Goal: Task Accomplishment & Management: Manage account settings

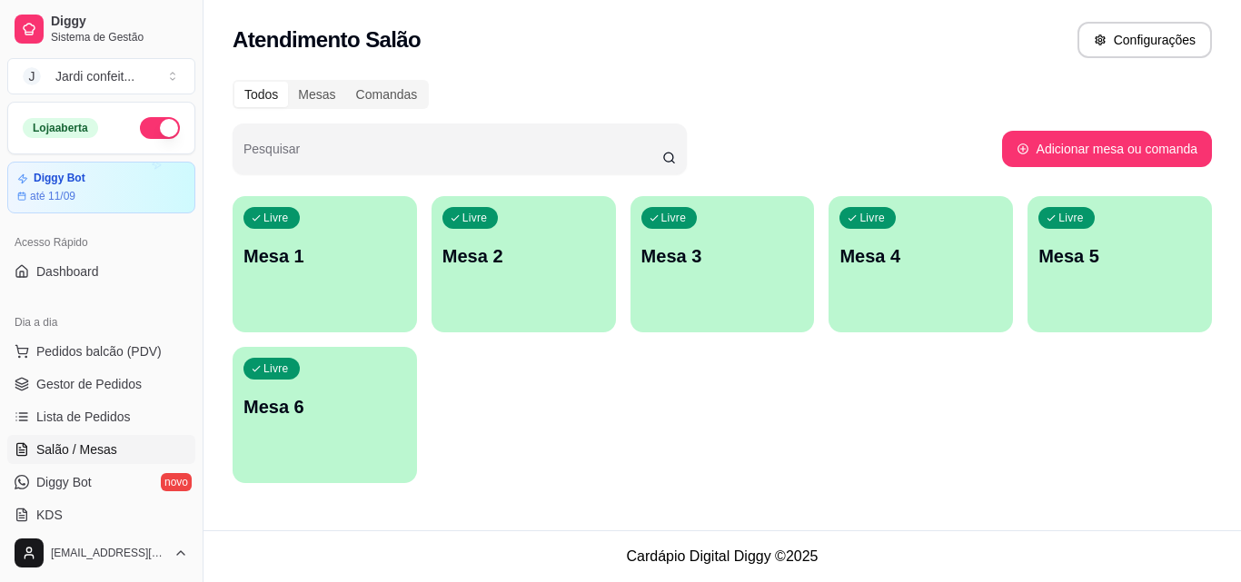
scroll to position [91, 0]
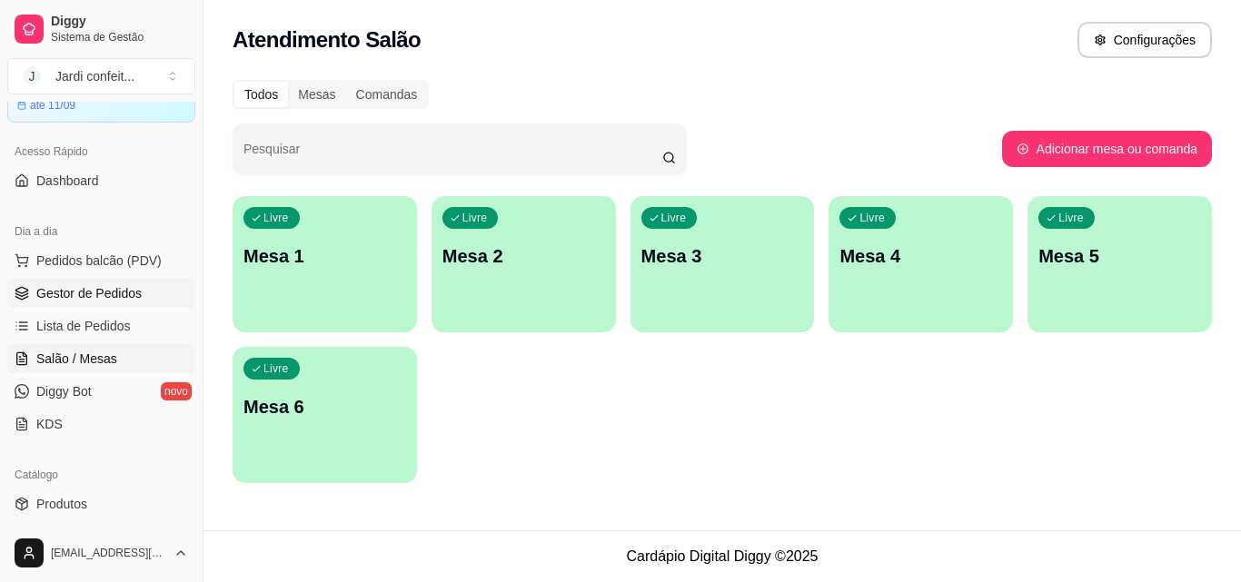
click at [119, 284] on span "Gestor de Pedidos" at bounding box center [88, 293] width 105 height 18
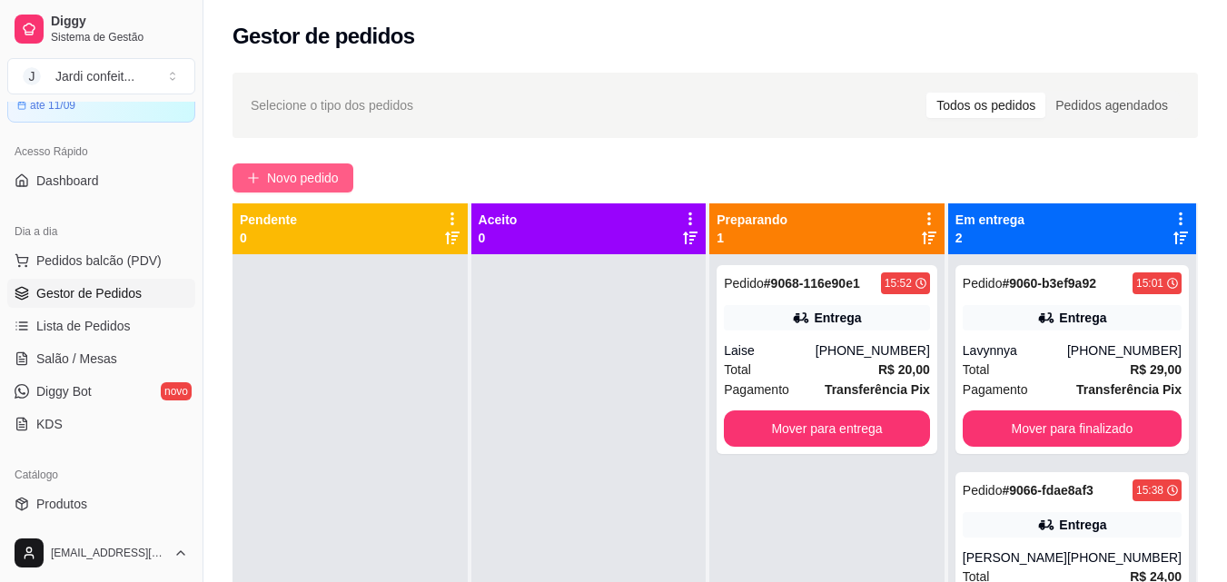
click at [277, 185] on span "Novo pedido" at bounding box center [303, 178] width 72 height 20
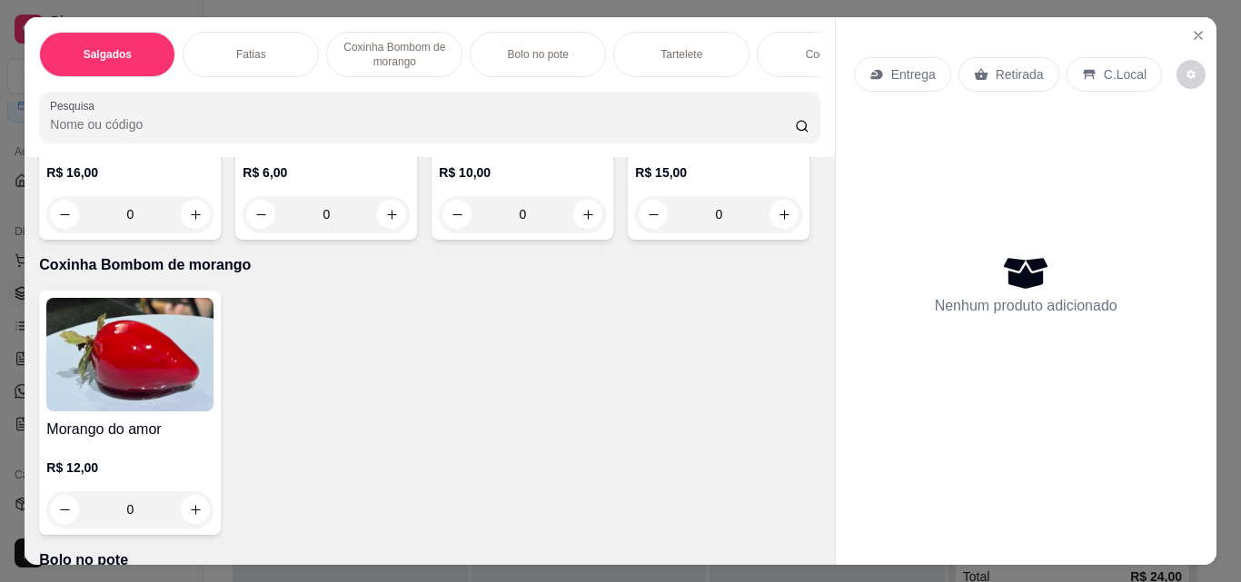
scroll to position [727, 0]
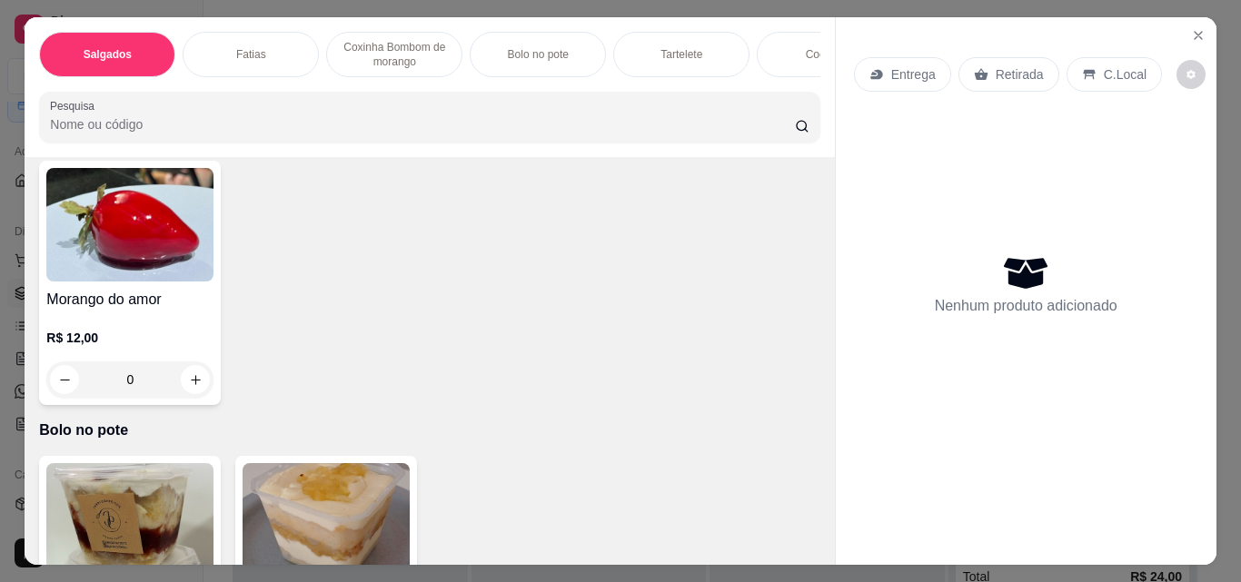
click at [193, 92] on icon "increase-product-quantity" at bounding box center [196, 85] width 14 height 14
type input "2"
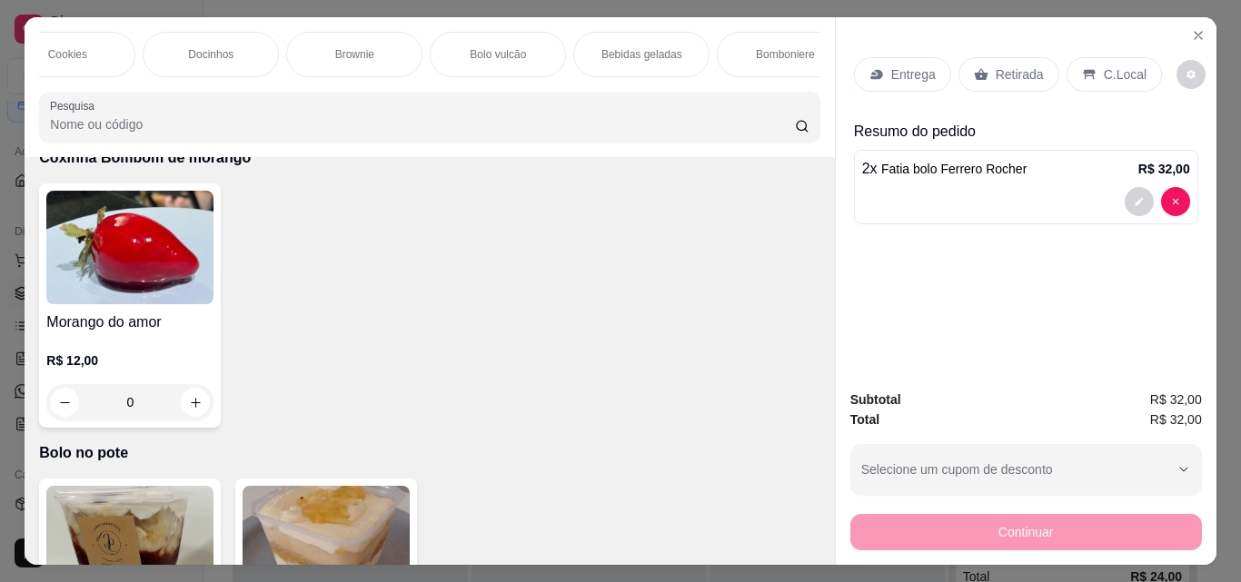
scroll to position [0, 761]
click at [652, 39] on div "Bebidas geladas" at bounding box center [637, 54] width 136 height 45
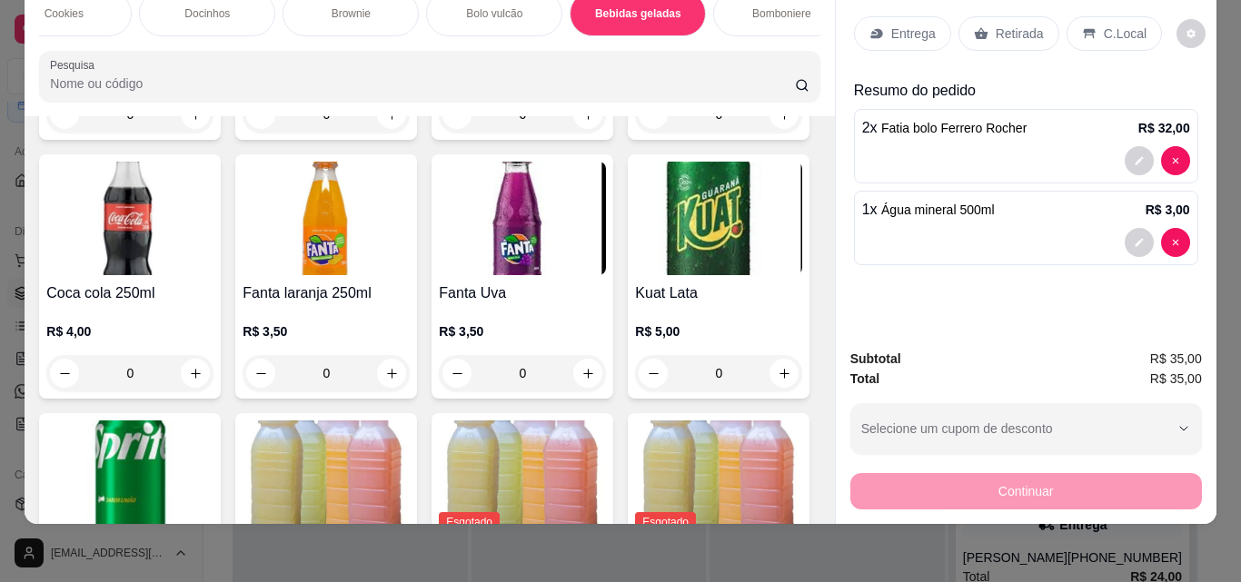
type input "1"
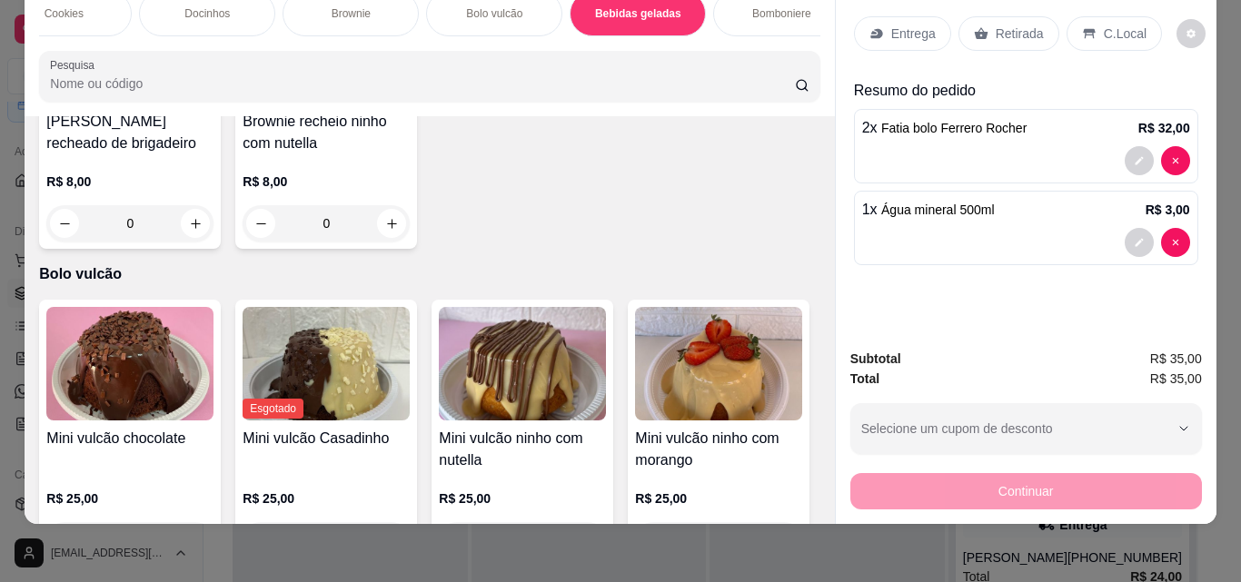
scroll to position [2727, 0]
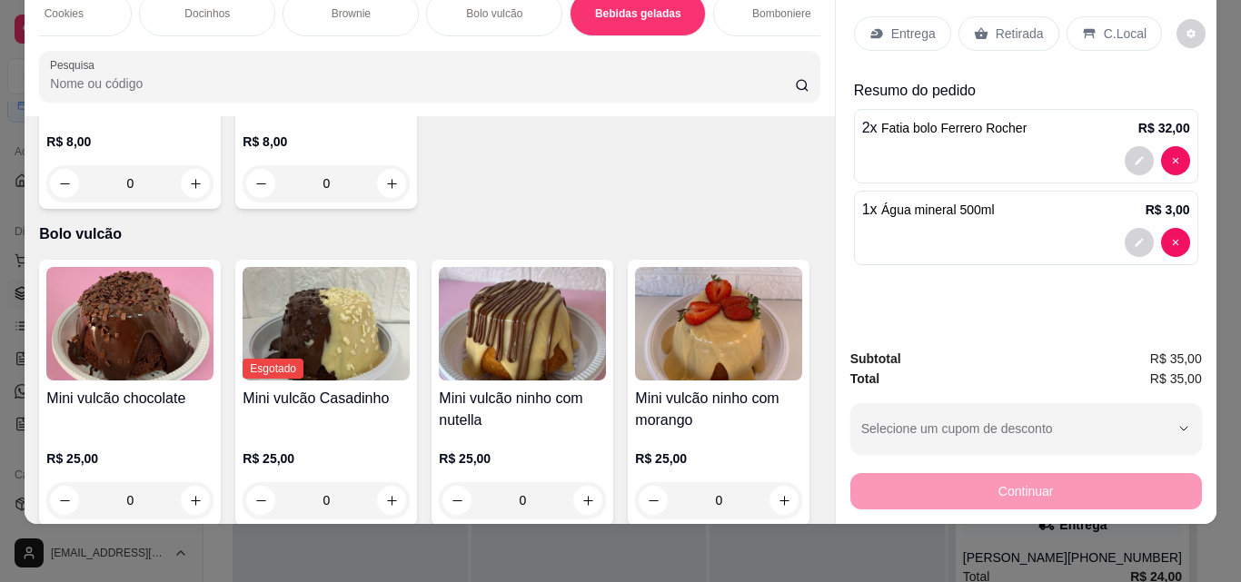
type input "2"
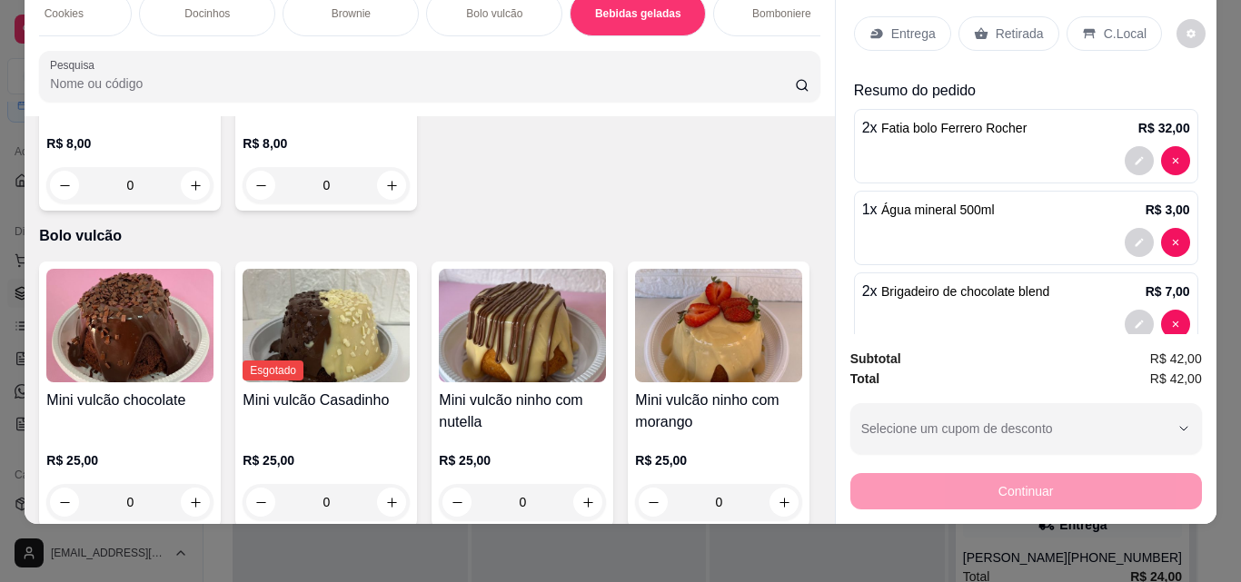
click at [995, 25] on p "Retirada" at bounding box center [1019, 34] width 48 height 18
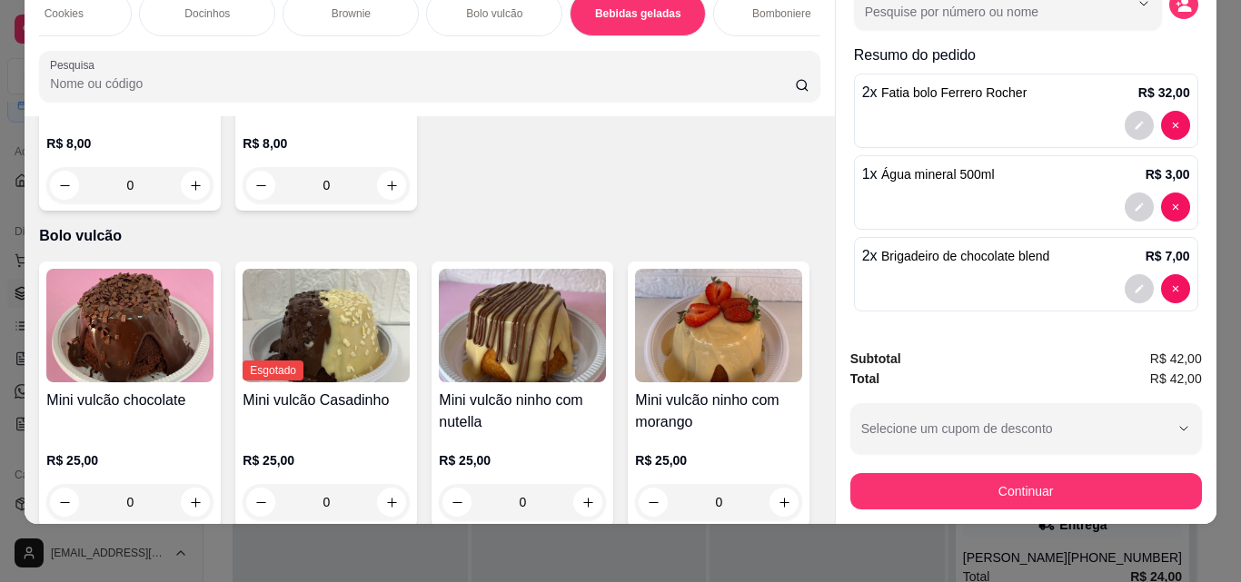
scroll to position [89, 0]
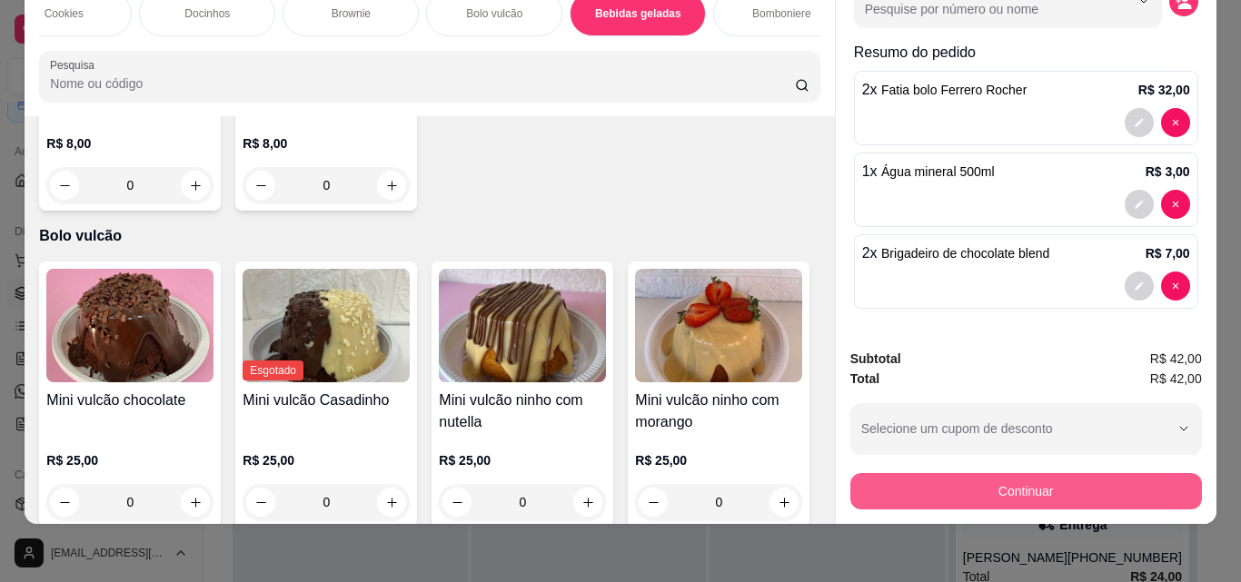
click at [1094, 474] on button "Continuar" at bounding box center [1025, 491] width 351 height 36
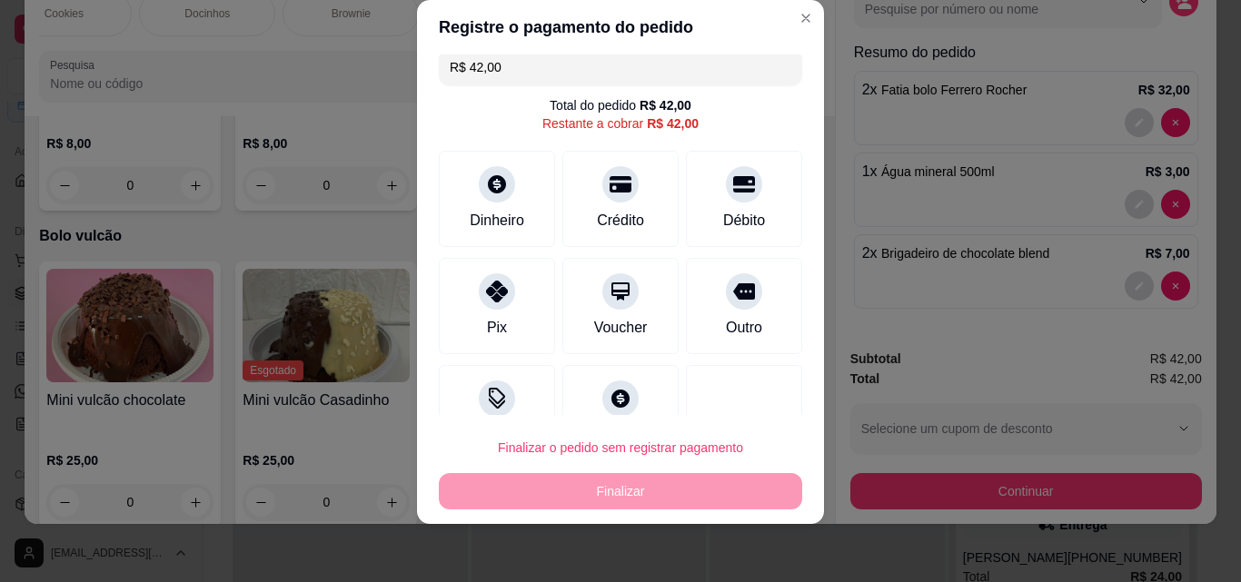
scroll to position [0, 0]
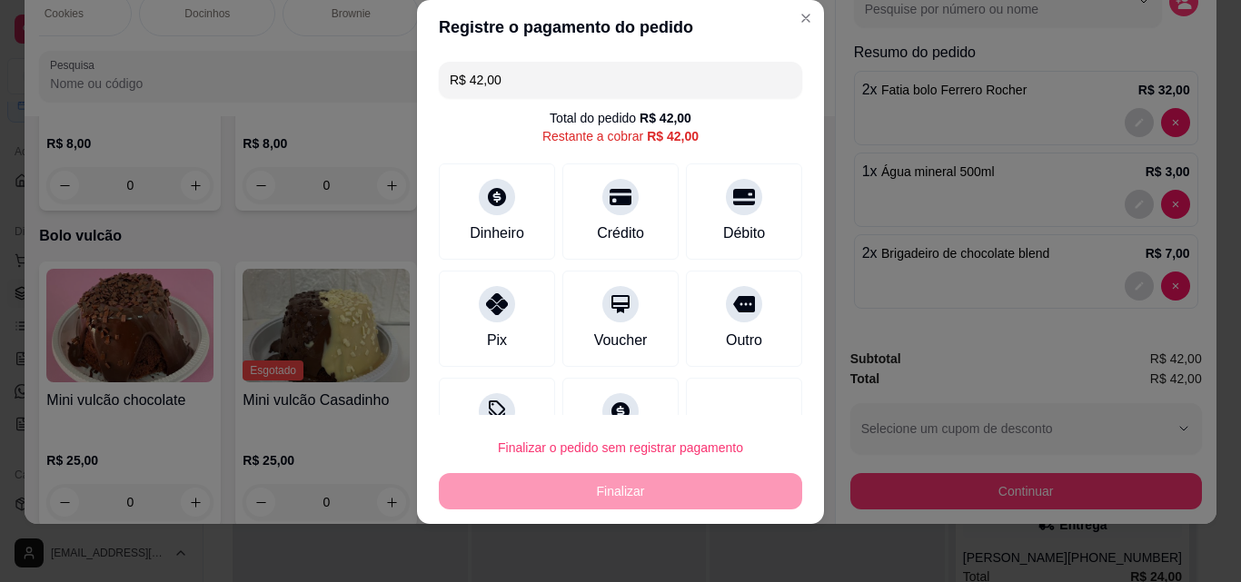
drag, startPoint x: 554, startPoint y: 84, endPoint x: 428, endPoint y: 92, distance: 126.4
click at [428, 92] on div "R$ 42,00 Total do pedido R$ 42,00 Restante a cobrar R$ 42,00 Dinheiro Crédito D…" at bounding box center [620, 234] width 407 height 361
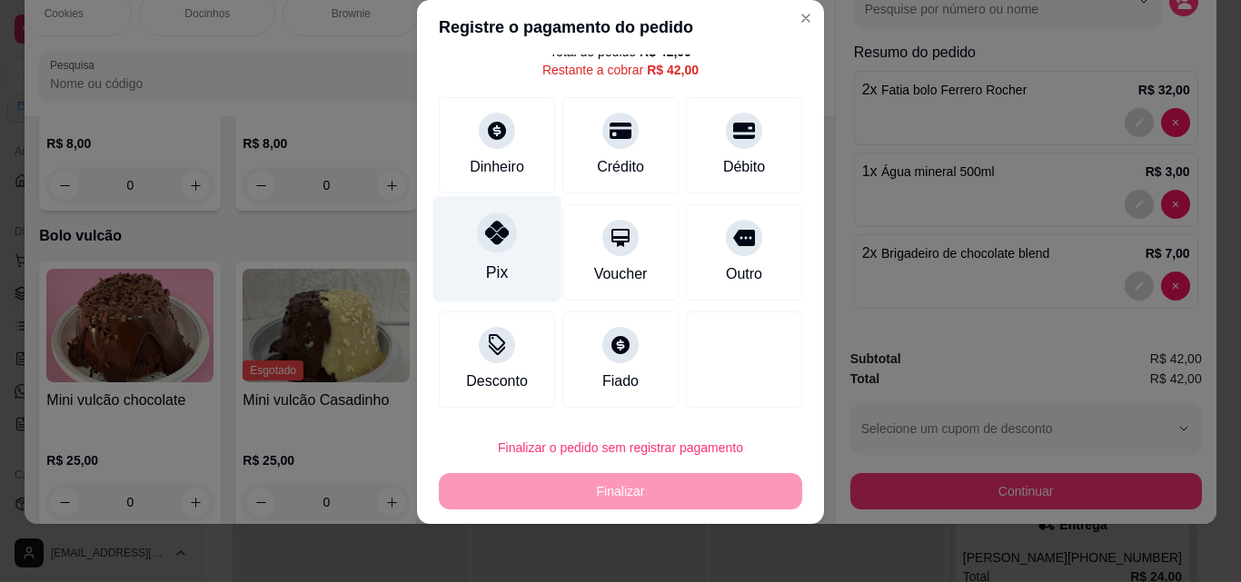
click at [486, 233] on icon at bounding box center [497, 233] width 24 height 24
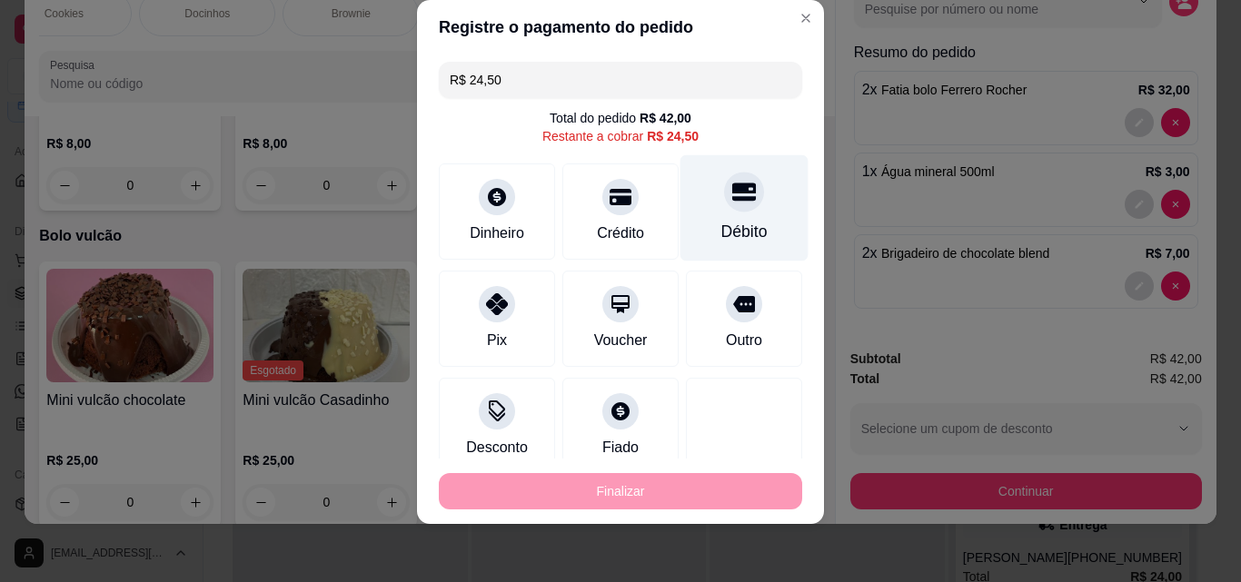
click at [739, 207] on div "Débito" at bounding box center [744, 208] width 128 height 106
type input "R$ 0,00"
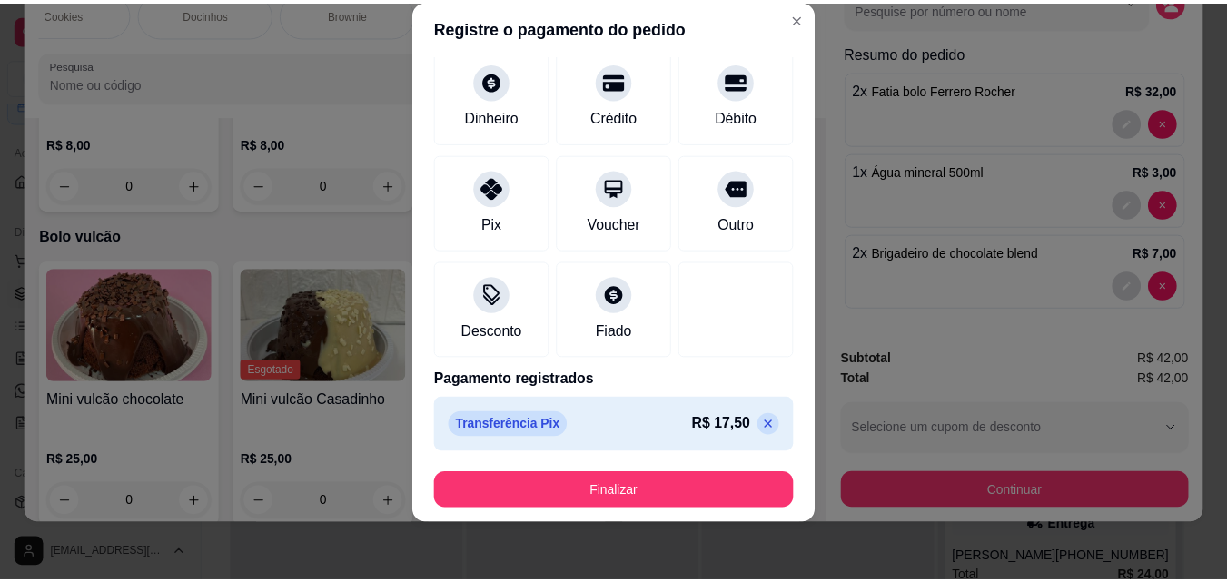
scroll to position [91, 0]
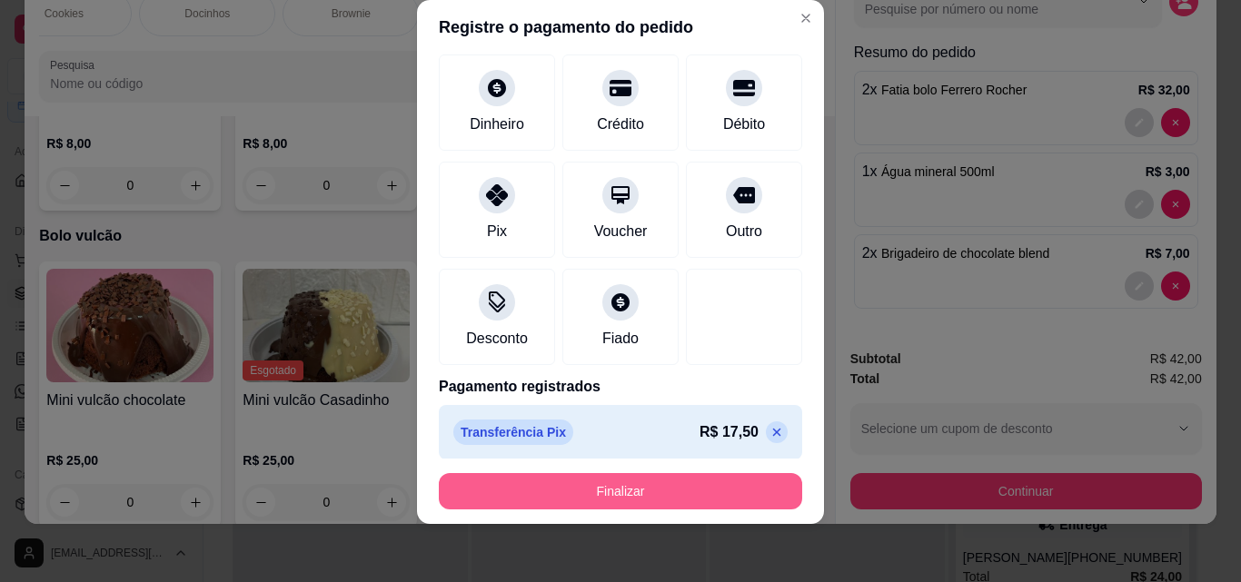
click at [694, 496] on button "Finalizar" at bounding box center [620, 491] width 363 height 36
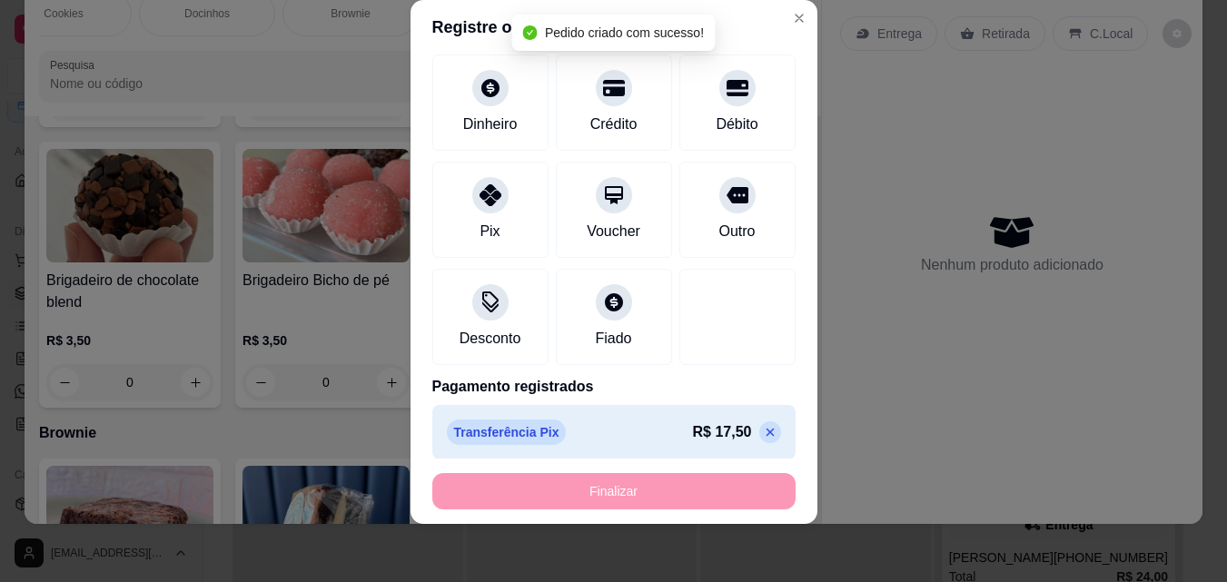
scroll to position [0, 0]
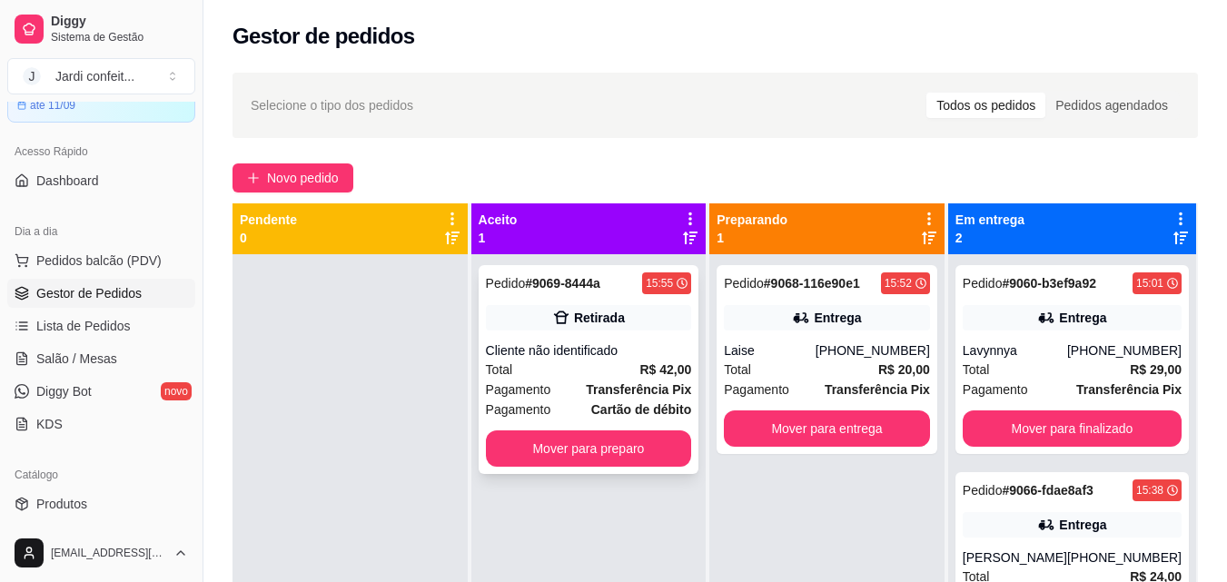
click at [661, 380] on span "Transferência Pix" at bounding box center [638, 390] width 105 height 20
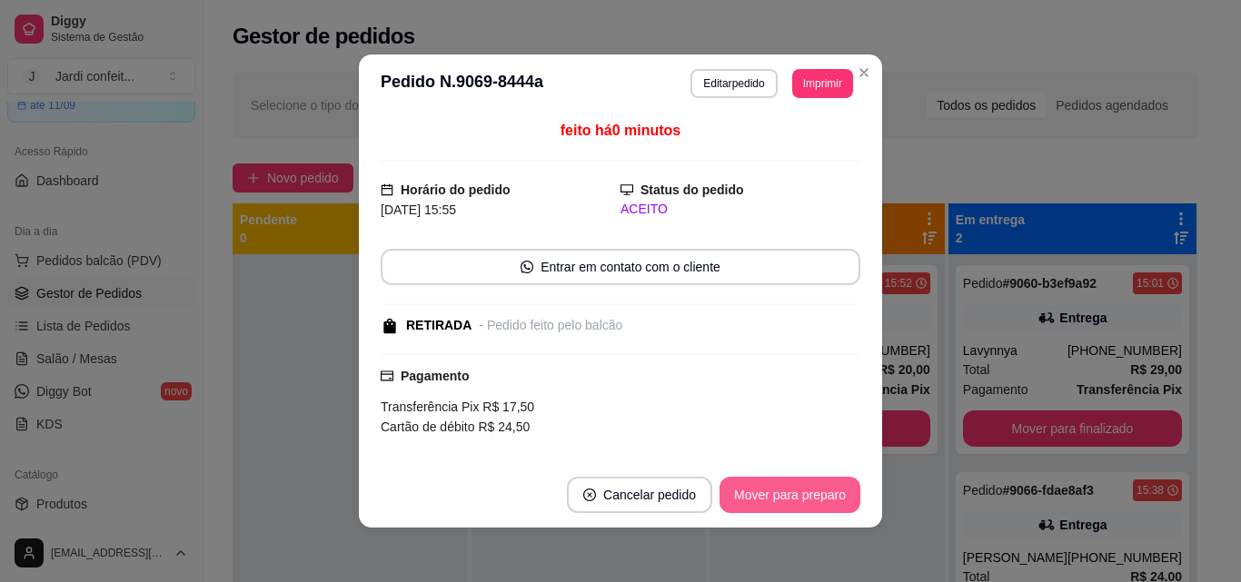
click at [747, 493] on button "Mover para preparo" at bounding box center [789, 495] width 141 height 36
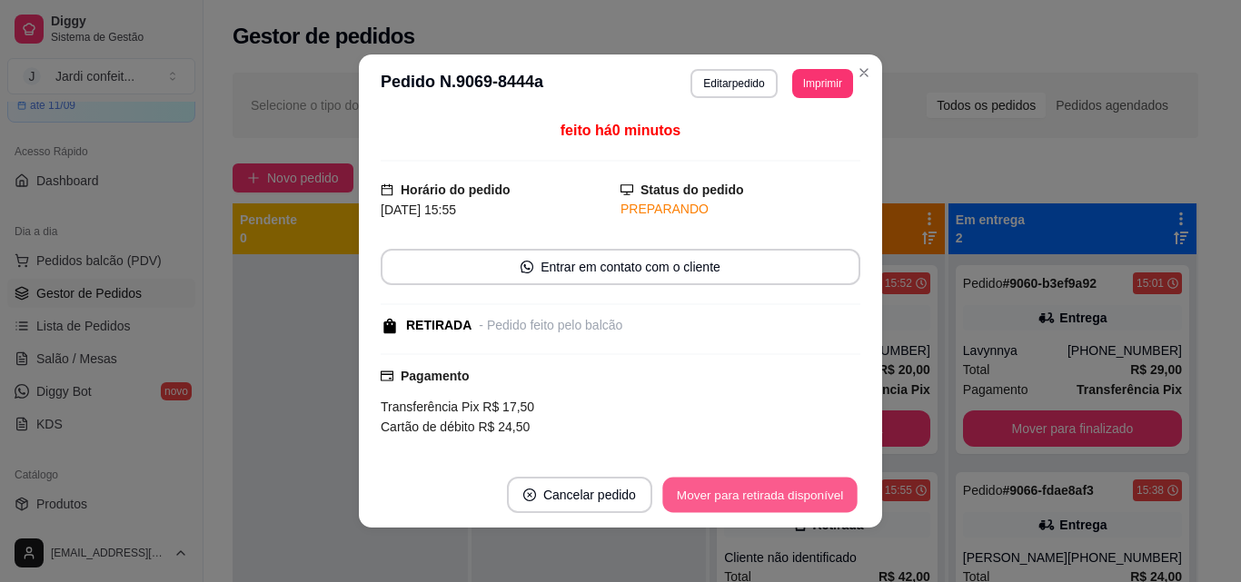
click at [774, 489] on button "Mover para retirada disponível" at bounding box center [759, 495] width 194 height 35
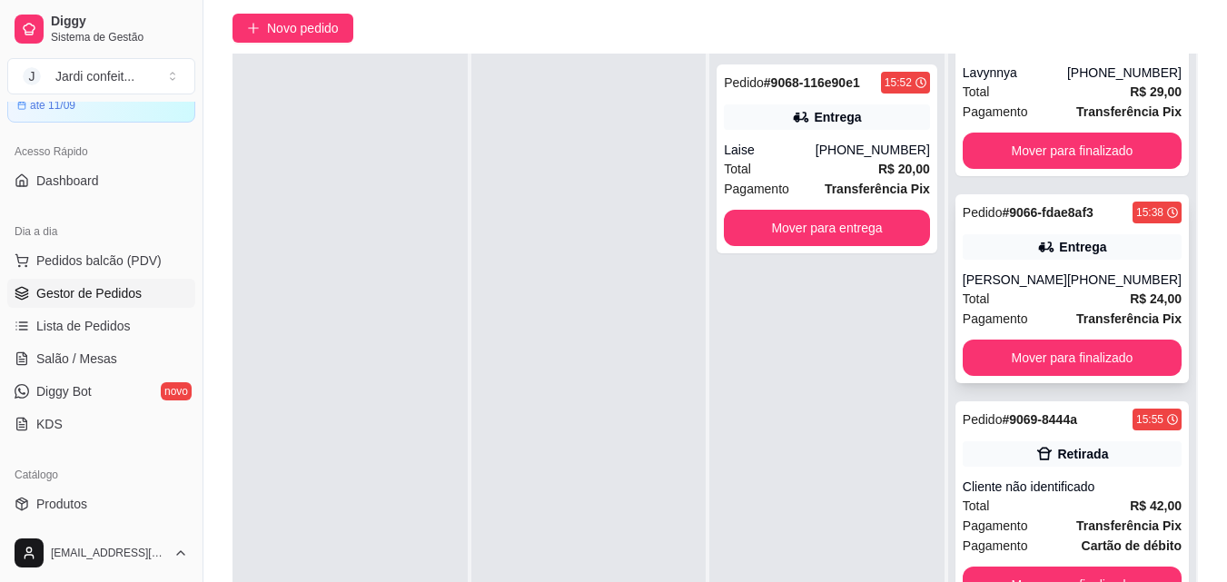
scroll to position [272, 0]
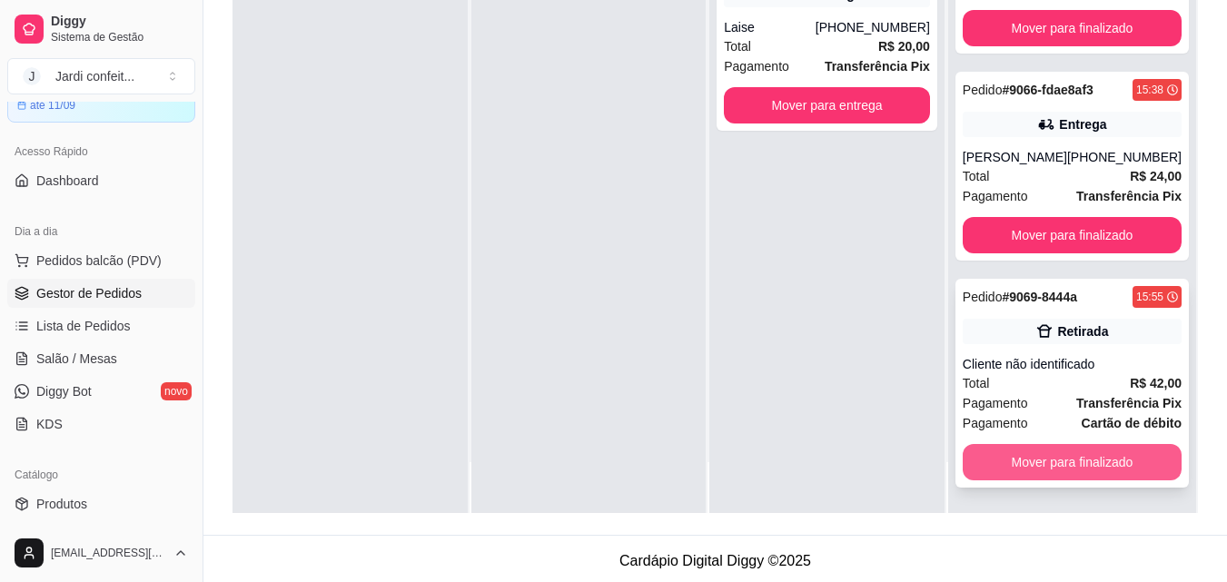
click at [1110, 453] on button "Mover para finalizado" at bounding box center [1072, 462] width 219 height 36
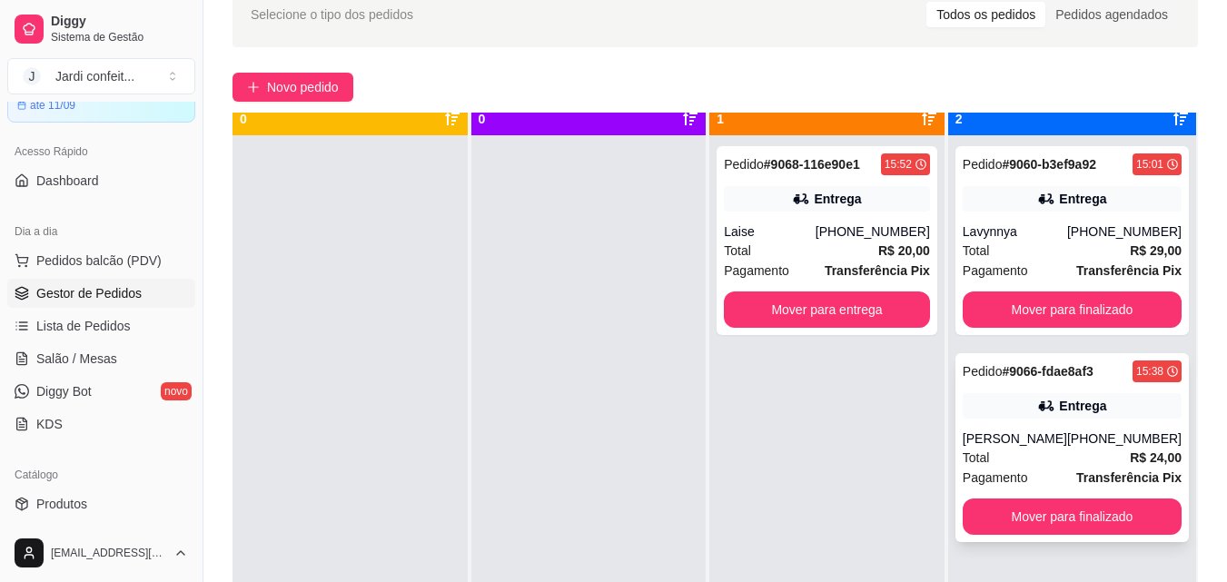
scroll to position [51, 0]
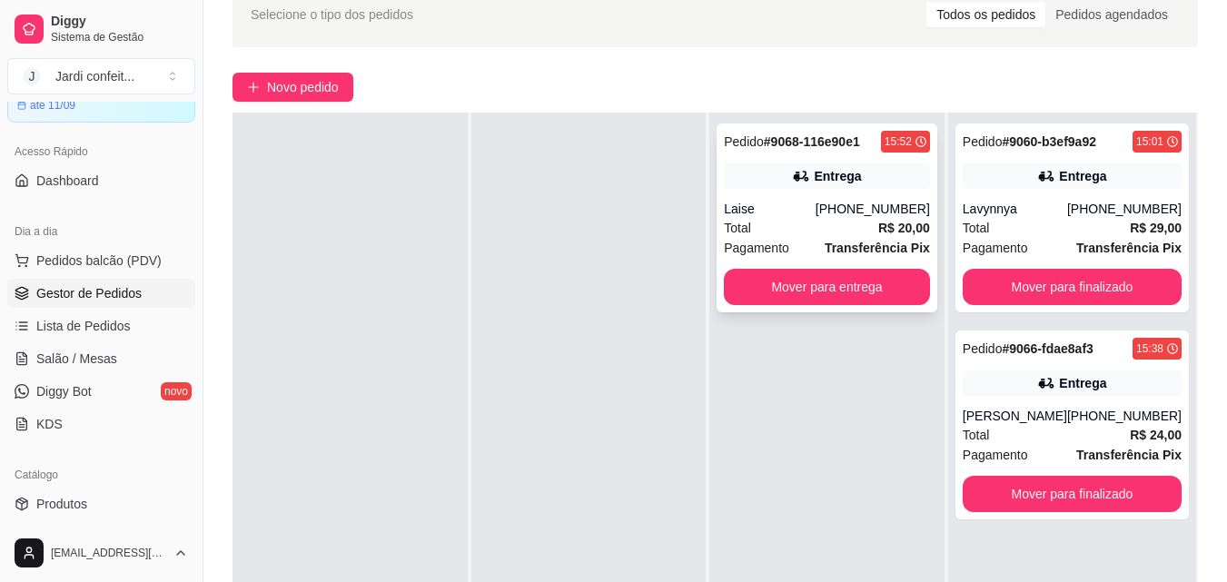
click at [881, 174] on div "Entrega" at bounding box center [827, 175] width 206 height 25
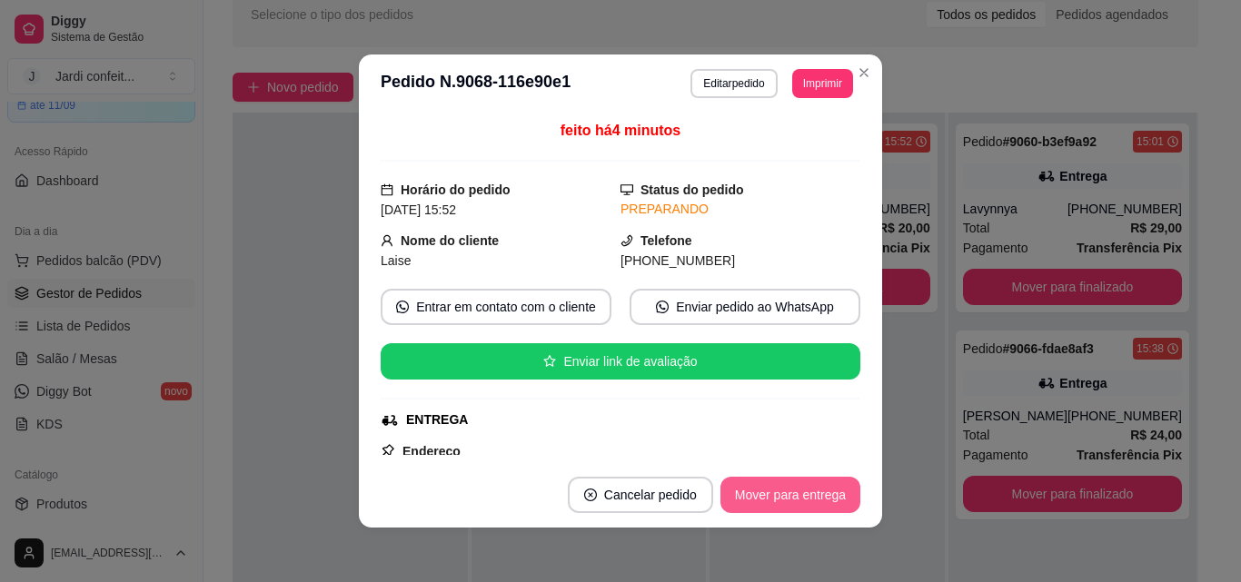
click at [827, 499] on button "Mover para entrega" at bounding box center [790, 495] width 140 height 36
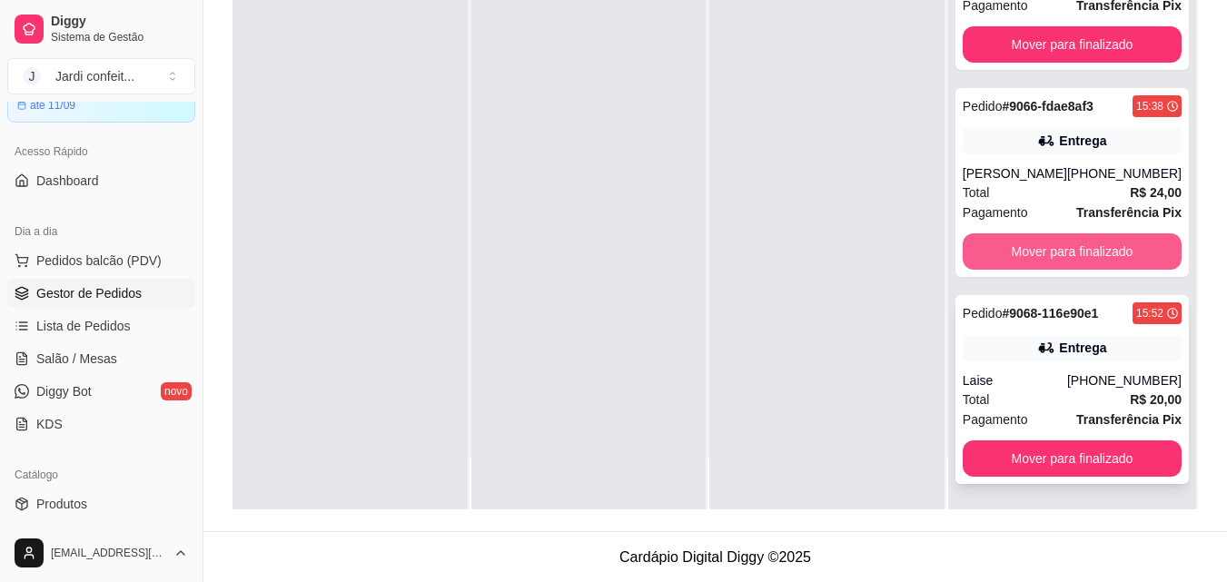
scroll to position [277, 0]
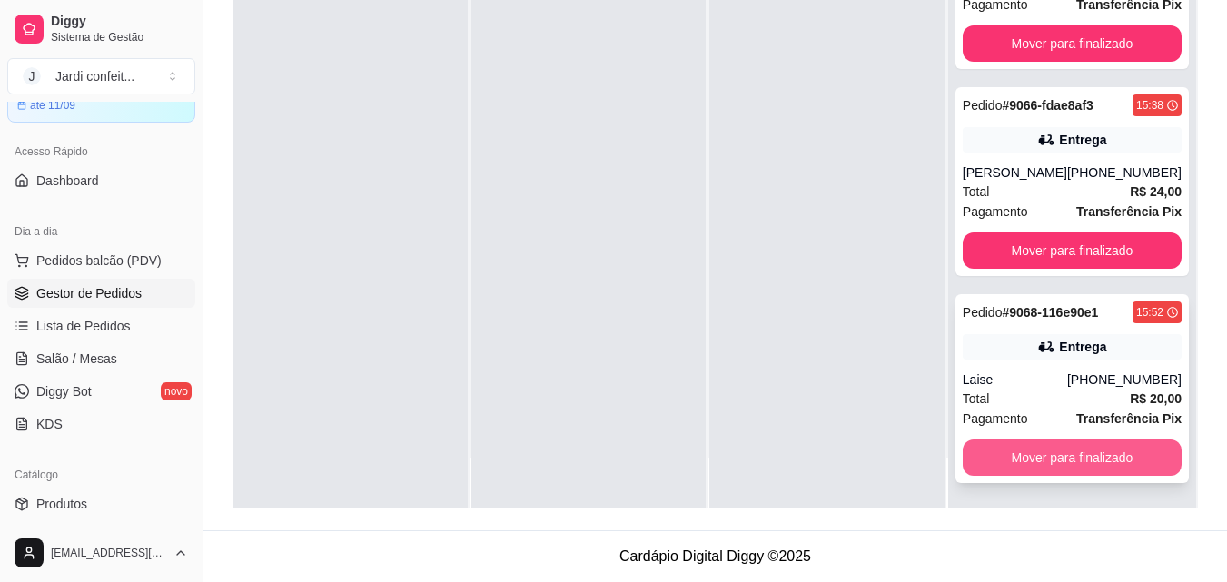
click at [1061, 468] on button "Mover para finalizado" at bounding box center [1072, 458] width 219 height 36
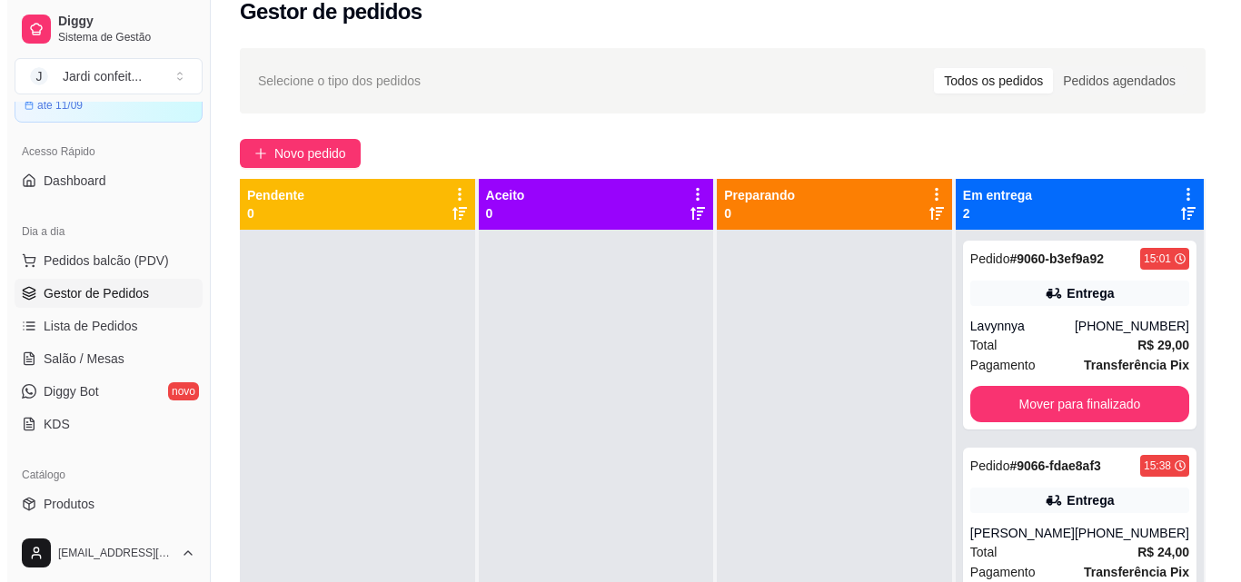
scroll to position [5, 0]
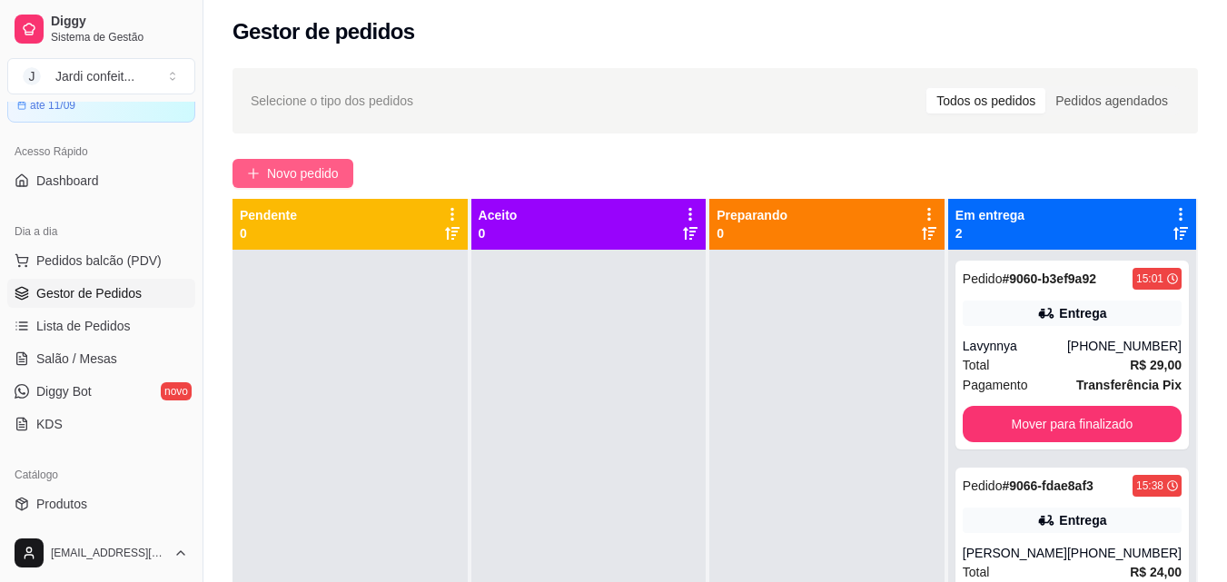
click at [318, 178] on span "Novo pedido" at bounding box center [303, 173] width 72 height 20
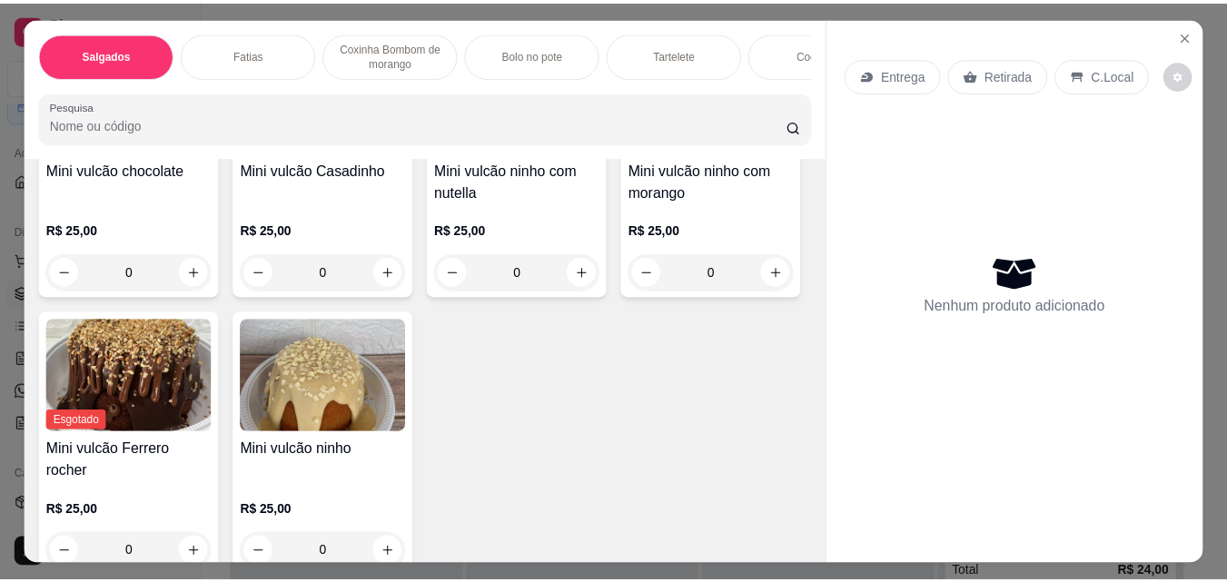
scroll to position [2997, 0]
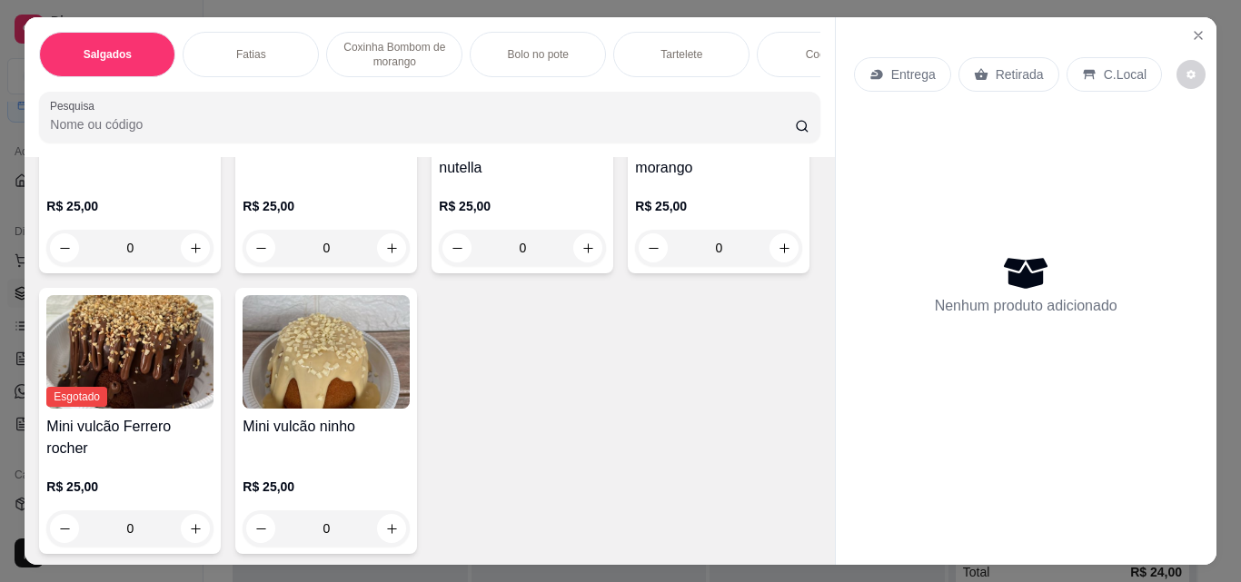
type input "2"
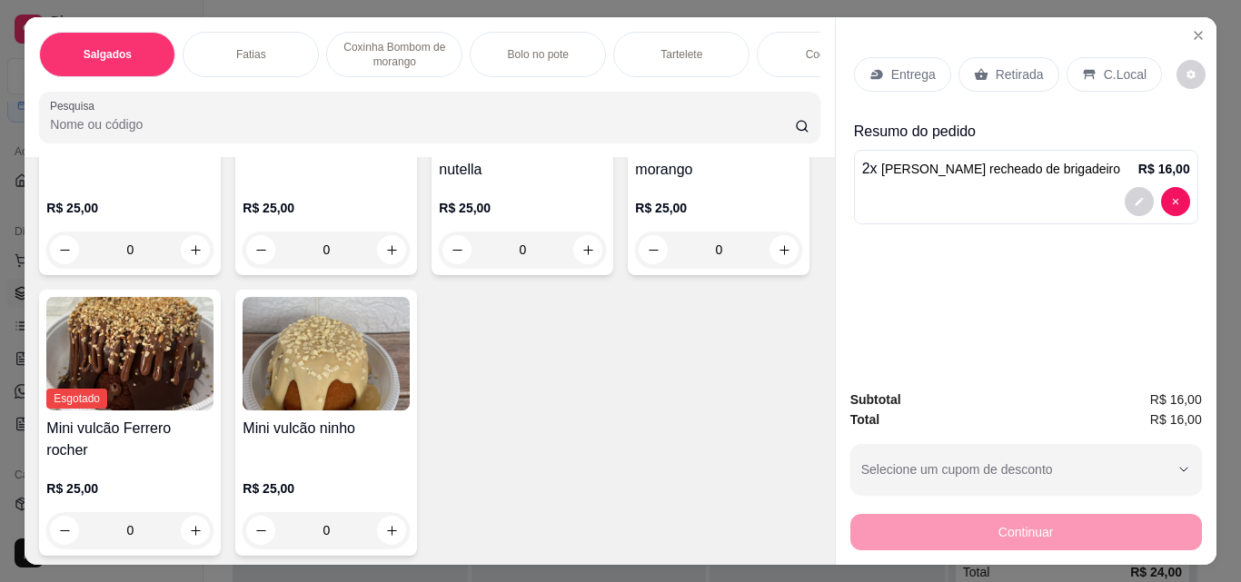
click at [1024, 65] on p "Retirada" at bounding box center [1019, 74] width 48 height 18
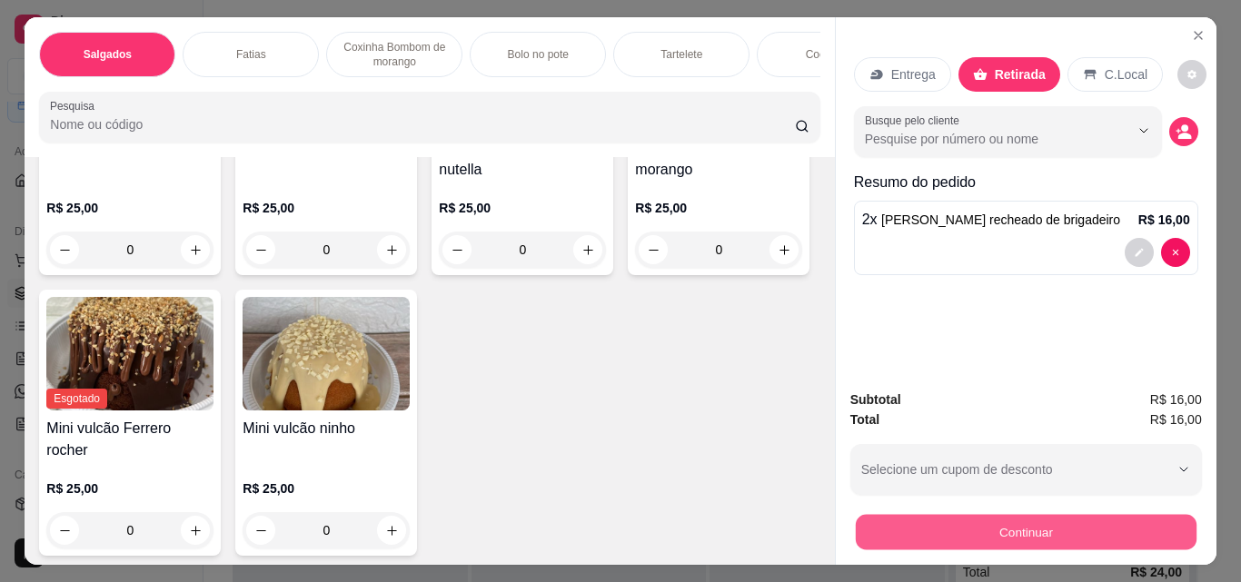
click at [1084, 528] on button "Continuar" at bounding box center [1025, 531] width 341 height 35
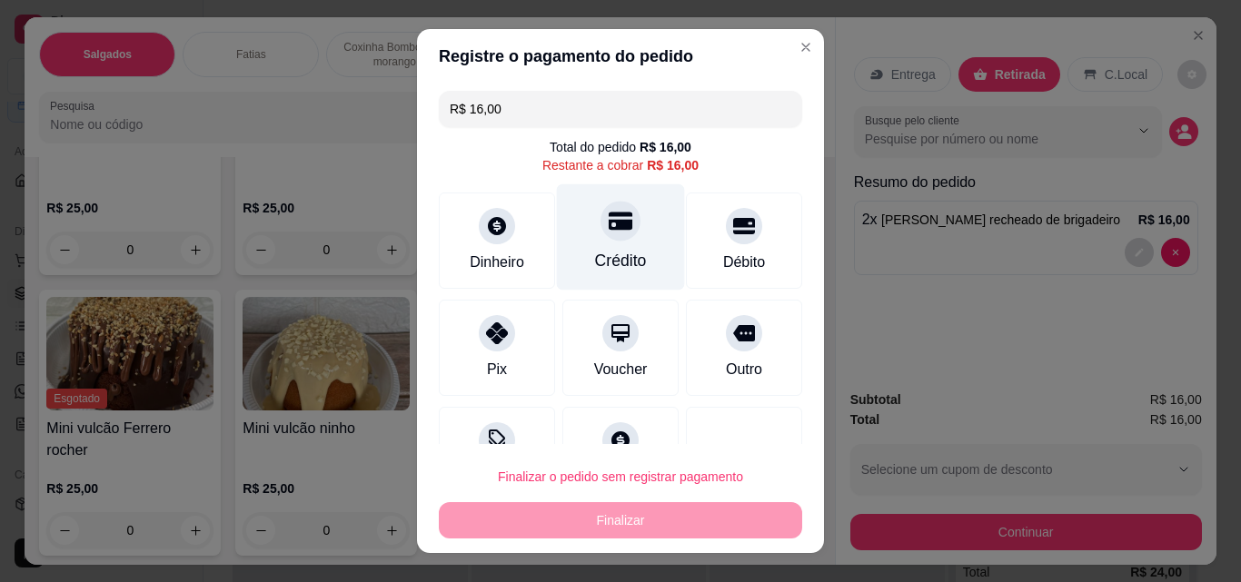
click at [564, 243] on div "Crédito" at bounding box center [621, 237] width 128 height 106
type input "R$ 0,00"
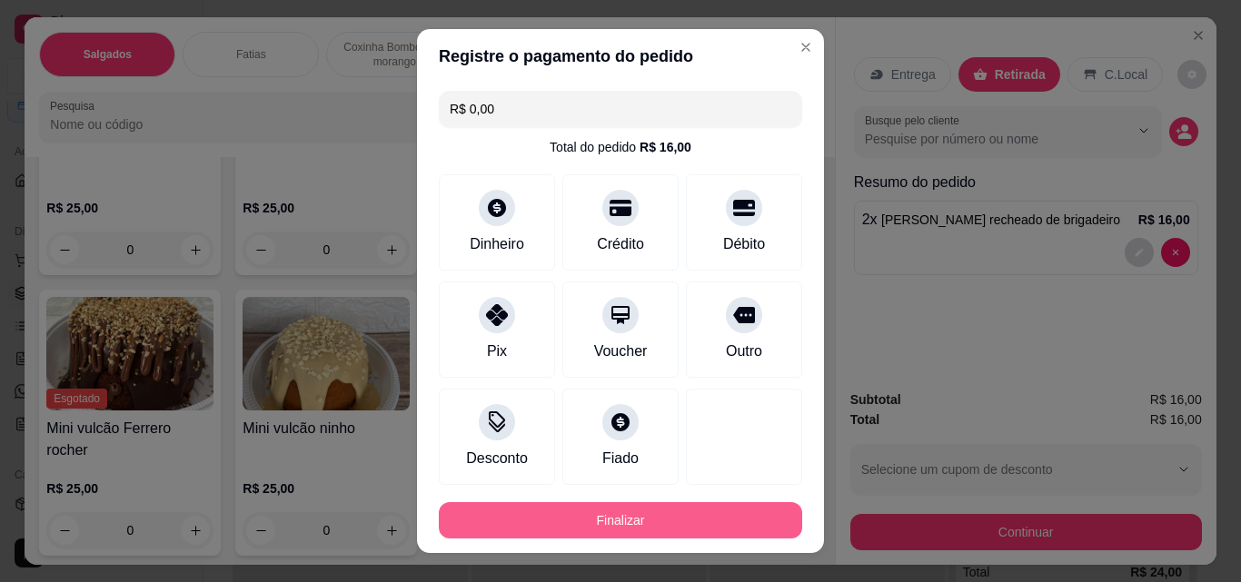
click at [667, 529] on button "Finalizar" at bounding box center [620, 520] width 363 height 36
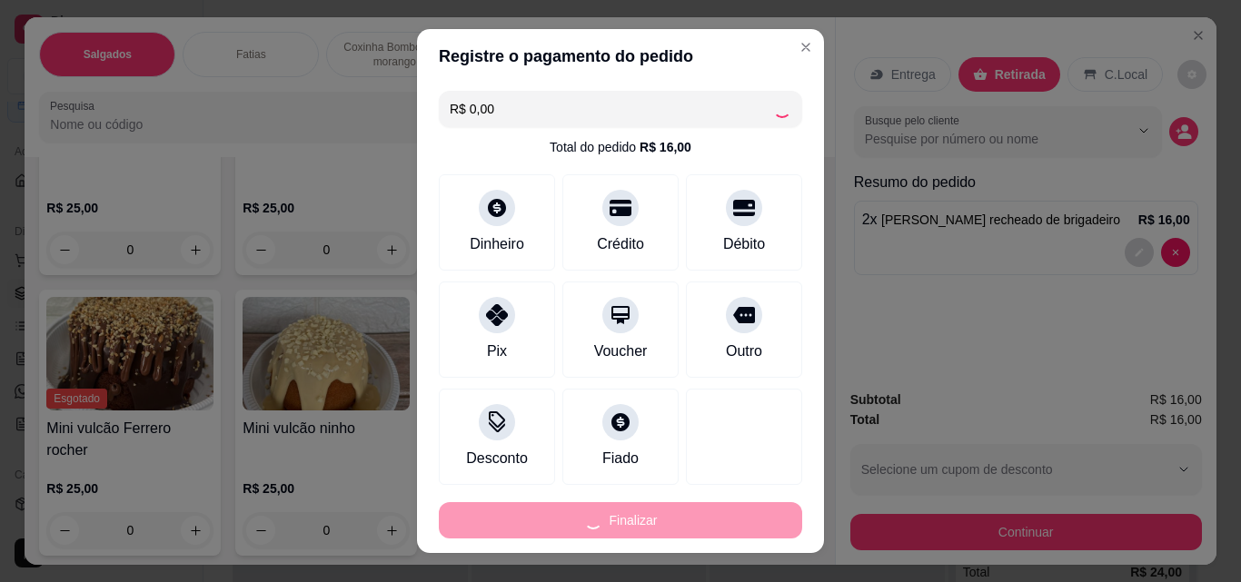
type input "0"
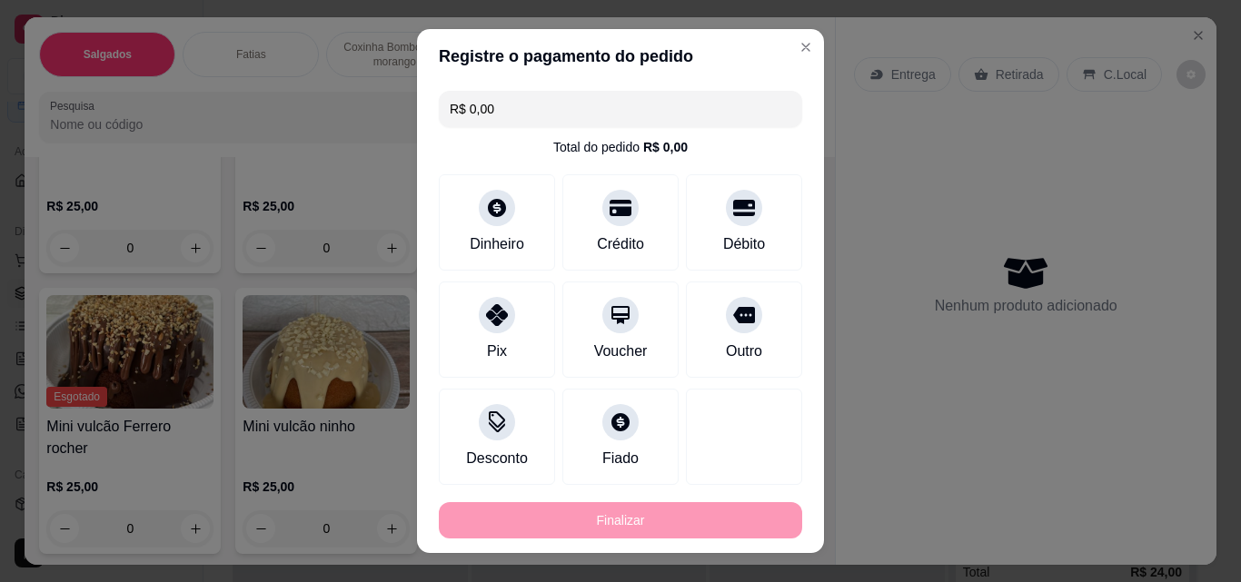
type input "-R$ 16,00"
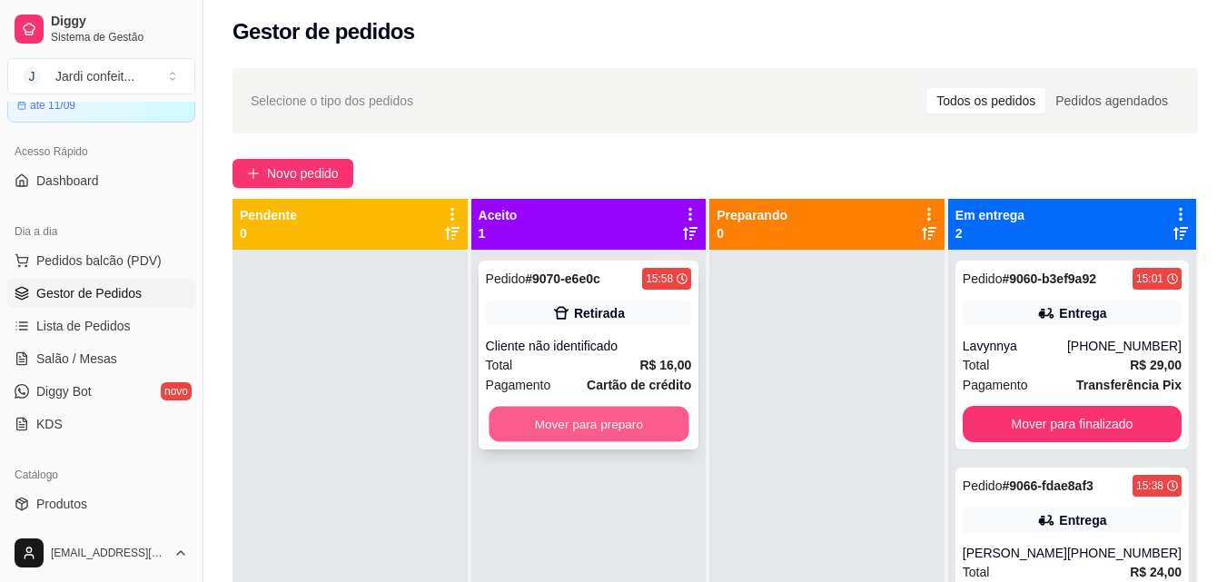
click at [627, 430] on button "Mover para preparo" at bounding box center [589, 424] width 200 height 35
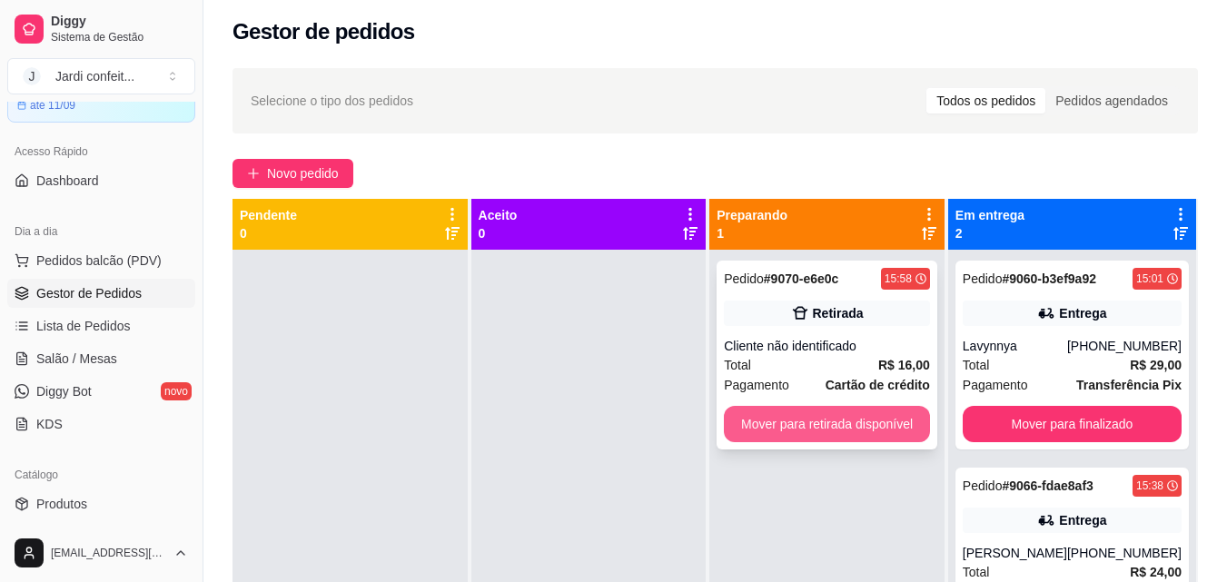
click at [816, 433] on button "Mover para retirada disponível" at bounding box center [827, 424] width 206 height 36
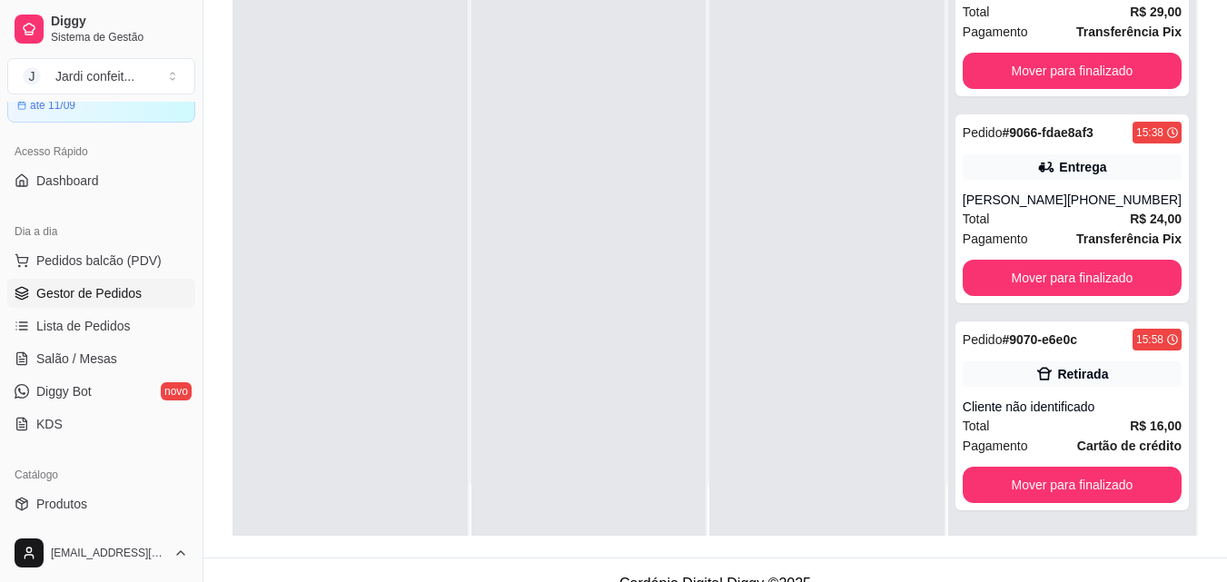
scroll to position [277, 0]
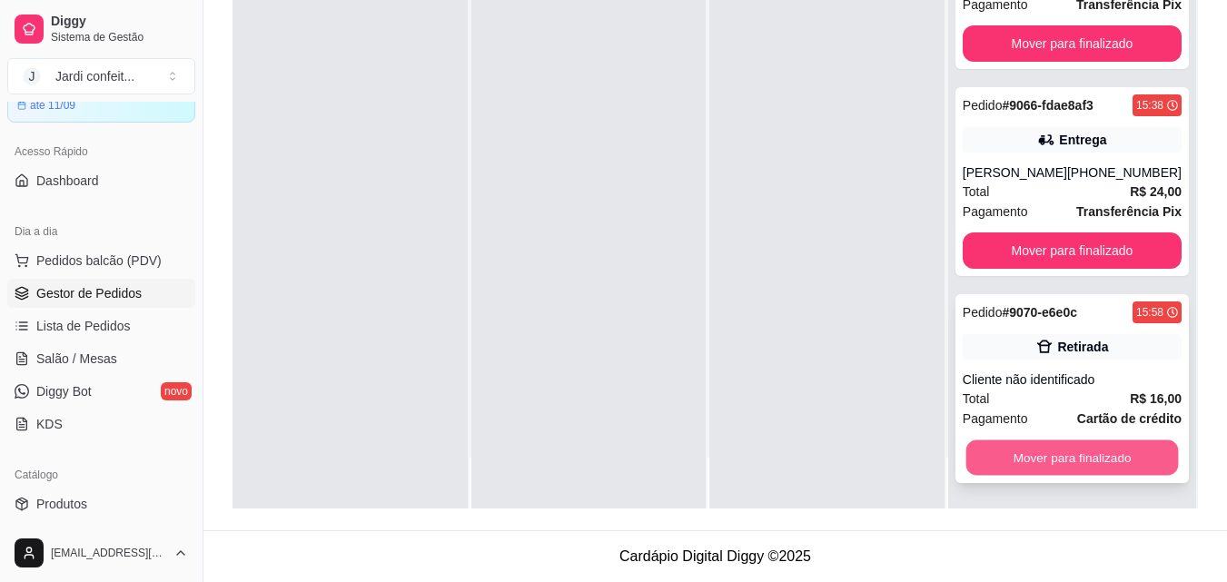
click at [1142, 445] on button "Mover para finalizado" at bounding box center [1071, 457] width 213 height 35
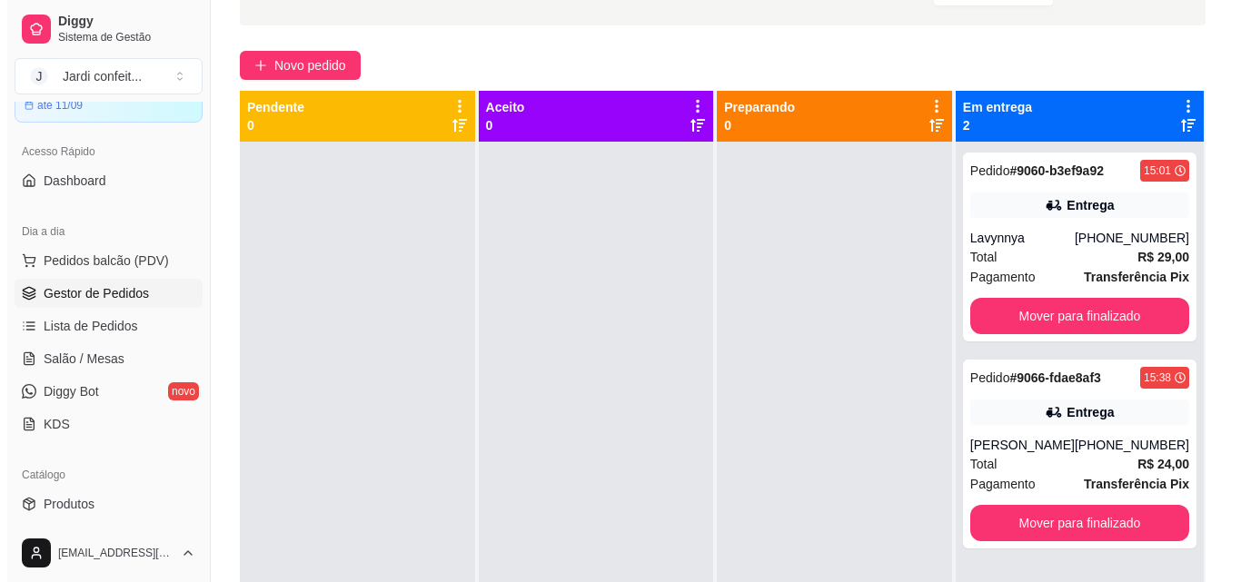
scroll to position [0, 0]
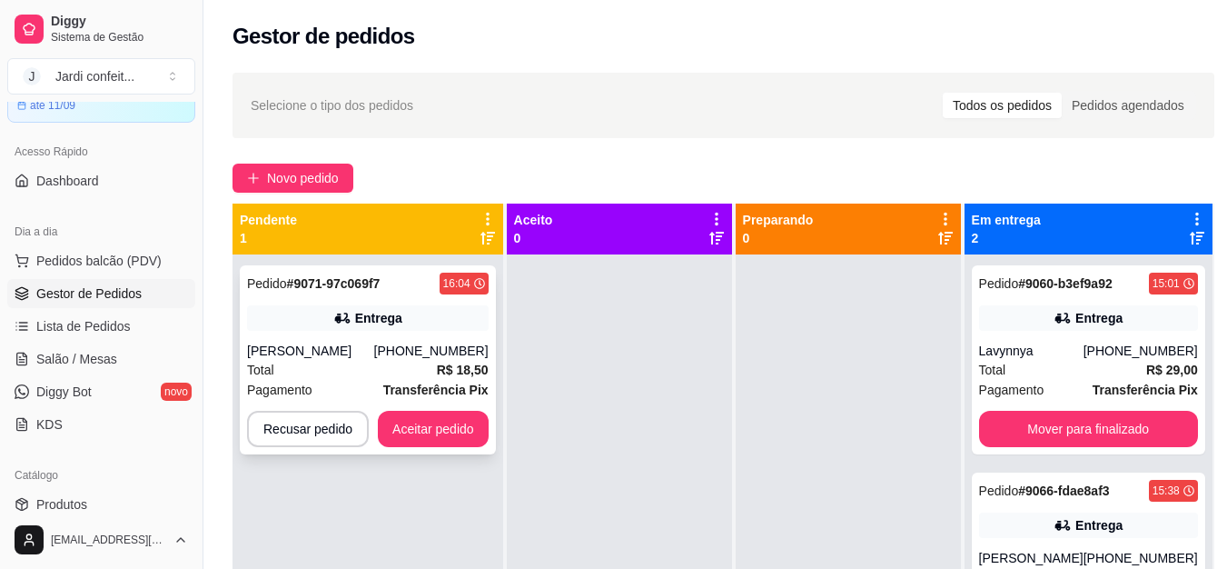
click at [451, 296] on div "Pedido # 9071-97c069f7 16:04 Entrega [PERSON_NAME] [PHONE_NUMBER] Total R$ 18,5…" at bounding box center [368, 359] width 256 height 189
click at [462, 425] on button "Aceitar pedido" at bounding box center [433, 429] width 111 height 36
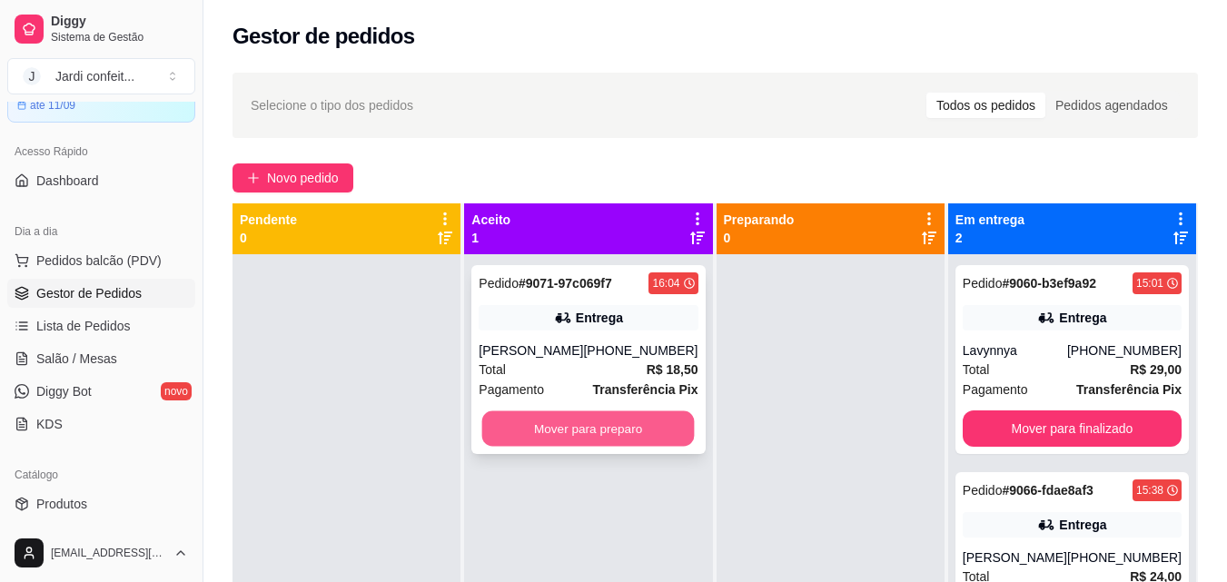
click at [561, 423] on button "Mover para preparo" at bounding box center [588, 428] width 213 height 35
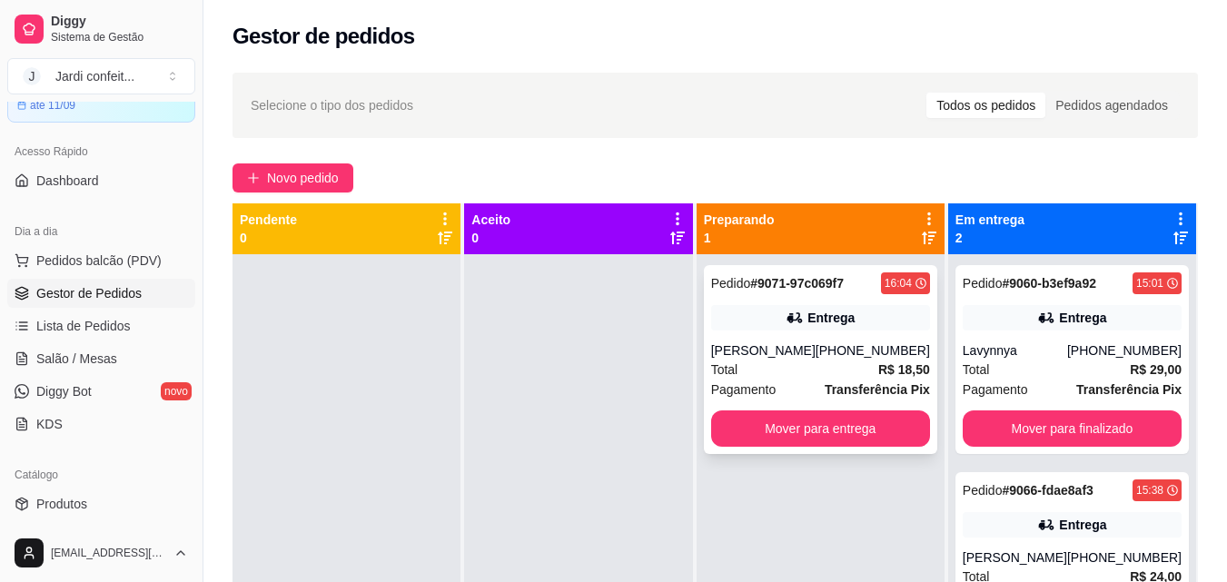
click at [830, 320] on div "Entrega" at bounding box center [830, 318] width 47 height 18
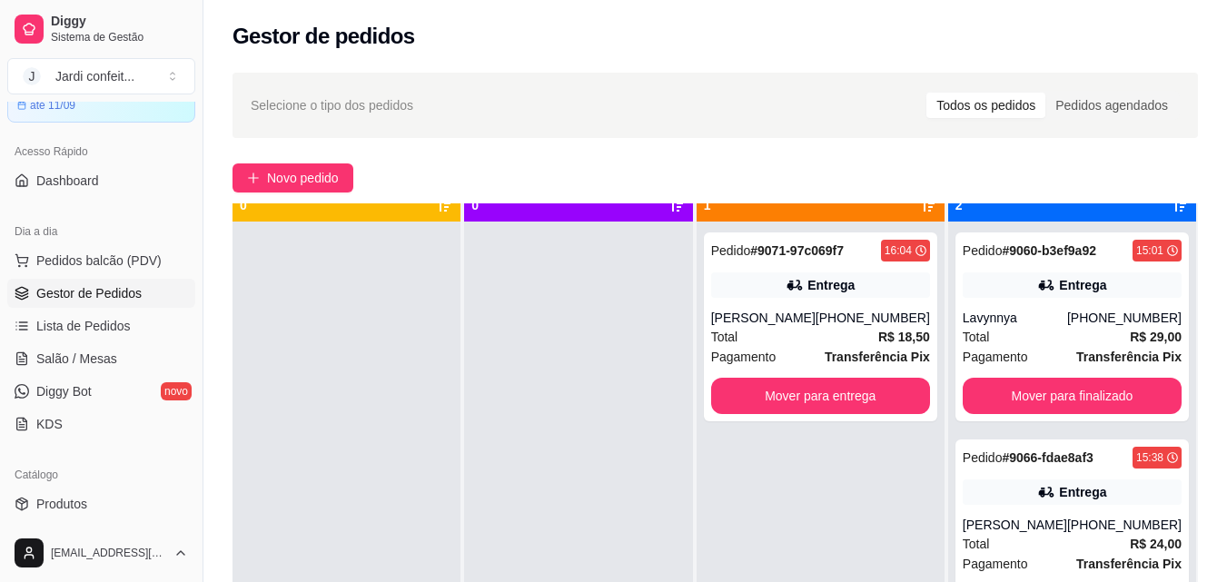
scroll to position [51, 0]
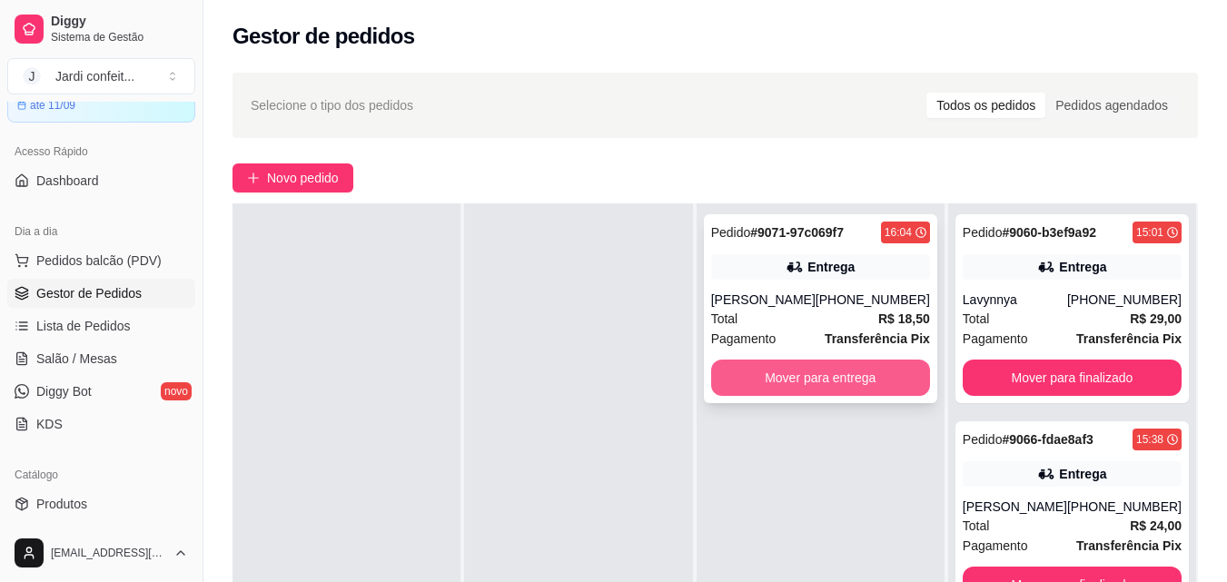
click at [764, 382] on button "Mover para entrega" at bounding box center [820, 378] width 219 height 36
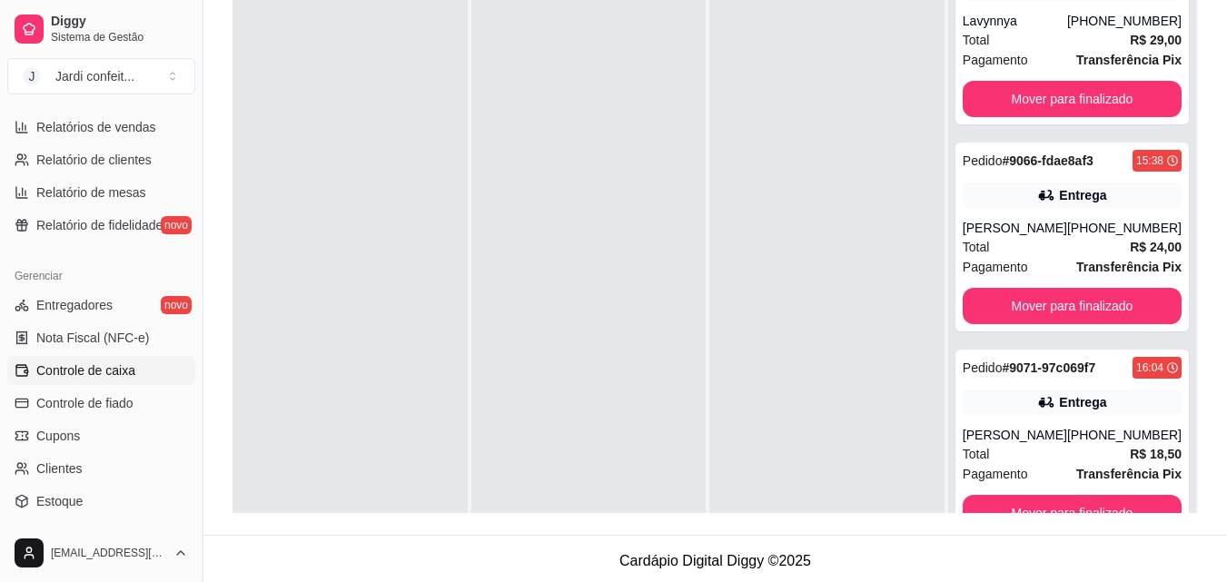
scroll to position [636, 0]
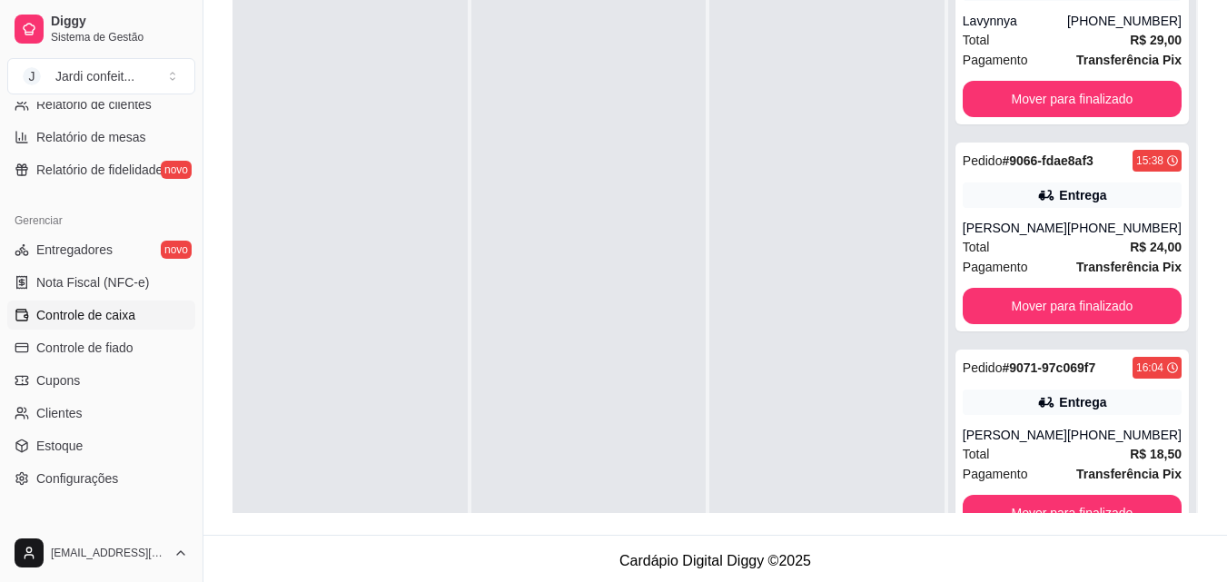
click at [61, 321] on span "Controle de caixa" at bounding box center [85, 315] width 99 height 18
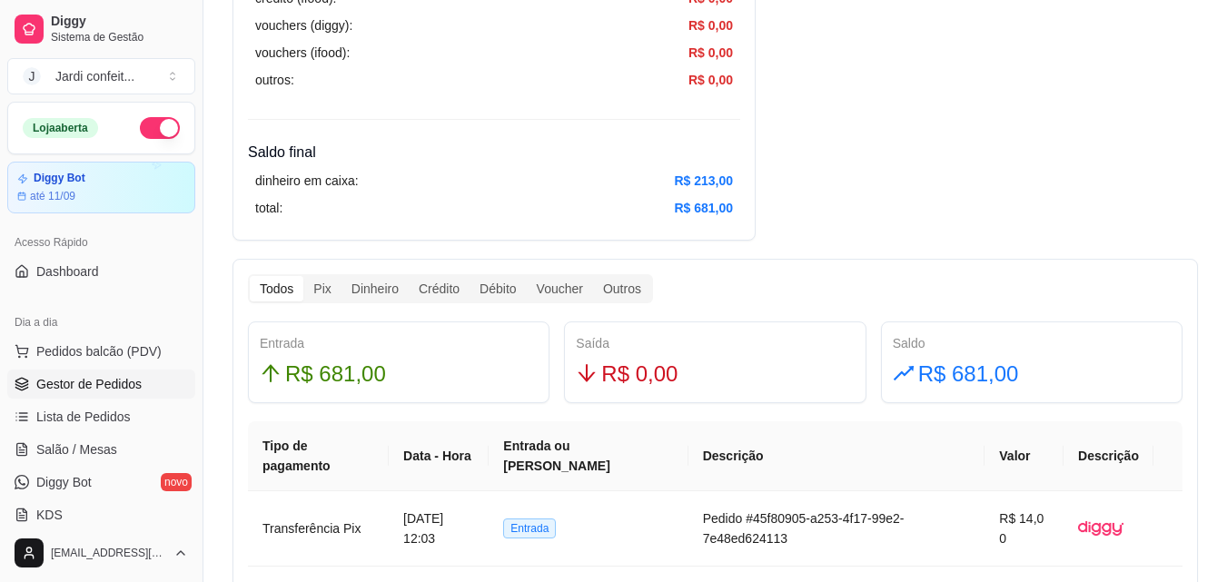
click at [105, 383] on span "Gestor de Pedidos" at bounding box center [88, 384] width 105 height 18
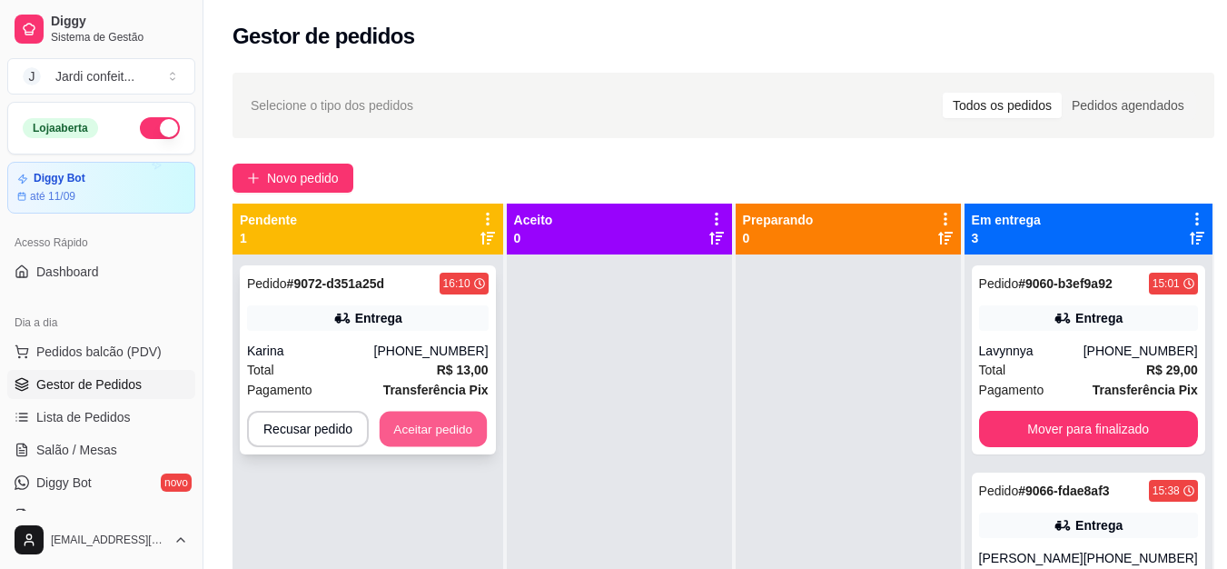
click at [454, 443] on button "Aceitar pedido" at bounding box center [433, 428] width 107 height 35
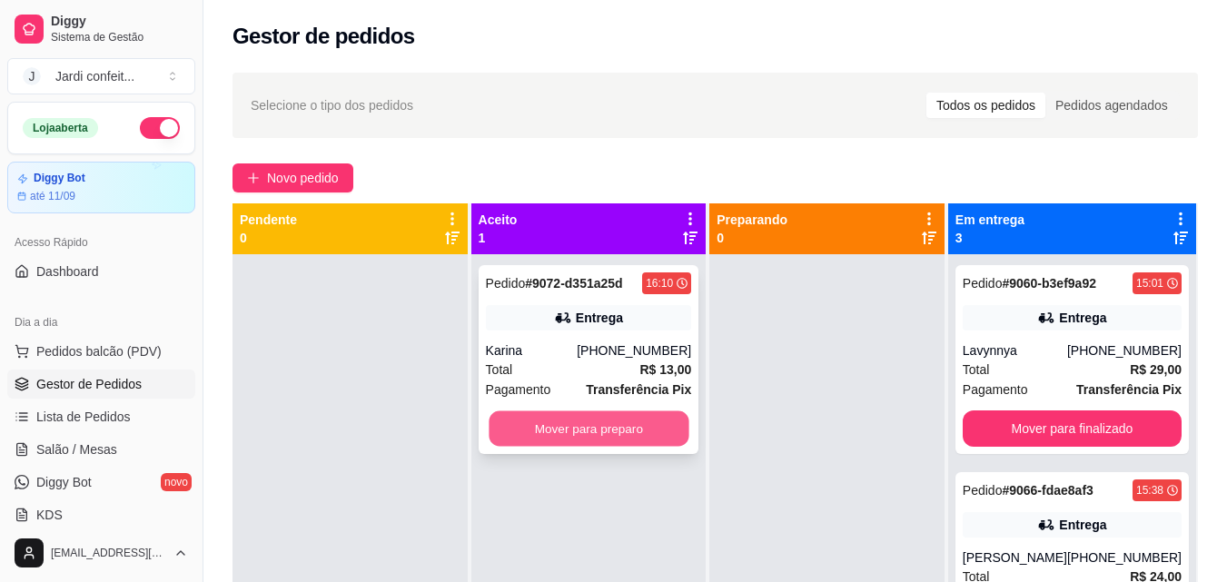
click at [637, 440] on button "Mover para preparo" at bounding box center [589, 428] width 200 height 35
click at [636, 439] on button "Mover para preparo" at bounding box center [589, 428] width 200 height 35
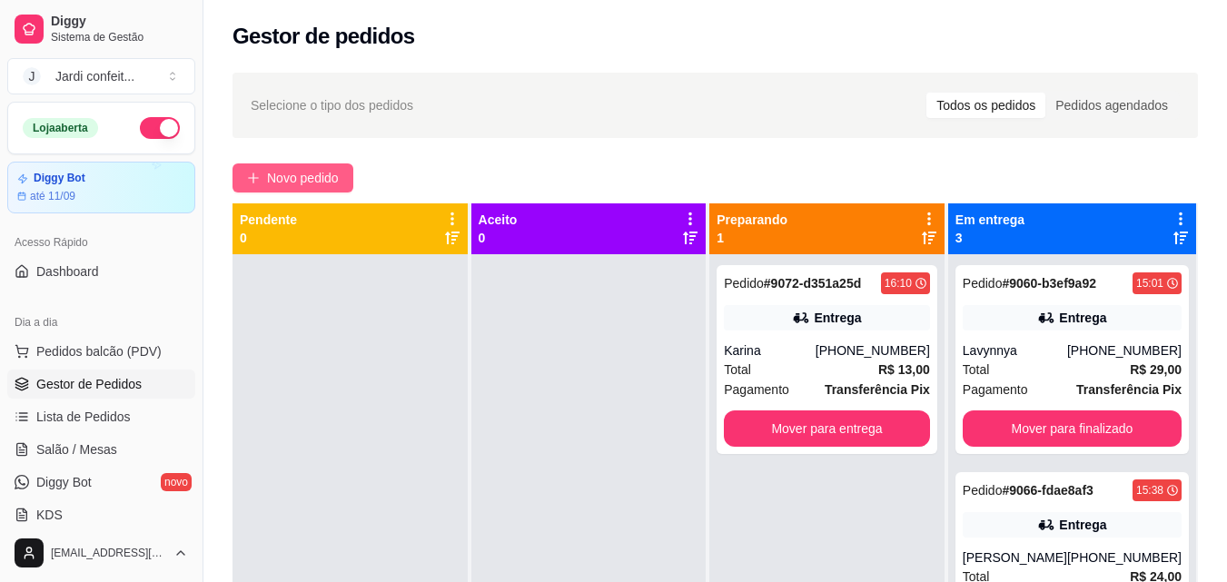
click at [283, 185] on span "Novo pedido" at bounding box center [303, 178] width 72 height 20
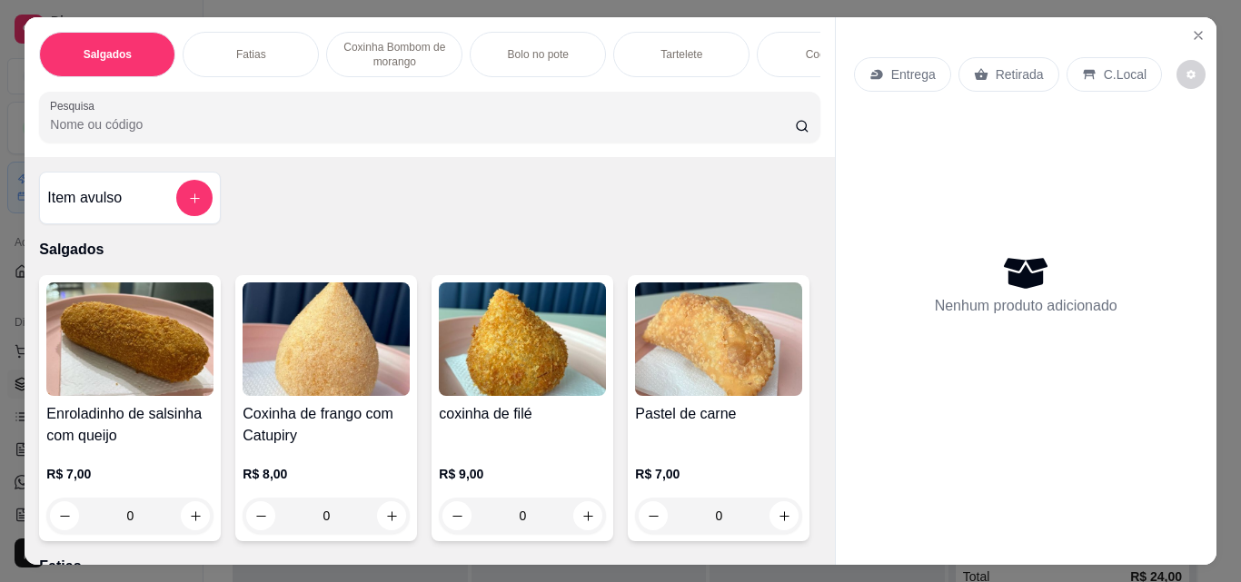
scroll to position [91, 0]
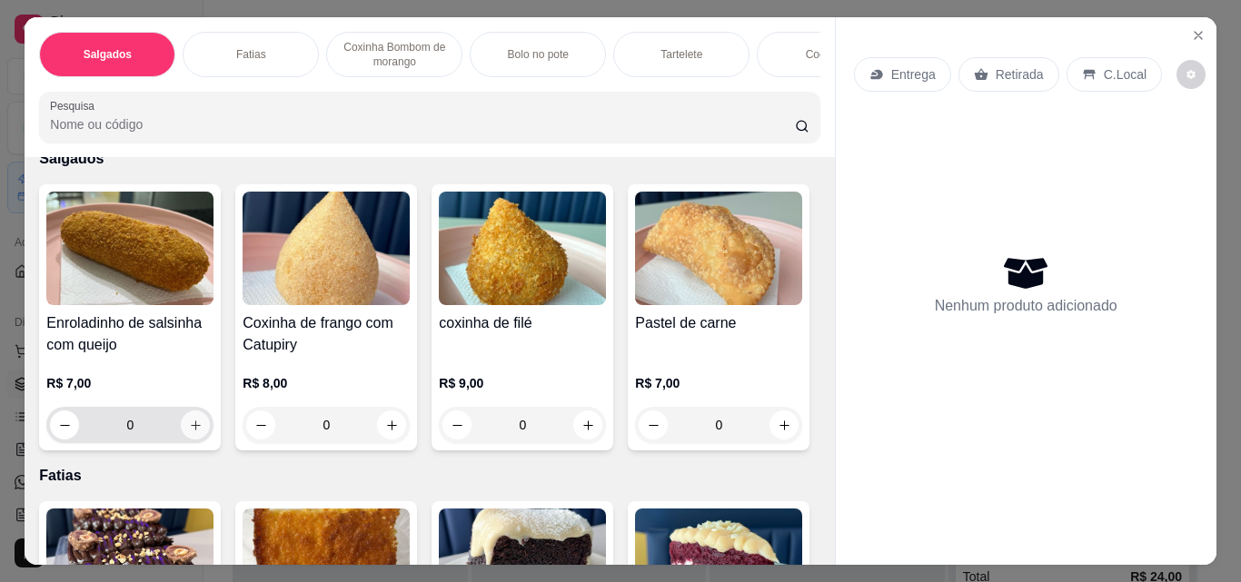
click at [181, 427] on button "increase-product-quantity" at bounding box center [195, 425] width 29 height 29
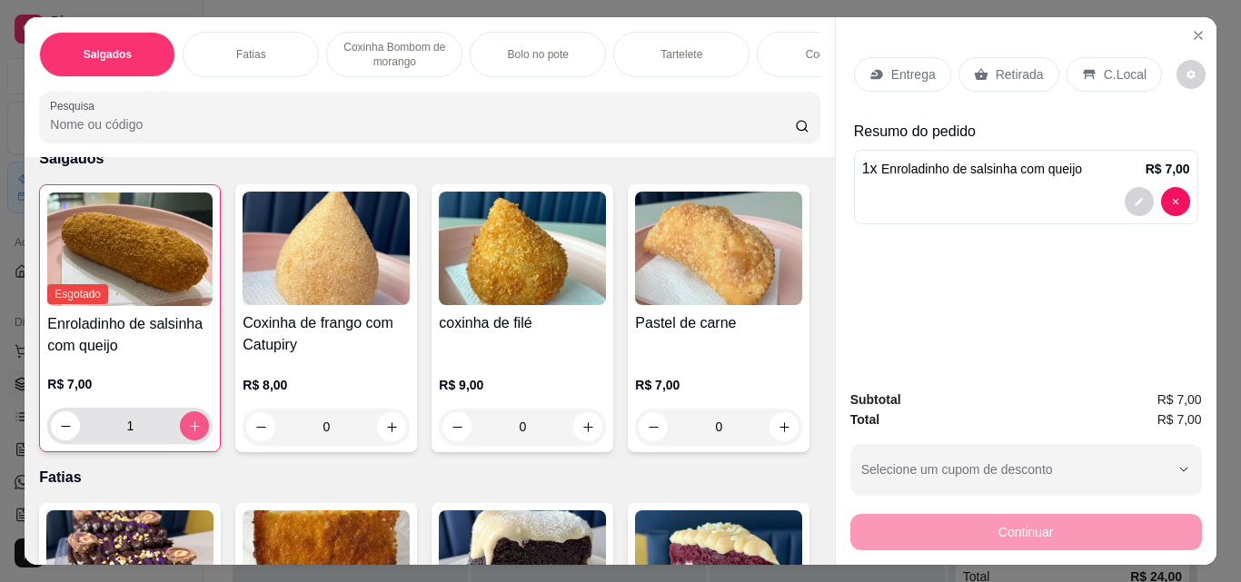
type input "1"
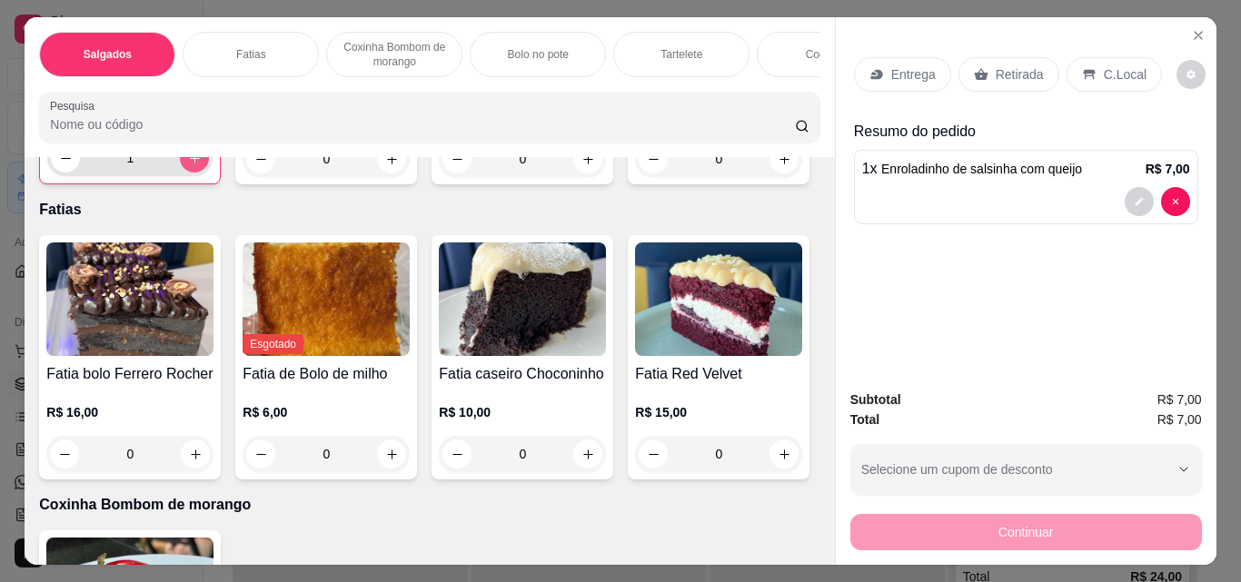
scroll to position [363, 0]
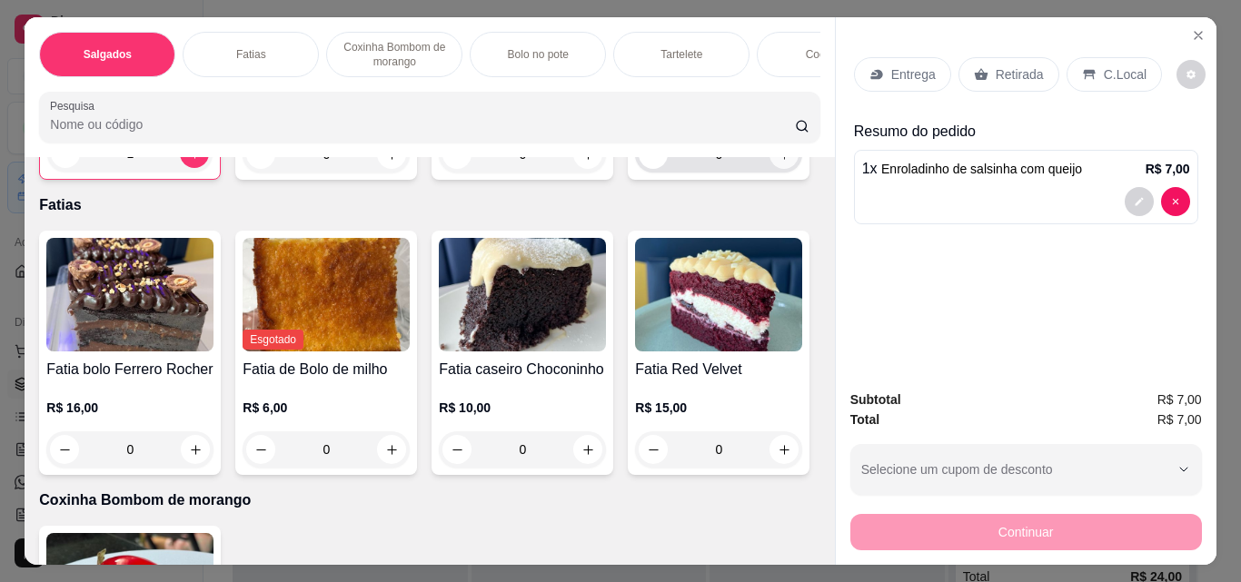
click at [769, 169] on button "increase-product-quantity" at bounding box center [783, 154] width 29 height 29
type input "1"
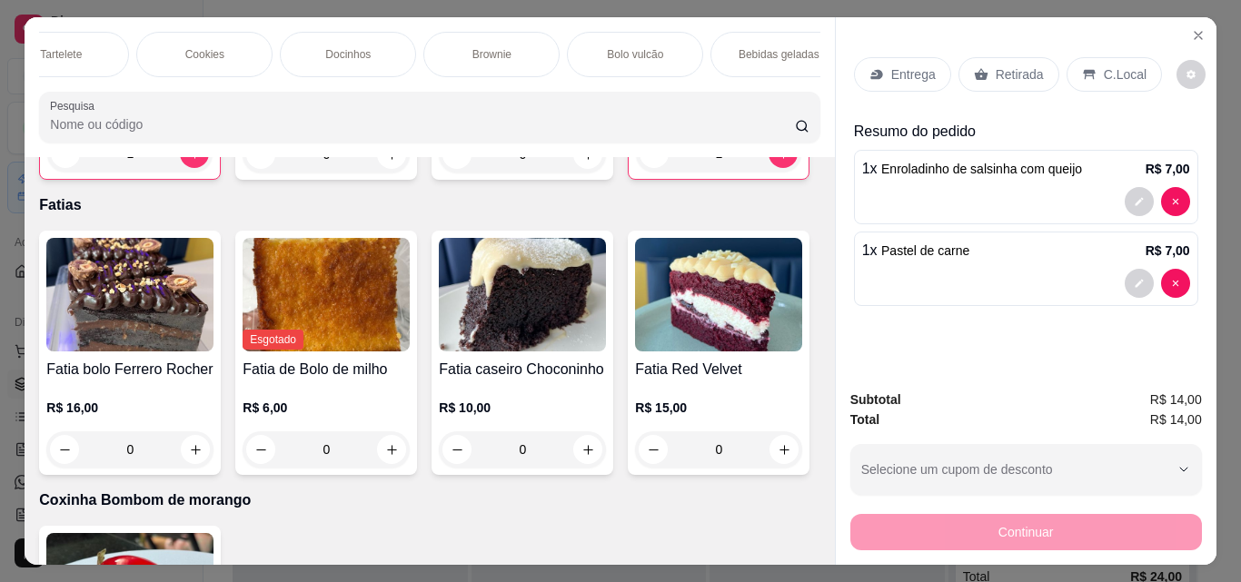
scroll to position [0, 662]
click at [687, 45] on div "Bebidas geladas" at bounding box center [736, 54] width 136 height 45
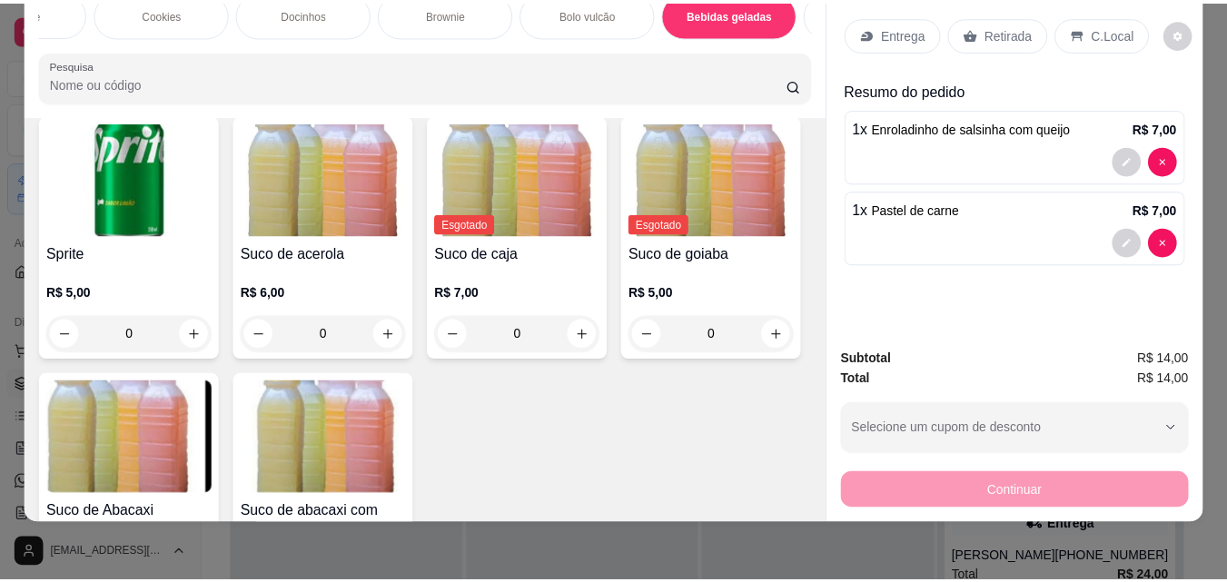
scroll to position [4406, 0]
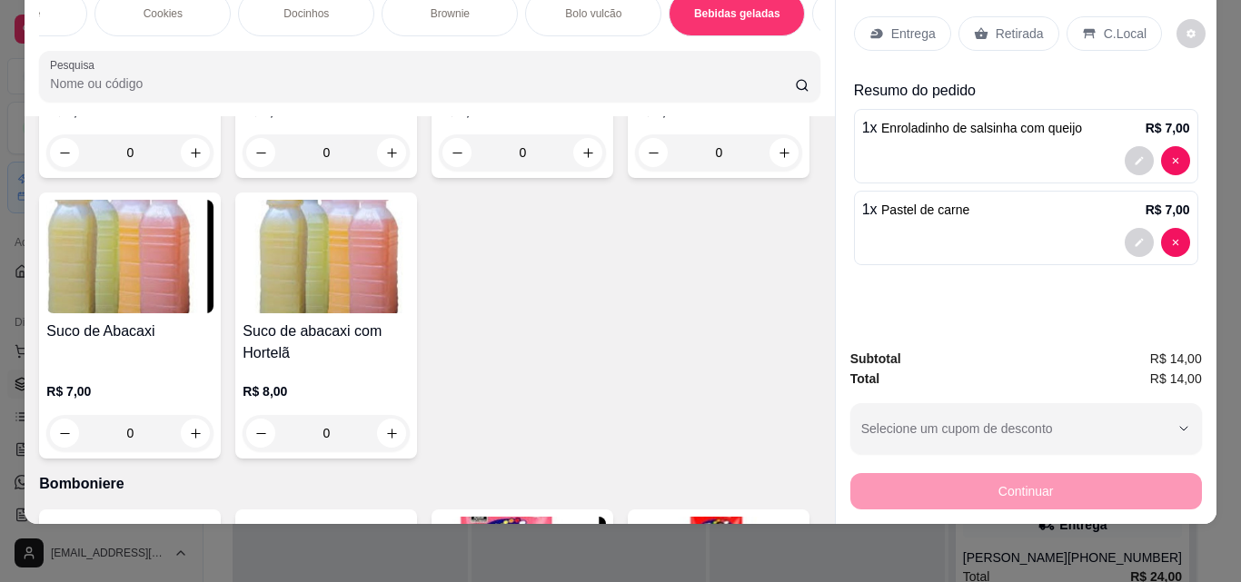
type input "1"
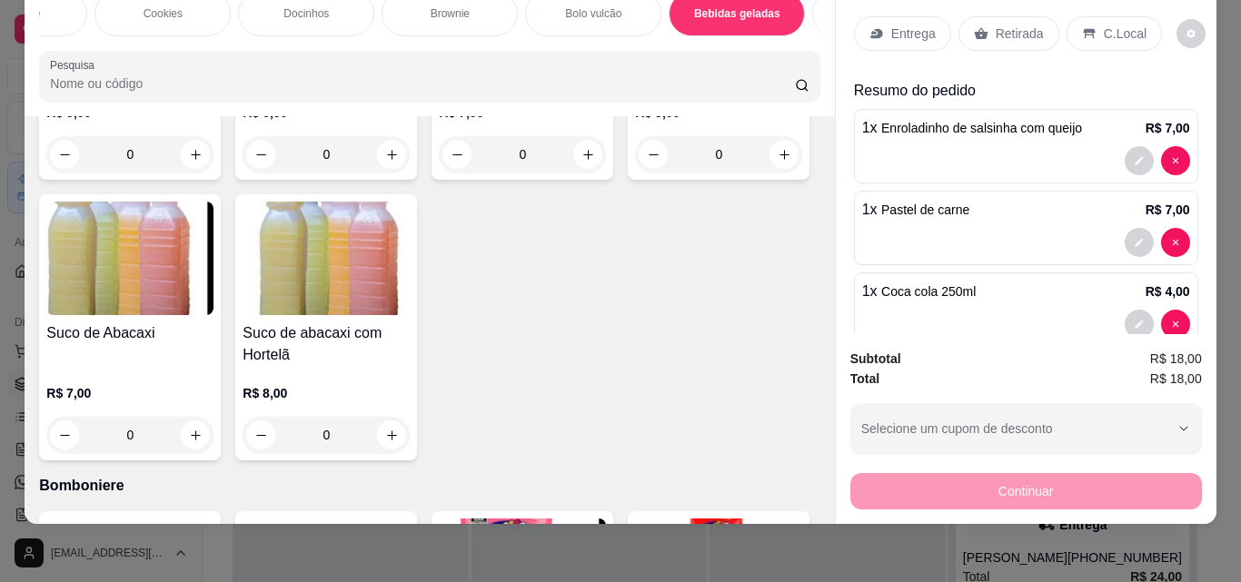
click at [995, 29] on p "Retirada" at bounding box center [1019, 34] width 48 height 18
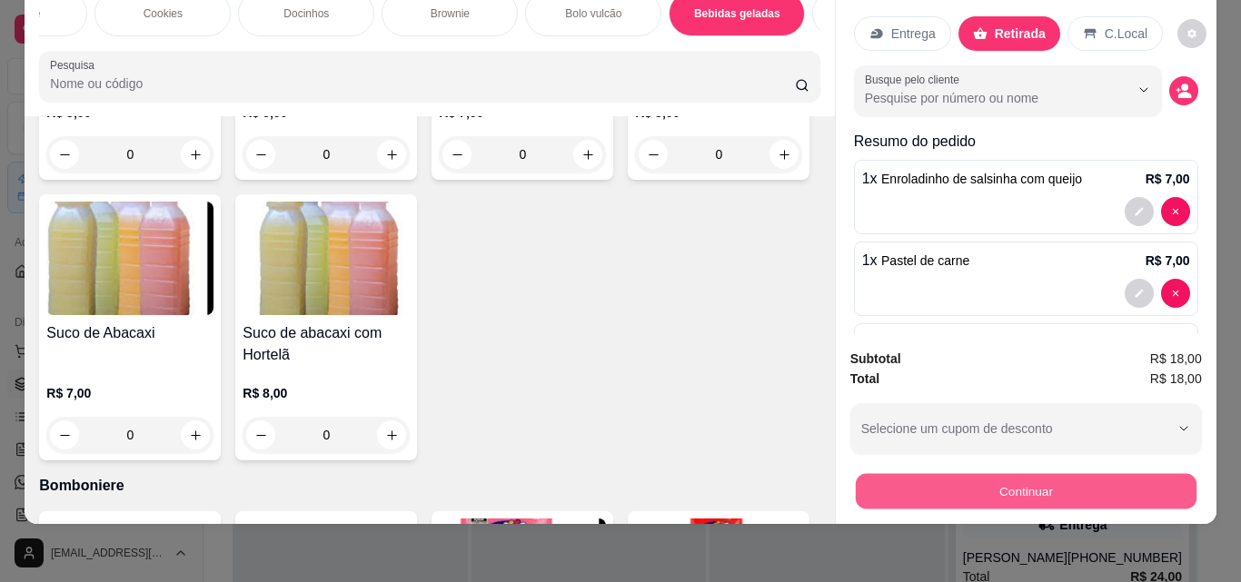
click at [1058, 473] on button "Continuar" at bounding box center [1025, 490] width 341 height 35
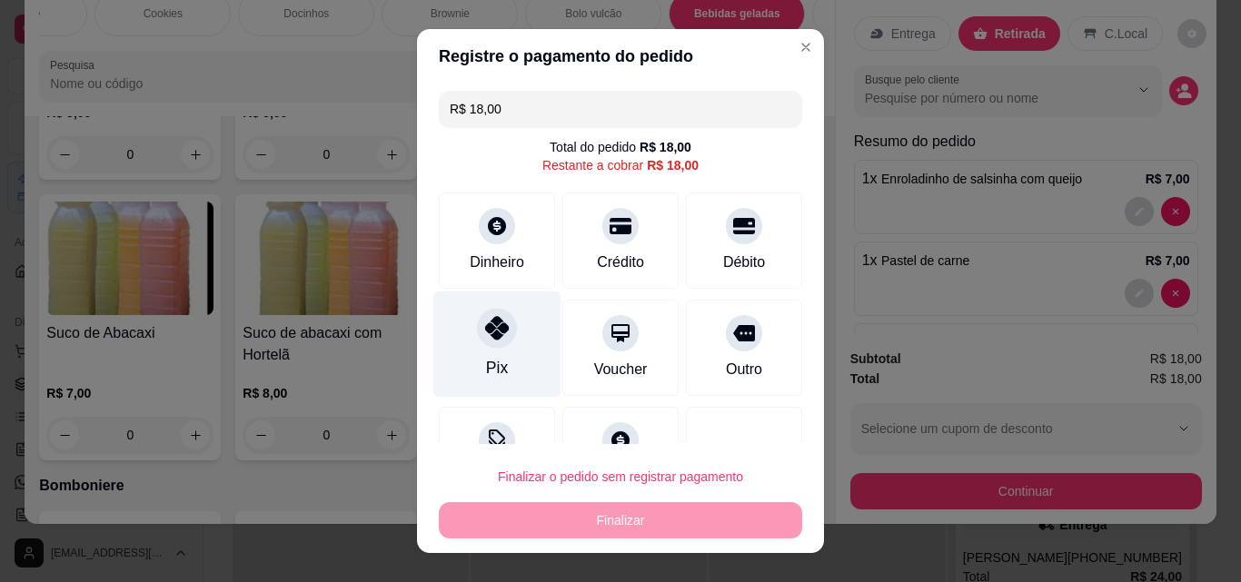
click at [514, 328] on div "Pix" at bounding box center [497, 345] width 128 height 106
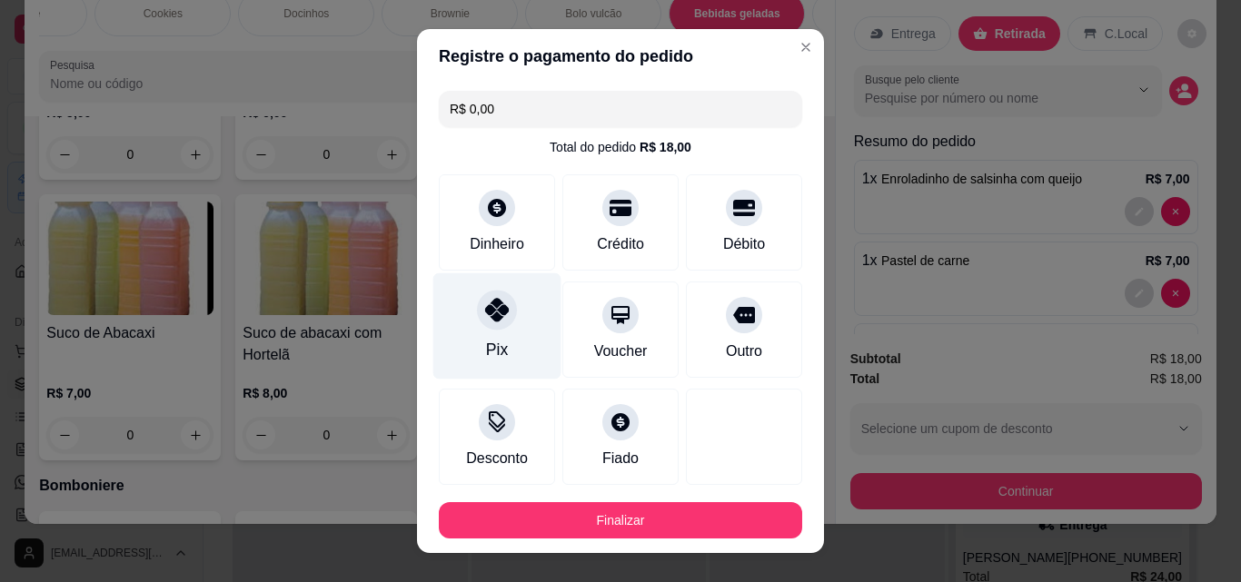
type input "R$ 0,00"
click at [497, 328] on div "Pix" at bounding box center [497, 326] width 128 height 106
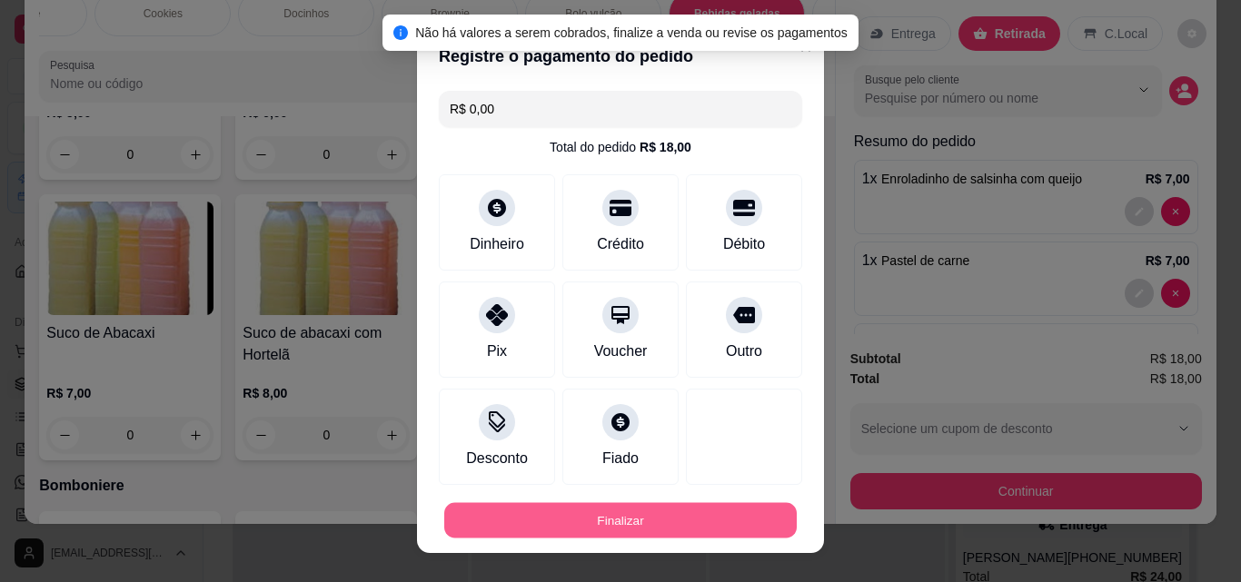
click at [659, 516] on button "Finalizar" at bounding box center [620, 520] width 352 height 35
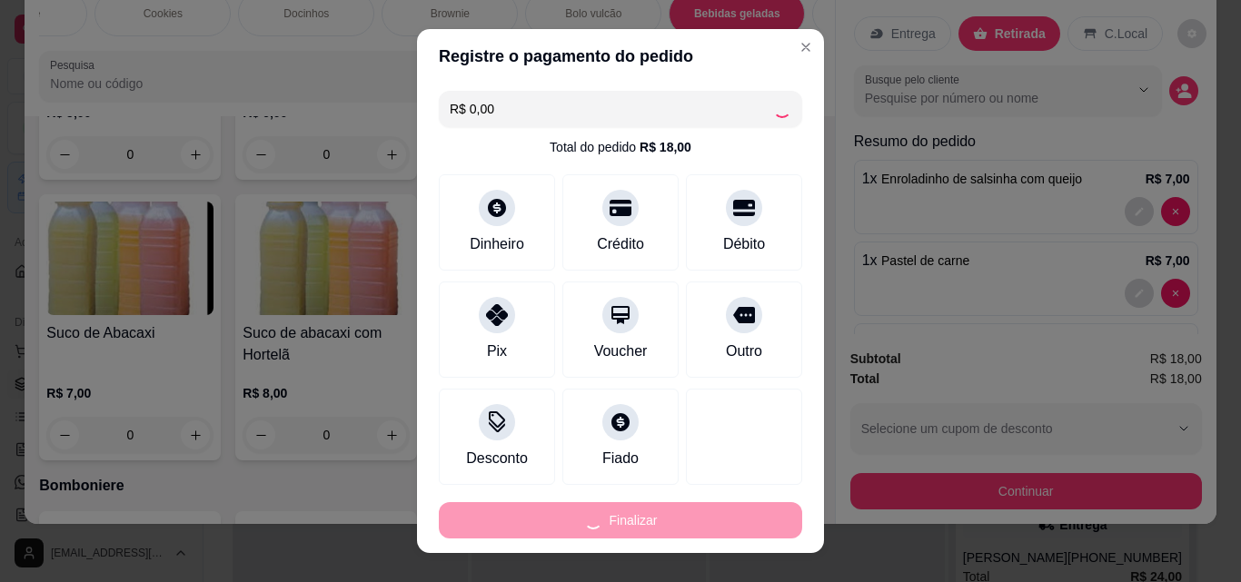
type input "0"
type input "-R$ 18,00"
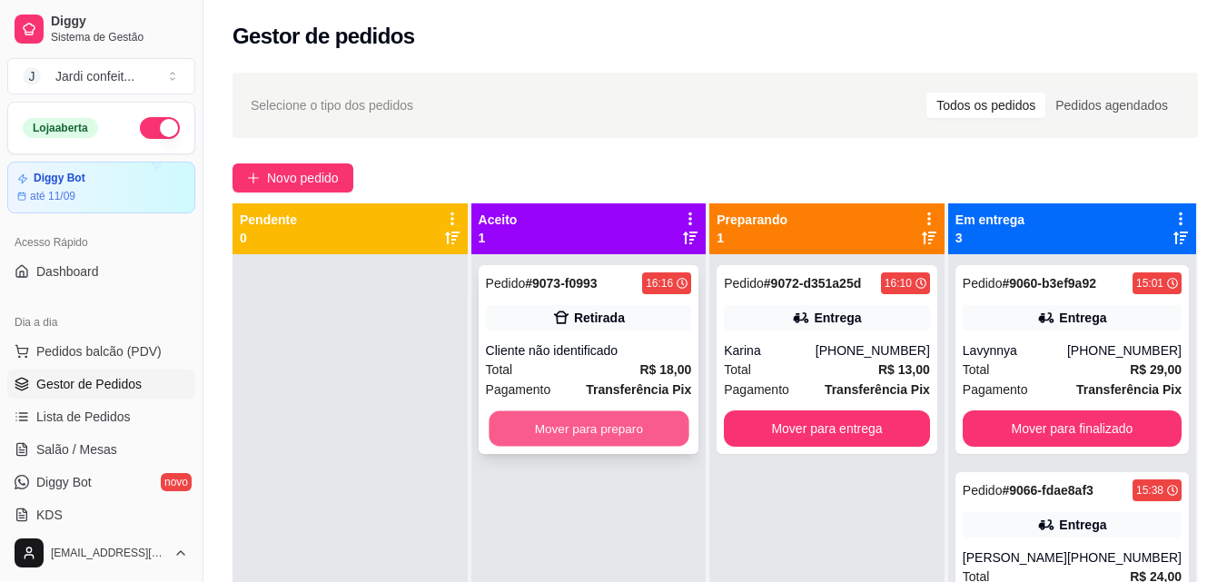
click at [575, 418] on button "Mover para preparo" at bounding box center [589, 428] width 200 height 35
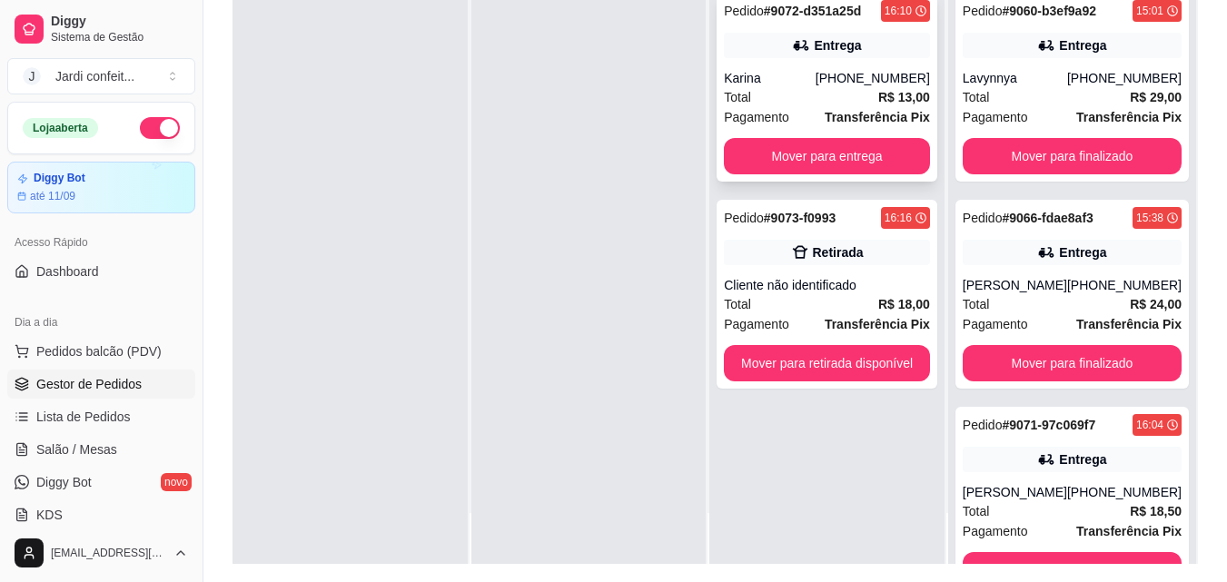
scroll to position [272, 0]
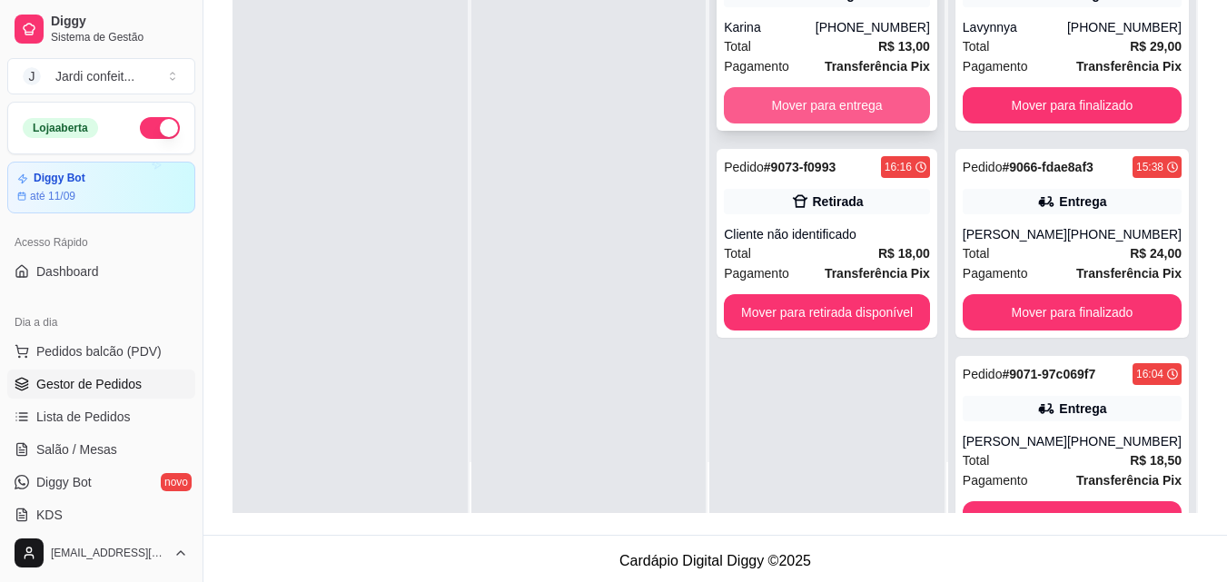
click at [836, 97] on button "Mover para entrega" at bounding box center [827, 105] width 206 height 36
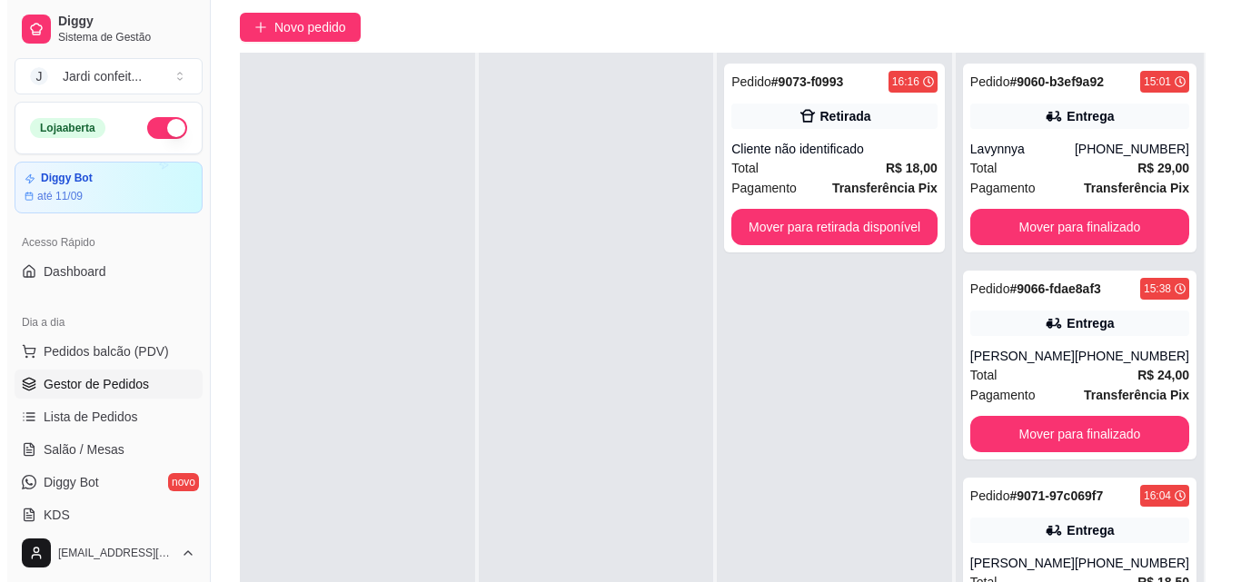
scroll to position [95, 0]
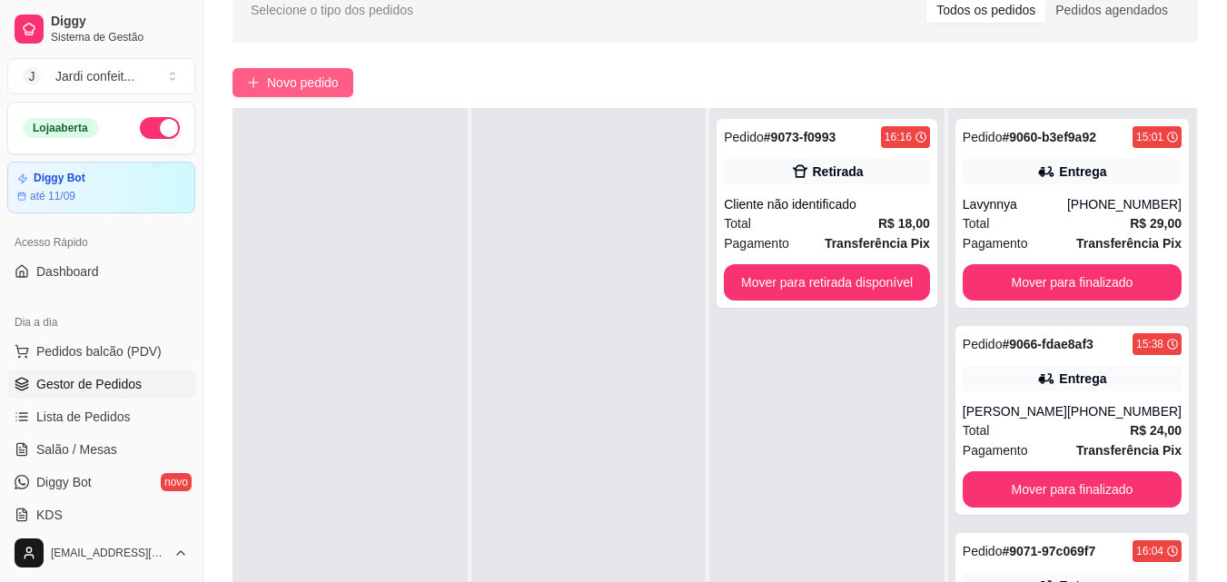
click at [272, 74] on span "Novo pedido" at bounding box center [303, 83] width 72 height 20
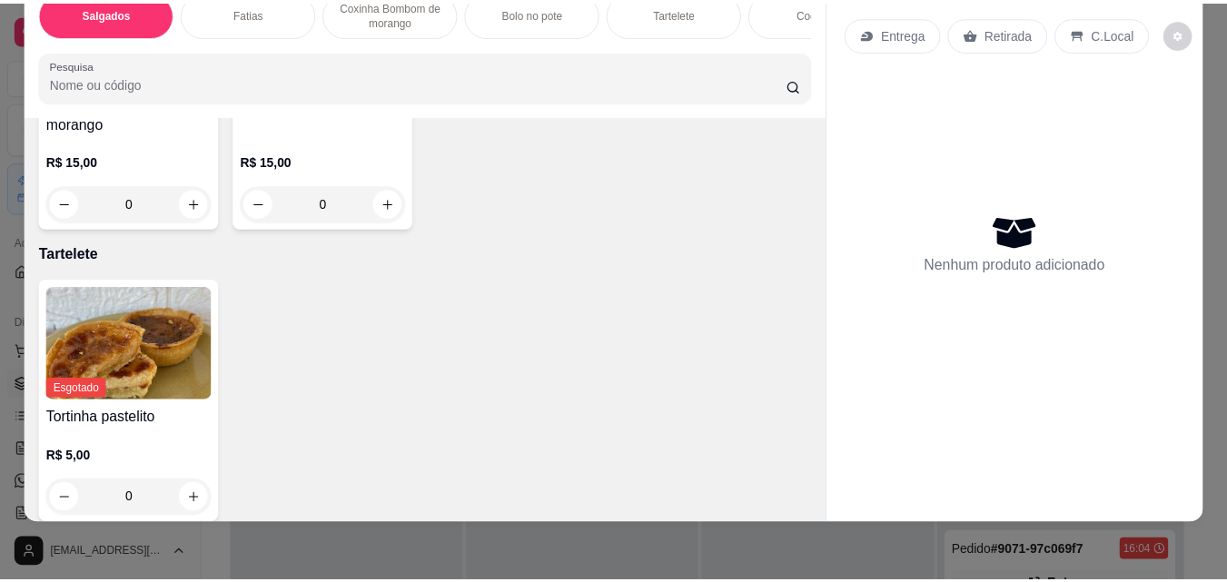
scroll to position [1181, 0]
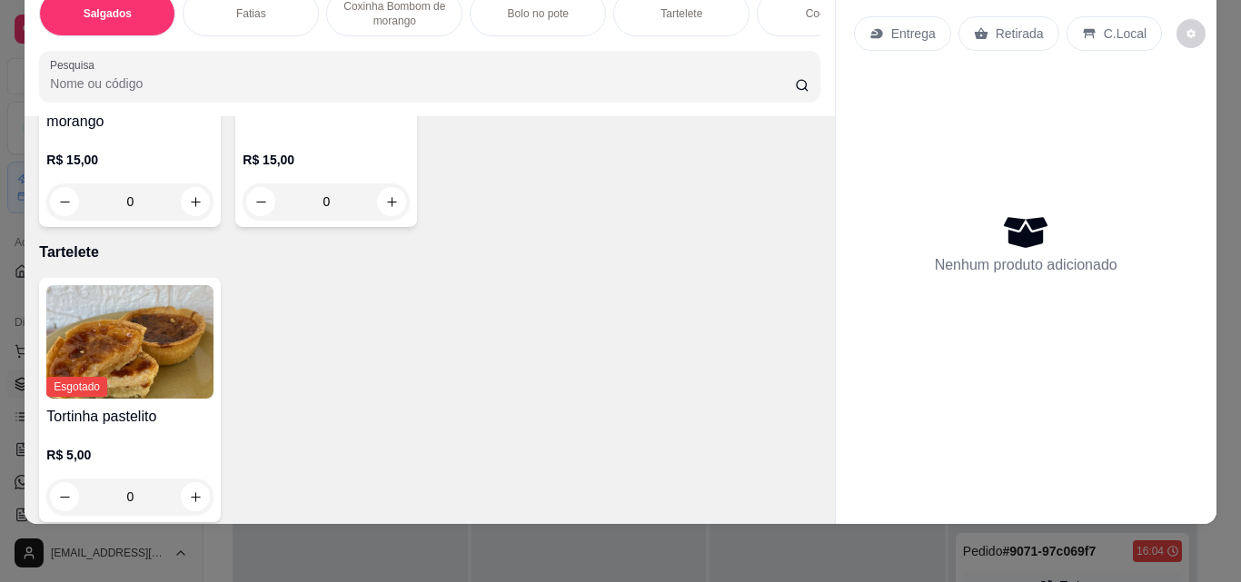
type input "1"
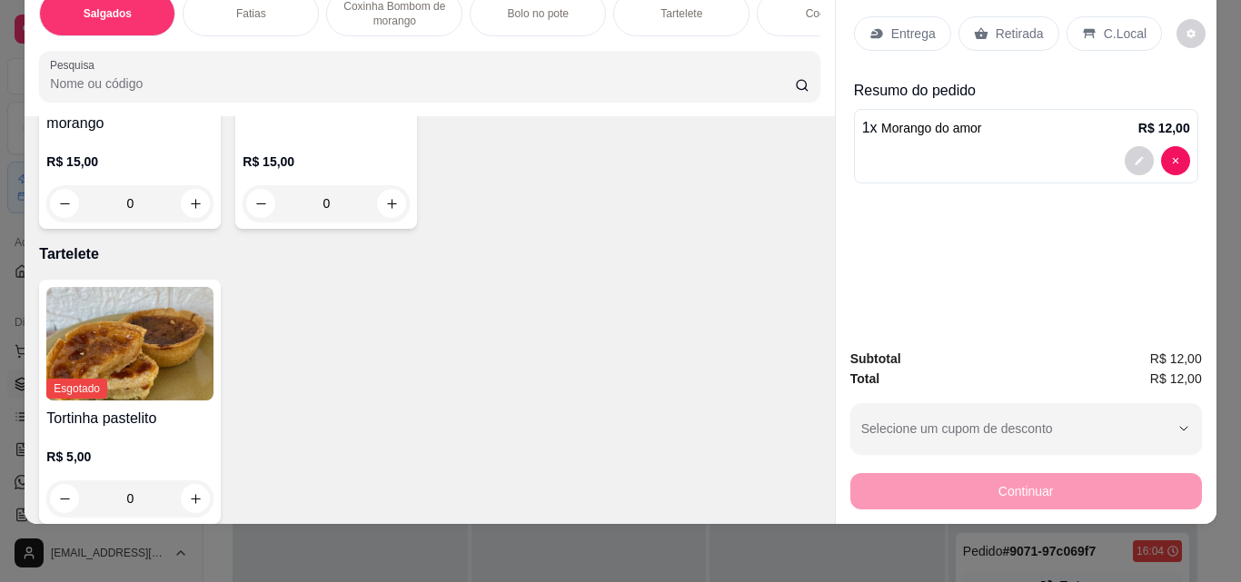
click at [1003, 25] on p "Retirada" at bounding box center [1019, 34] width 48 height 18
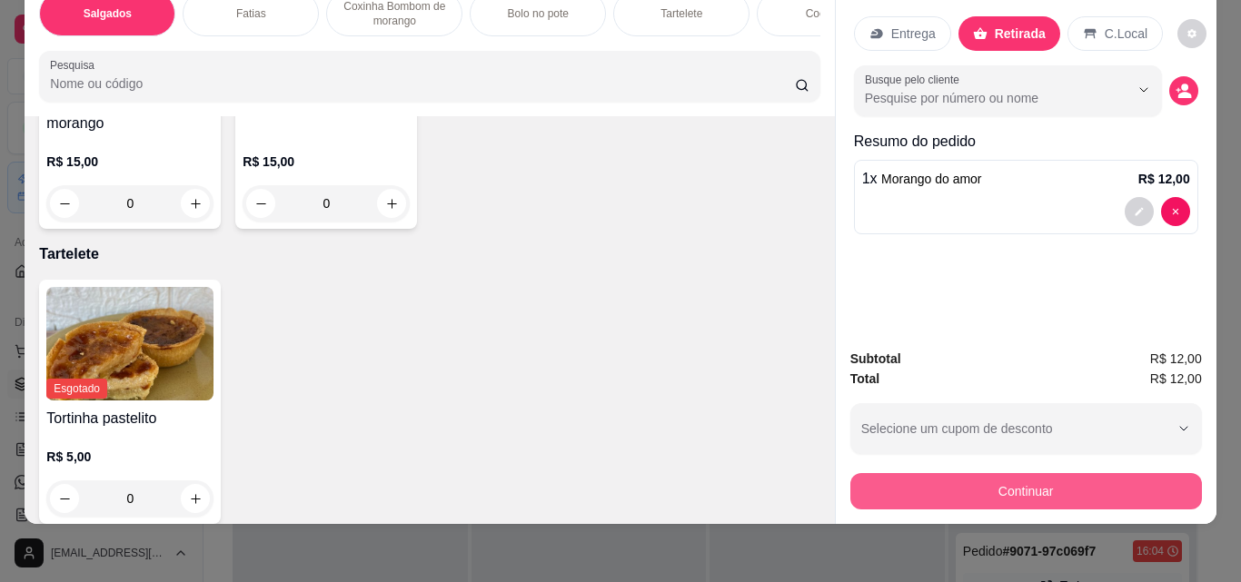
click at [1077, 491] on button "Continuar" at bounding box center [1025, 491] width 351 height 36
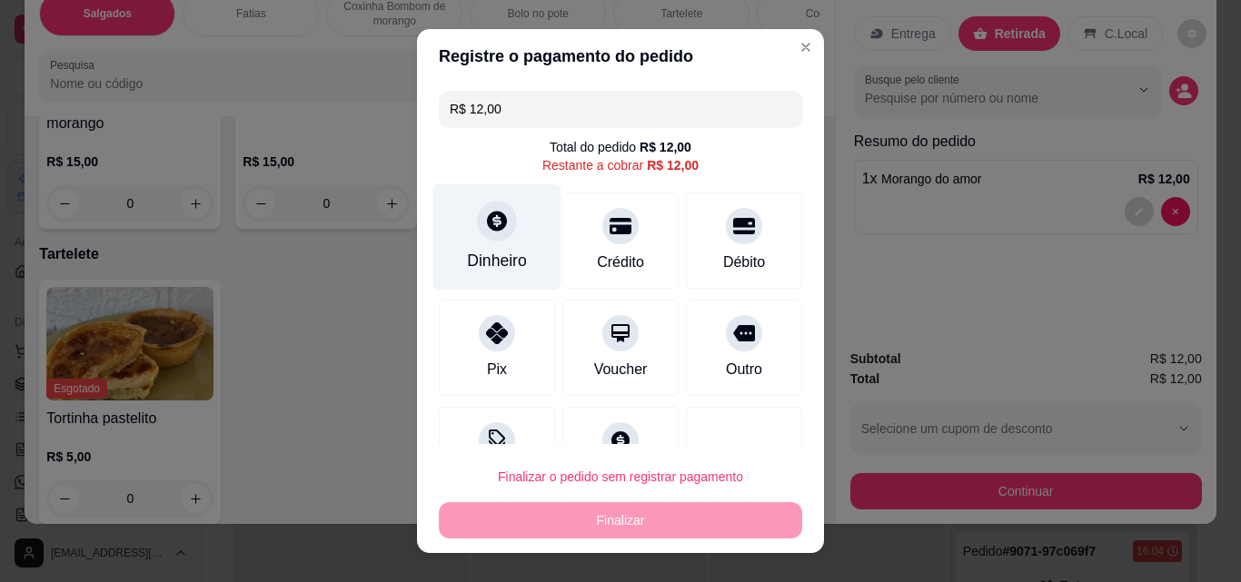
click at [480, 265] on div "Dinheiro" at bounding box center [497, 261] width 60 height 24
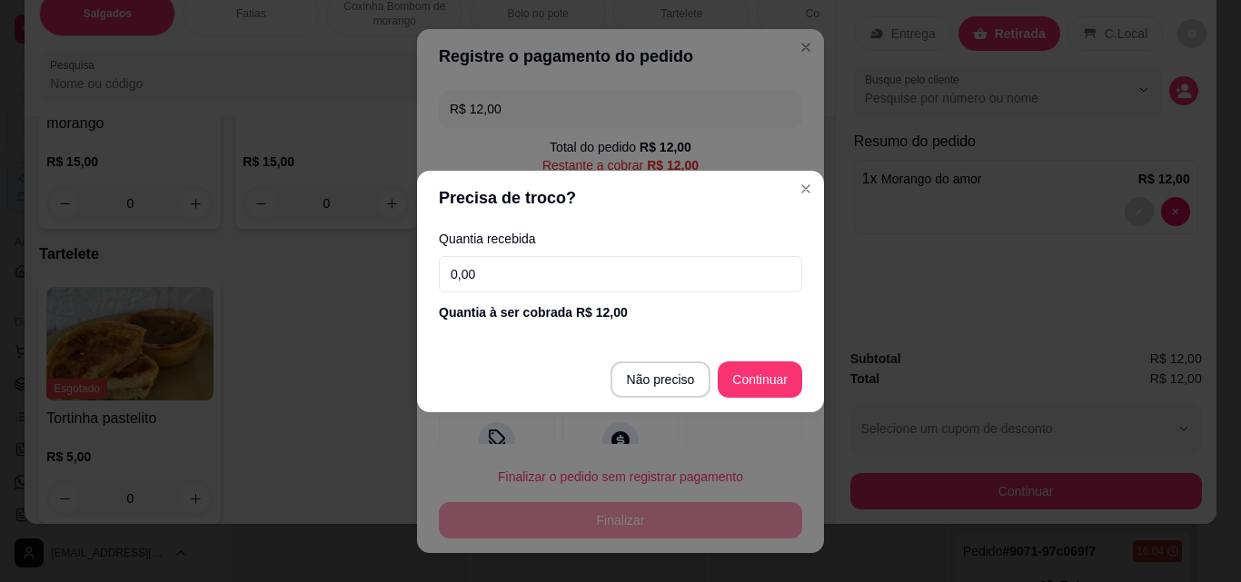
click at [549, 305] on div "Quantia à ser cobrada R$ 12,00" at bounding box center [620, 312] width 363 height 18
click at [558, 281] on input "0,00" at bounding box center [620, 274] width 363 height 36
type input "12,00"
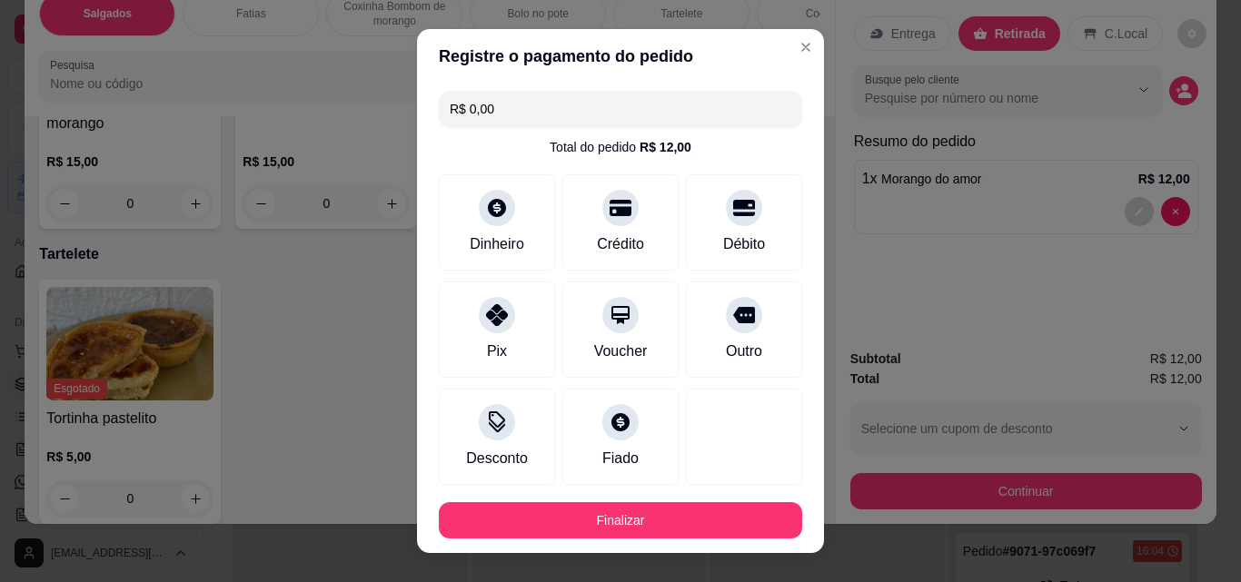
type input "R$ 0,00"
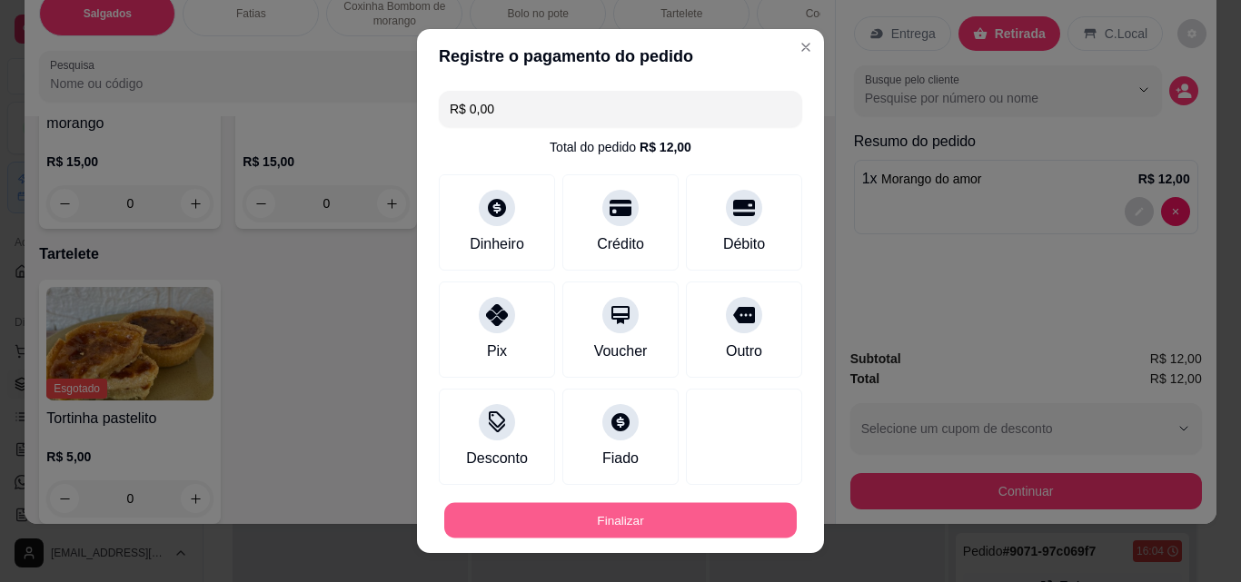
click at [686, 533] on button "Finalizar" at bounding box center [620, 520] width 352 height 35
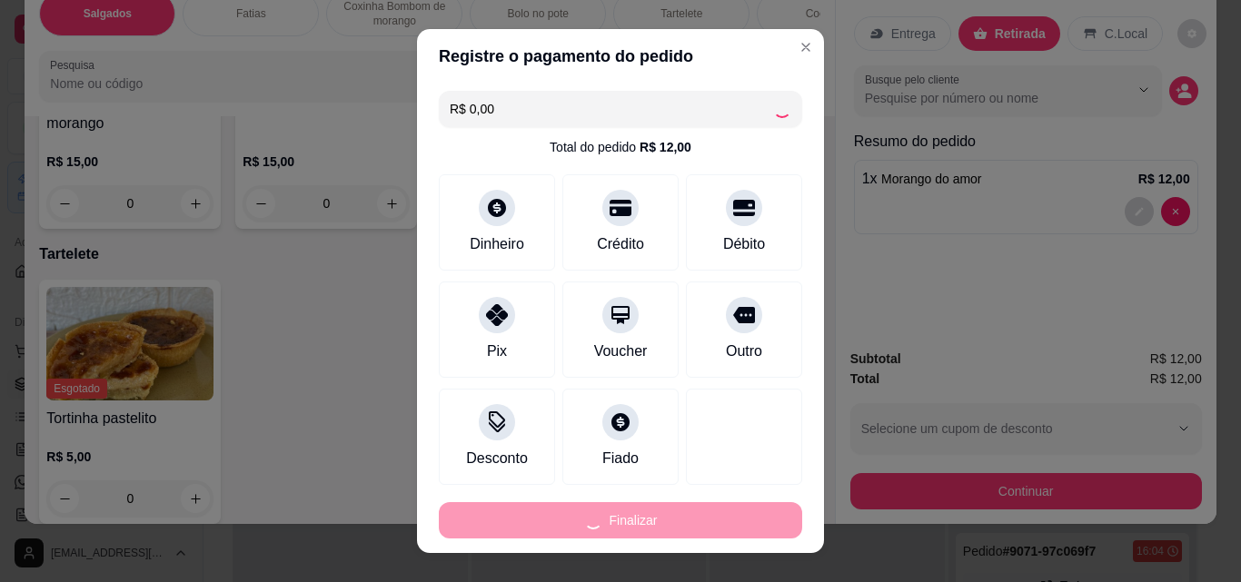
type input "0"
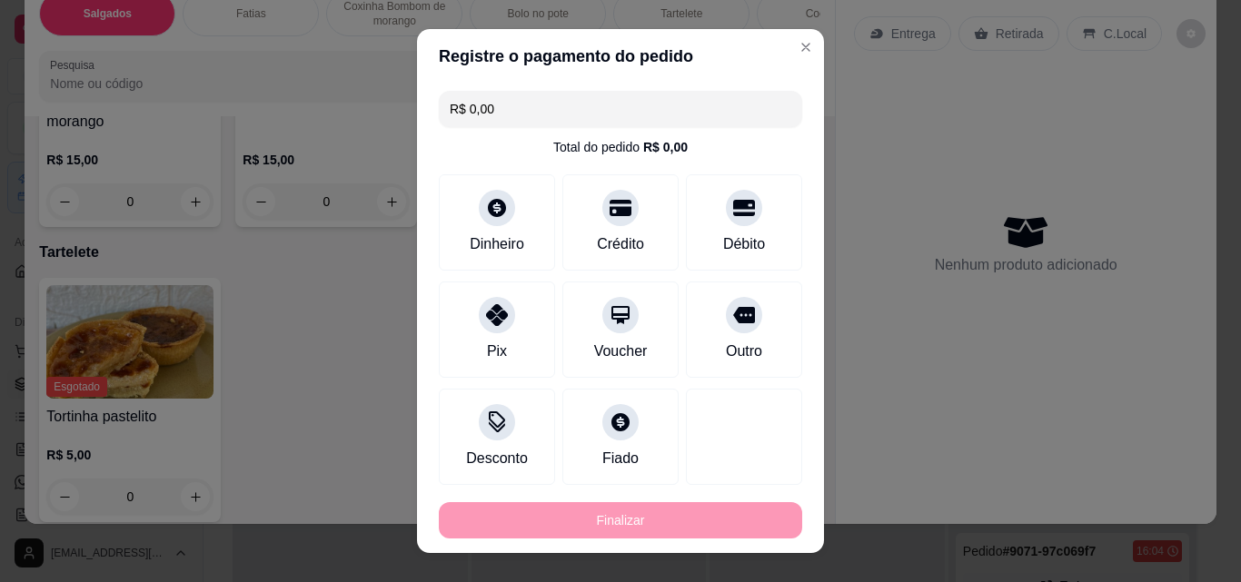
type input "-R$ 12,00"
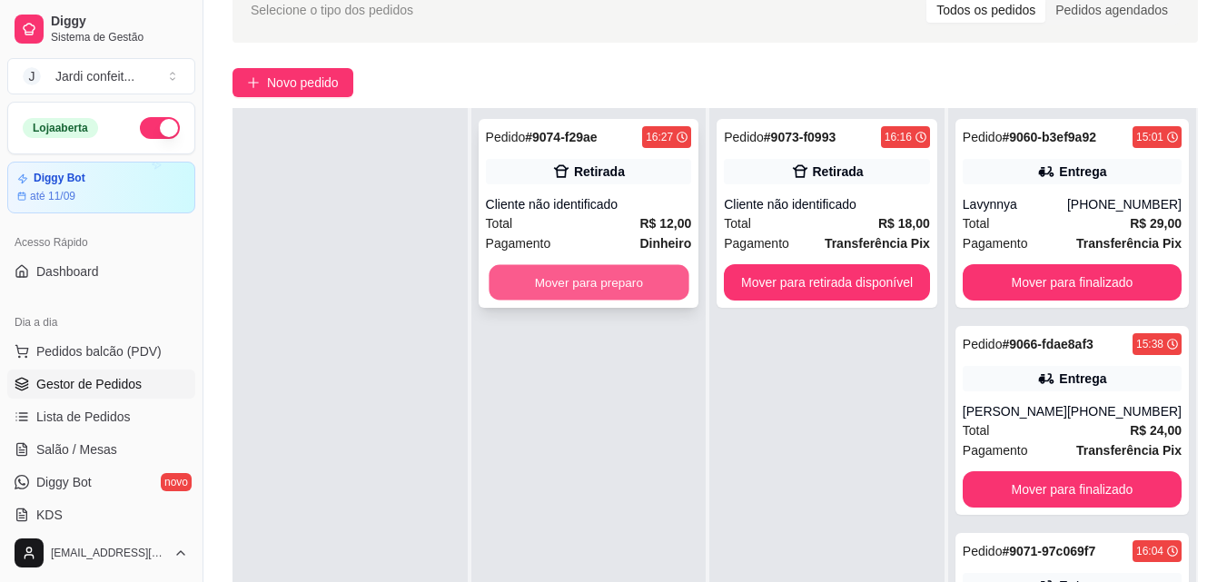
click at [633, 282] on button "Mover para preparo" at bounding box center [589, 282] width 200 height 35
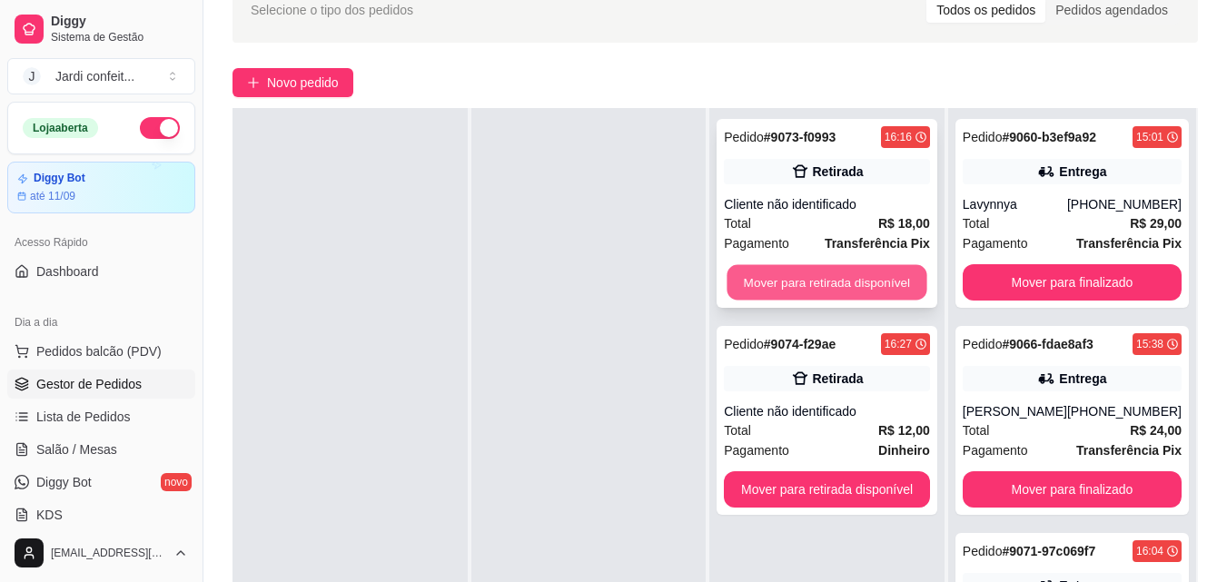
click at [774, 281] on button "Mover para retirada disponível" at bounding box center [827, 282] width 200 height 35
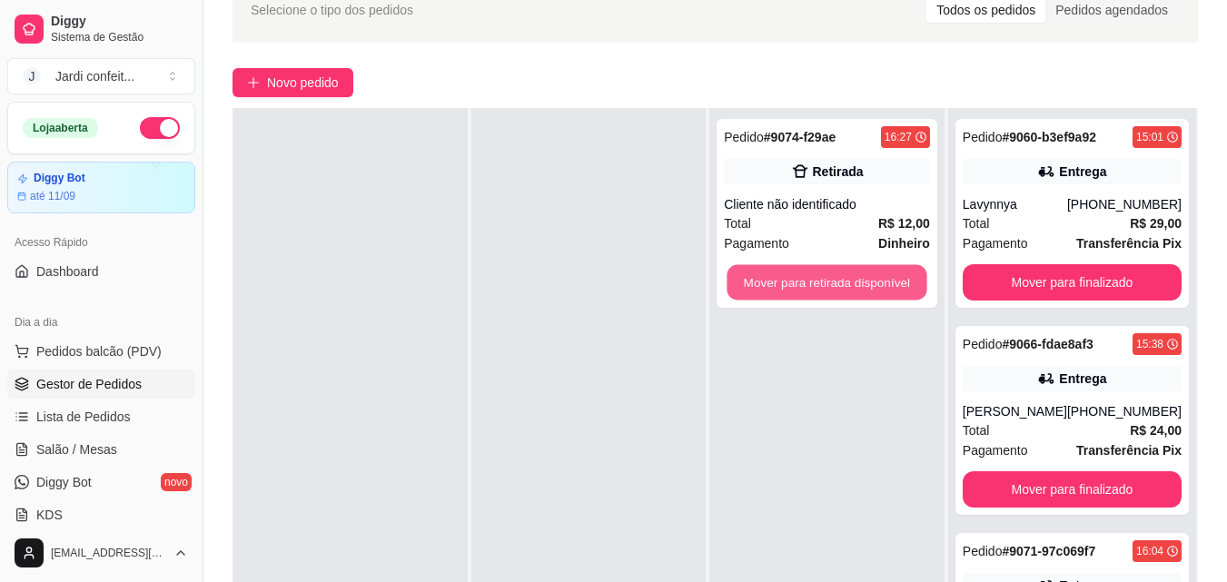
click at [774, 280] on button "Mover para retirada disponível" at bounding box center [827, 282] width 200 height 35
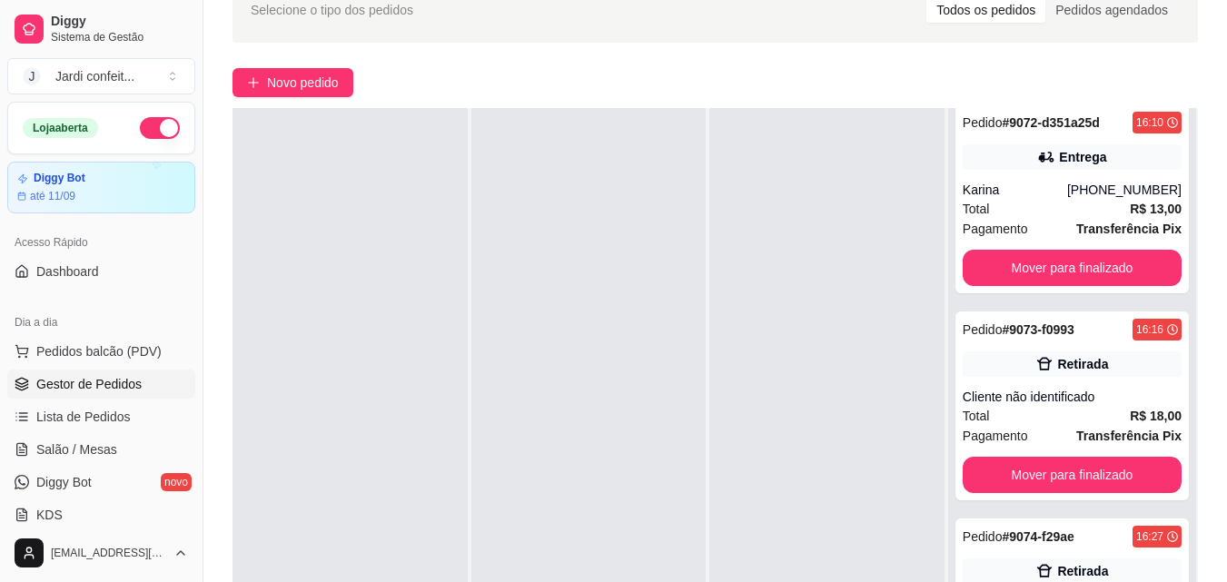
scroll to position [678, 0]
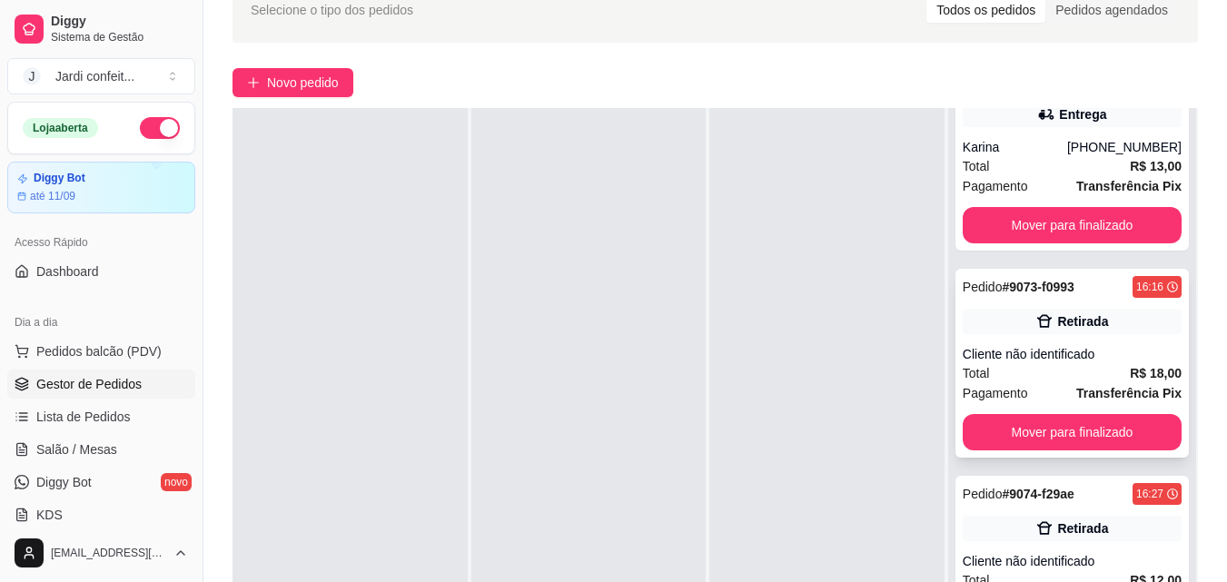
click at [1006, 413] on div "Pedido # 9073-f0993 16:16 Retirada Cliente não identificado Total R$ 18,00 Paga…" at bounding box center [1071, 363] width 233 height 189
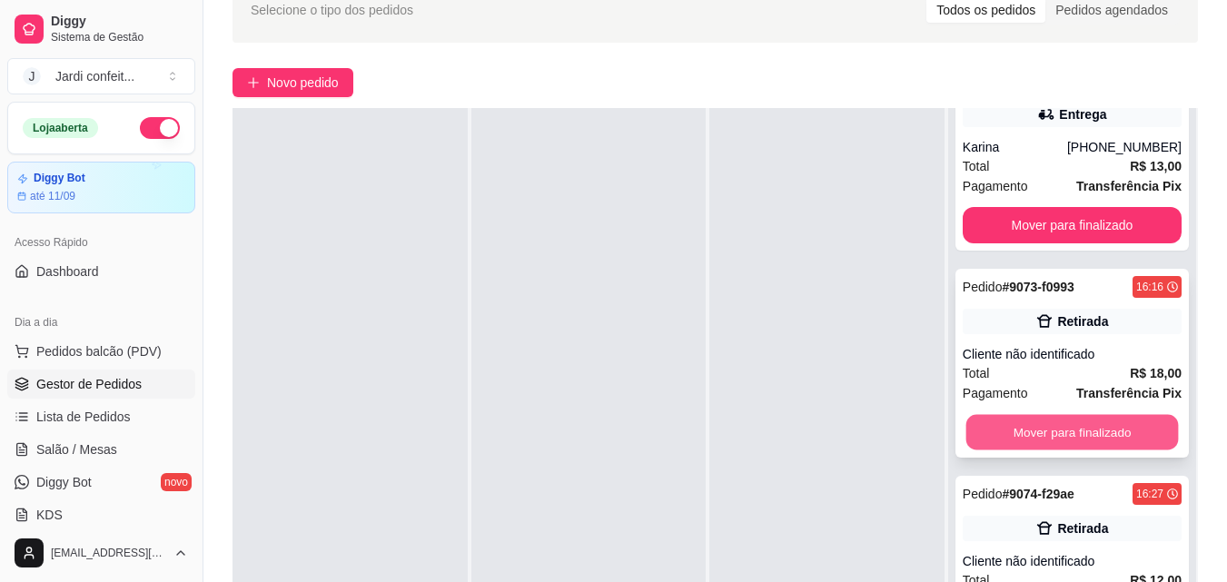
click at [995, 428] on button "Mover para finalizado" at bounding box center [1071, 432] width 213 height 35
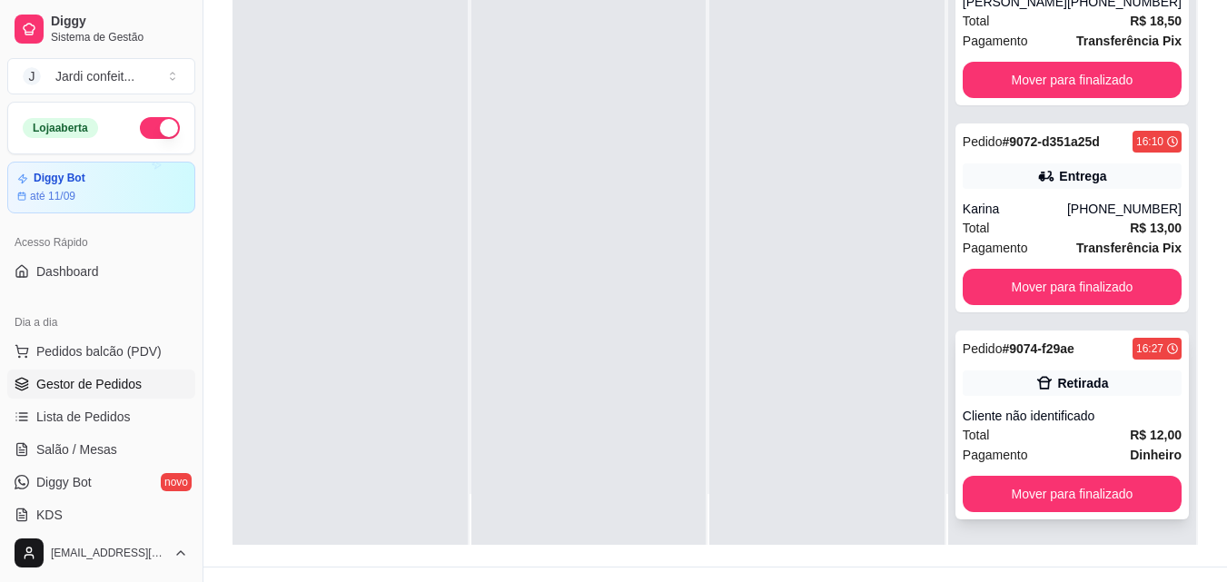
scroll to position [277, 0]
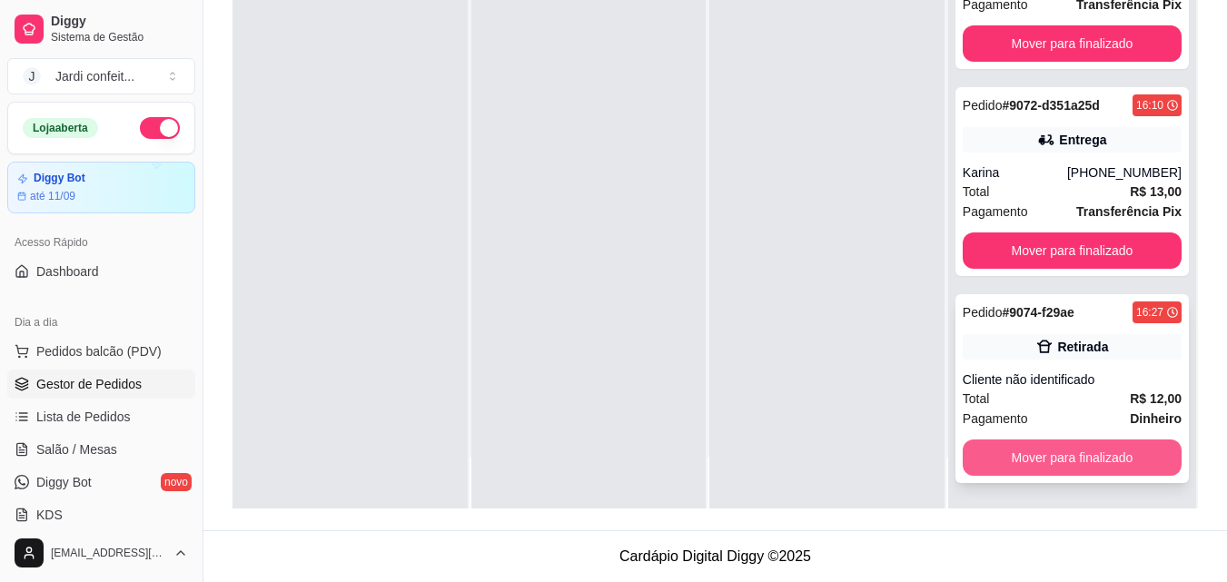
click at [1015, 449] on button "Mover para finalizado" at bounding box center [1072, 458] width 219 height 36
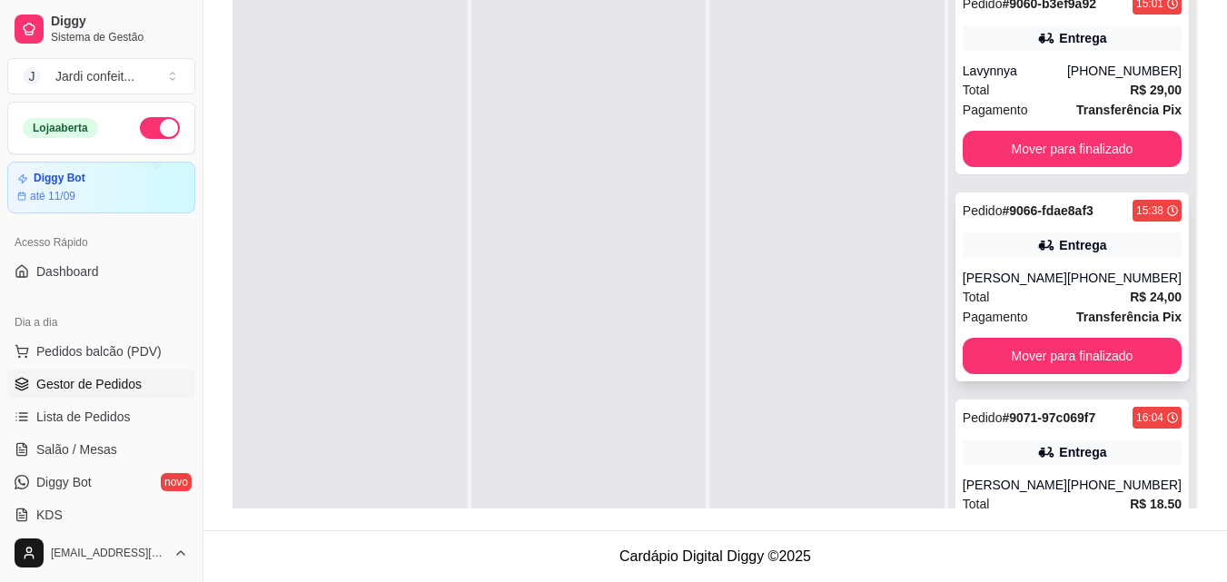
scroll to position [0, 0]
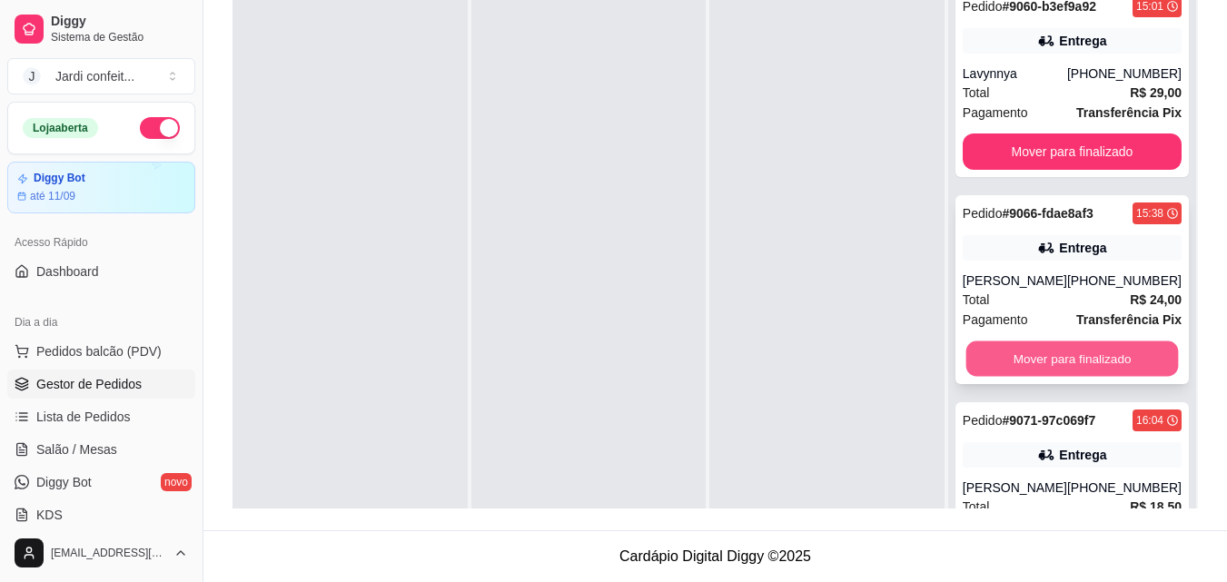
click at [1093, 356] on button "Mover para finalizado" at bounding box center [1071, 358] width 213 height 35
click at [1136, 373] on button "Mover para finalizado" at bounding box center [1071, 358] width 213 height 35
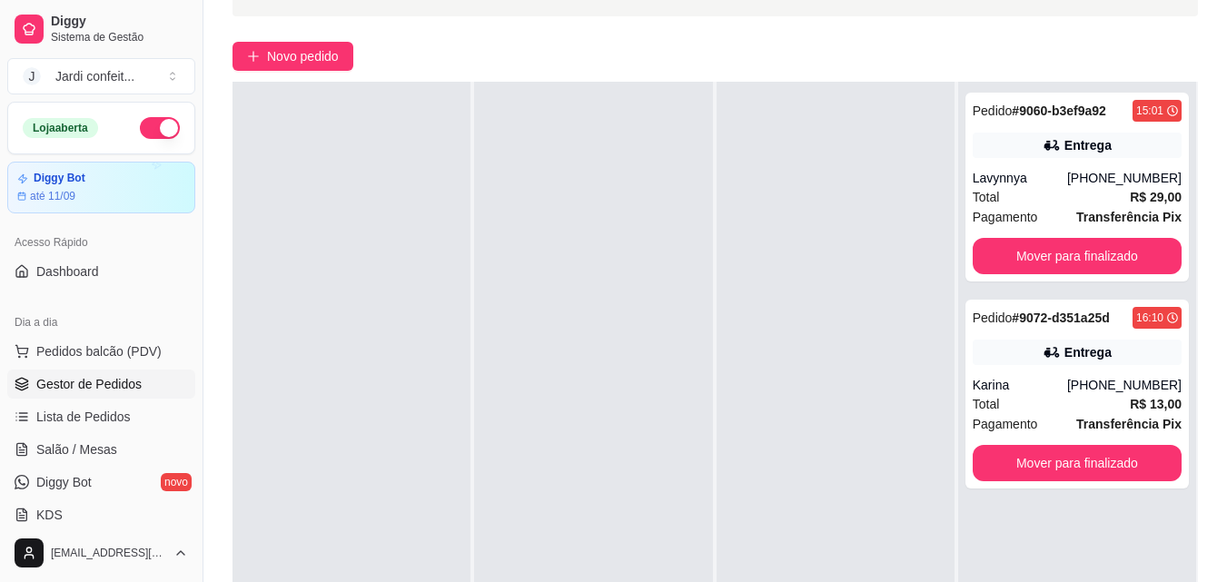
scroll to position [277, 0]
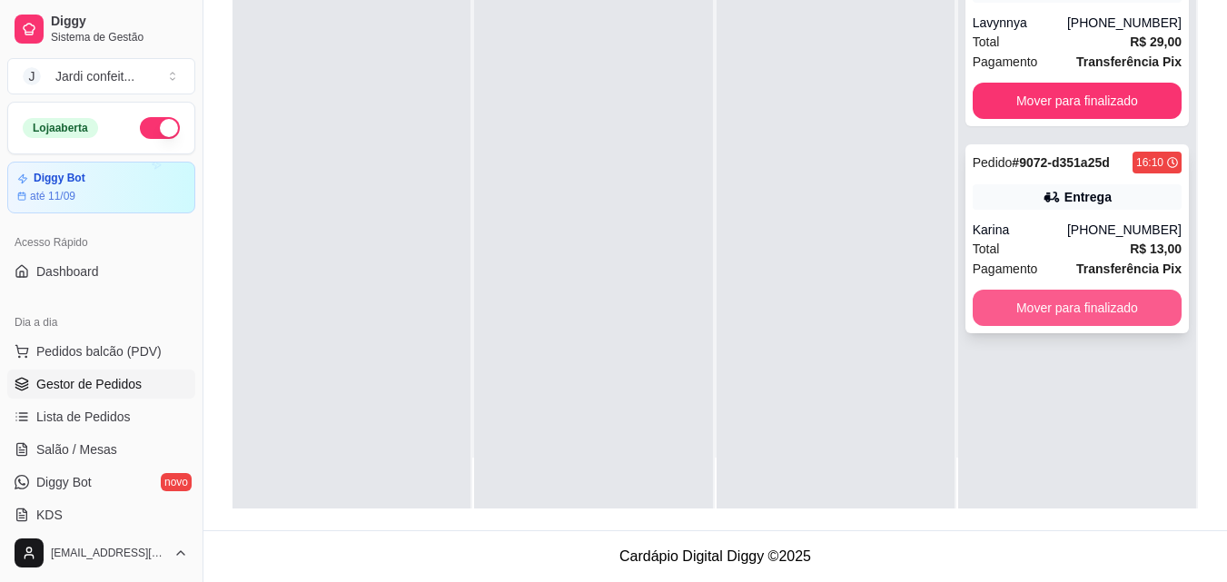
click at [1108, 302] on button "Mover para finalizado" at bounding box center [1077, 308] width 209 height 36
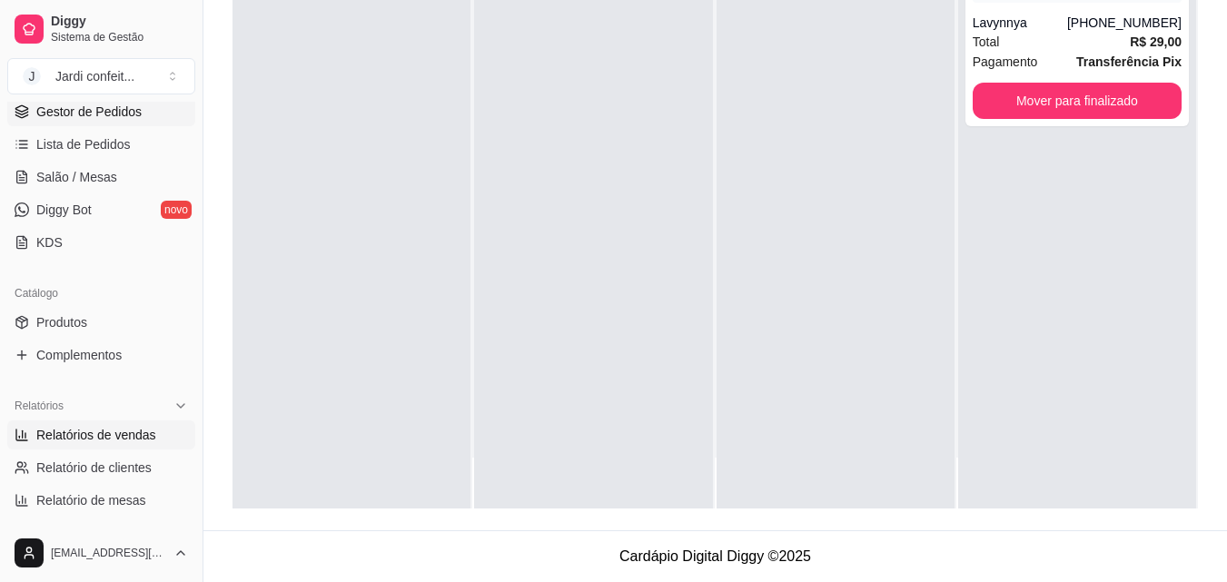
scroll to position [363, 0]
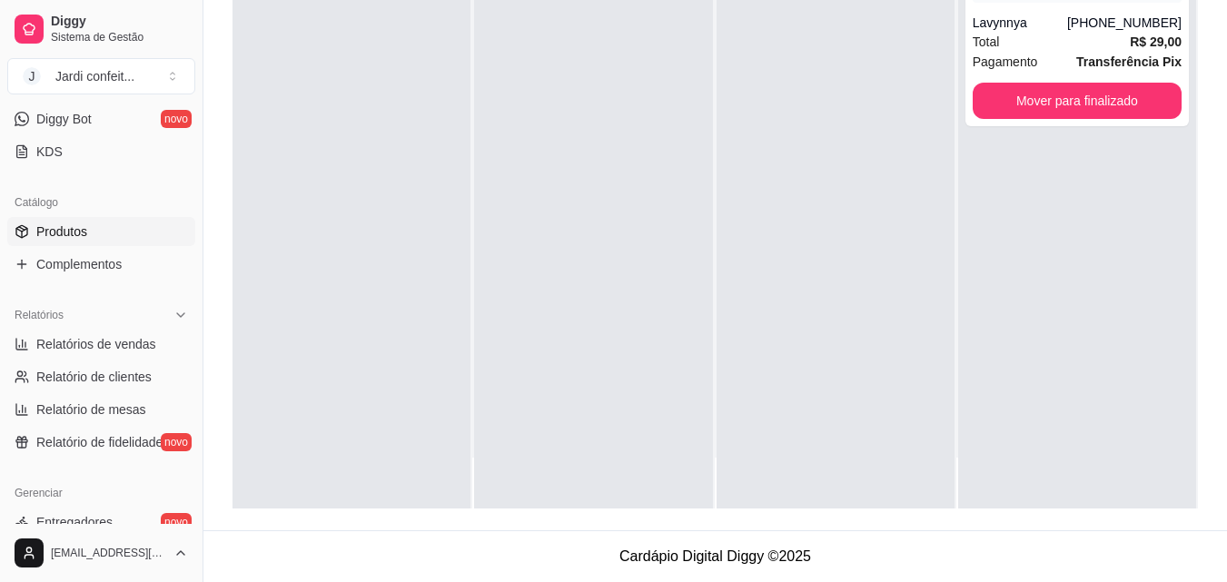
click at [108, 240] on link "Produtos" at bounding box center [101, 231] width 188 height 29
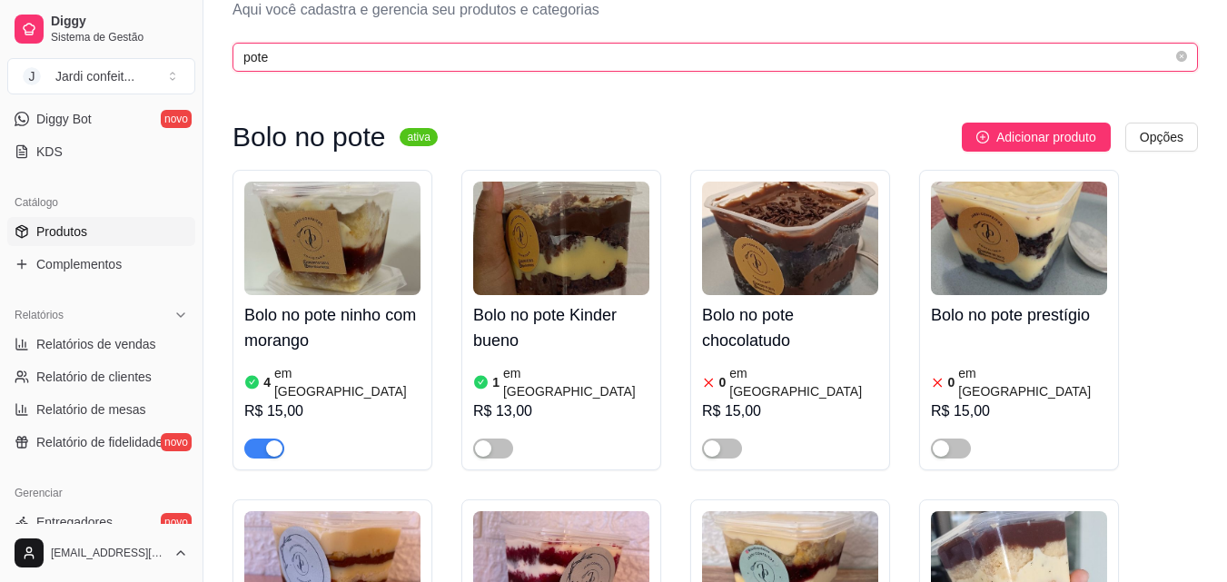
scroll to position [91, 0]
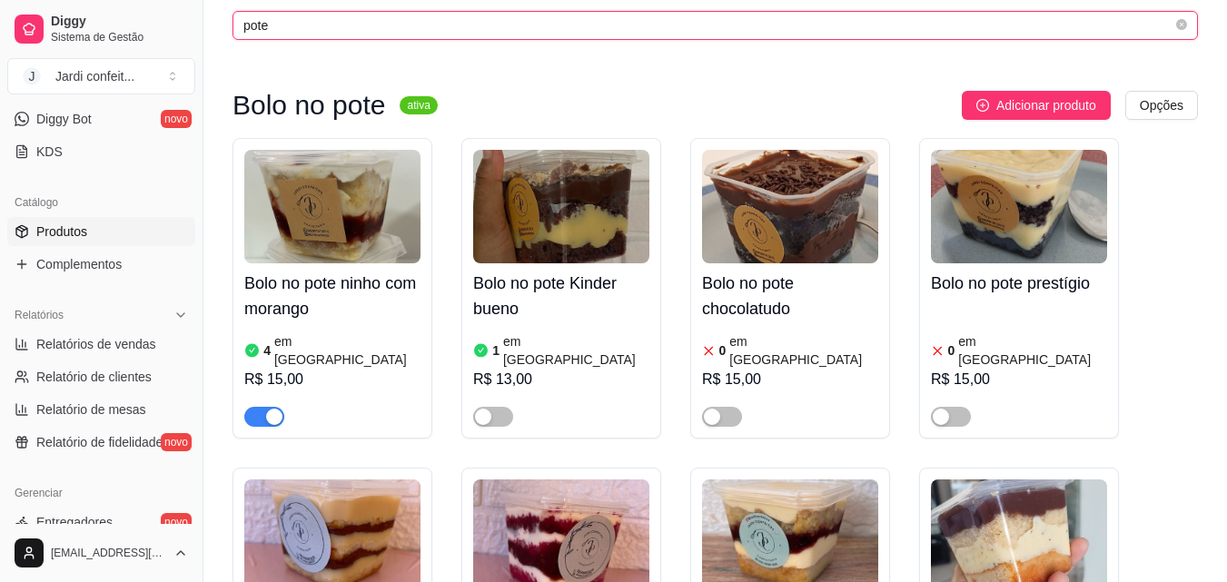
type input "pote"
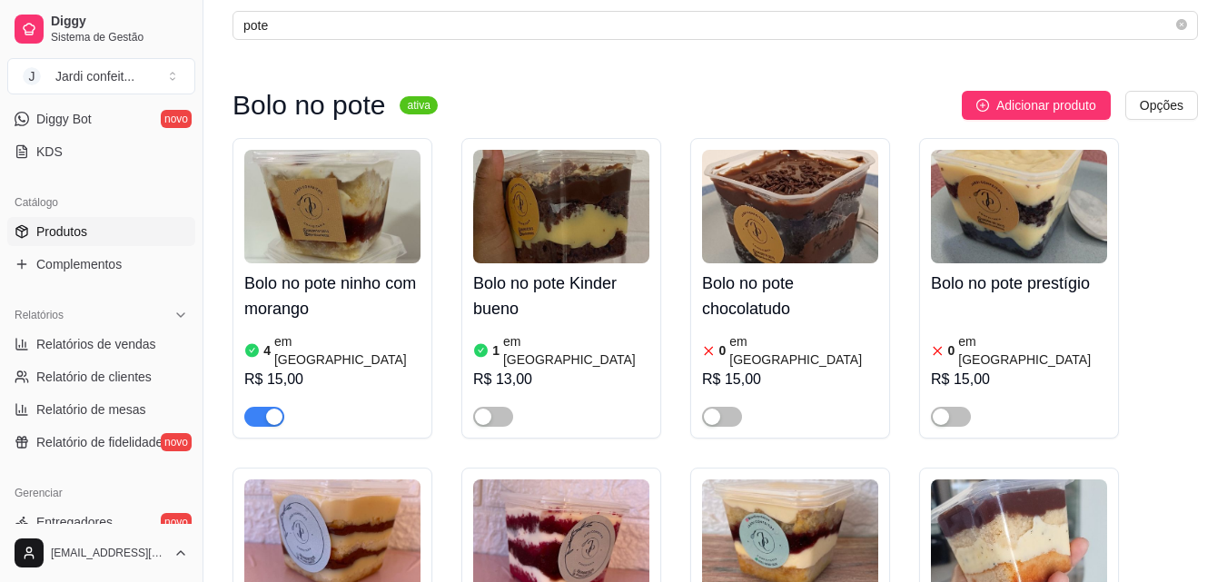
click at [776, 188] on img at bounding box center [790, 207] width 176 height 114
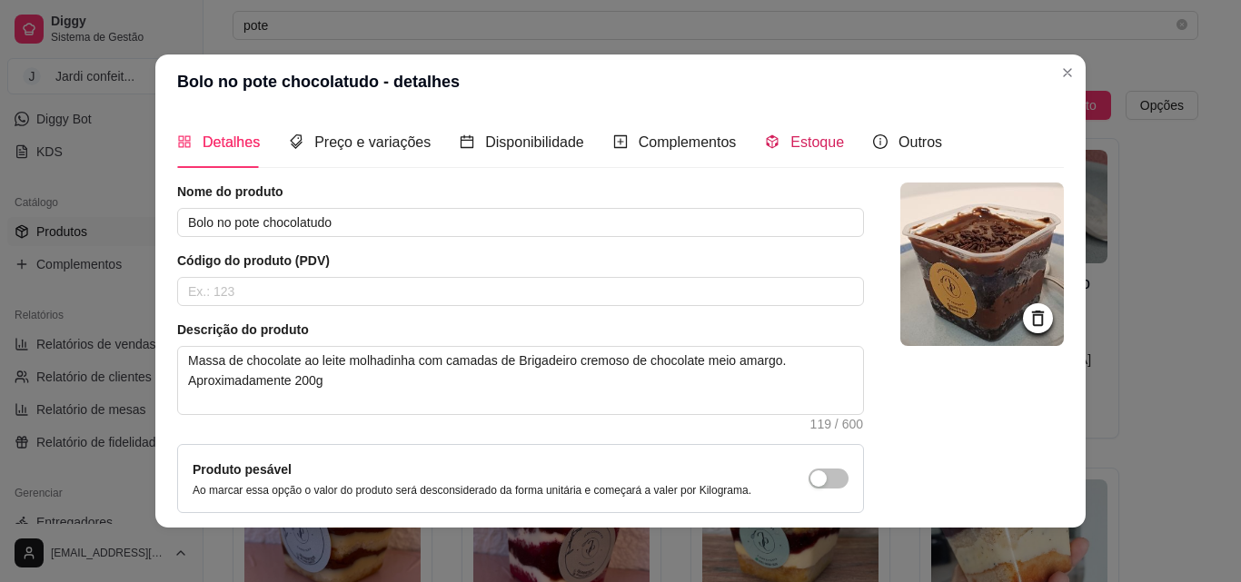
click at [790, 136] on span "Estoque" at bounding box center [817, 141] width 54 height 15
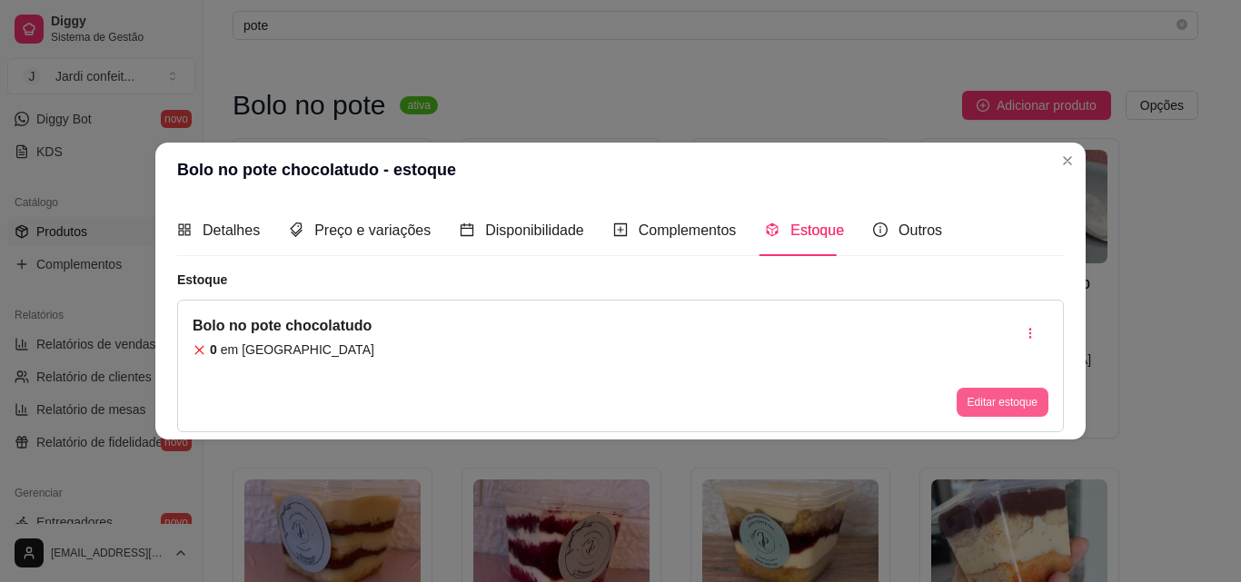
click at [1024, 401] on button "Editar estoque" at bounding box center [1002, 402] width 92 height 29
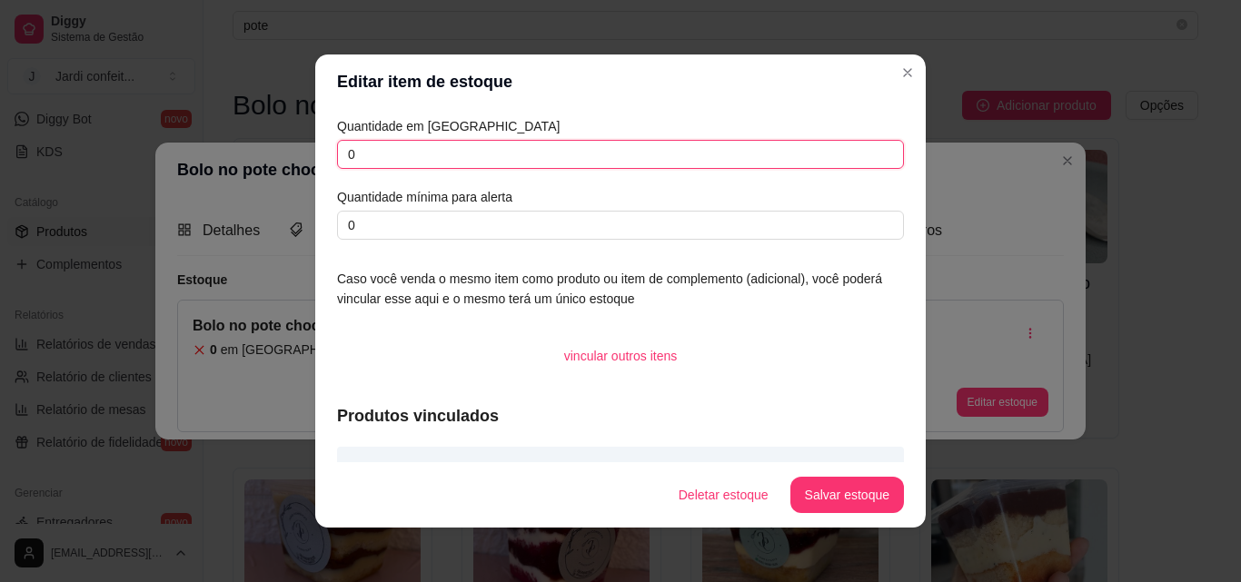
drag, startPoint x: 380, startPoint y: 161, endPoint x: 322, endPoint y: 153, distance: 57.8
click at [322, 153] on div "Quantidade em estoque 0 Quantidade mínima para alerta 0 Caso você venda o mesmo…" at bounding box center [620, 285] width 610 height 353
type input "6"
click at [848, 495] on button "Salvar estoque" at bounding box center [847, 495] width 114 height 36
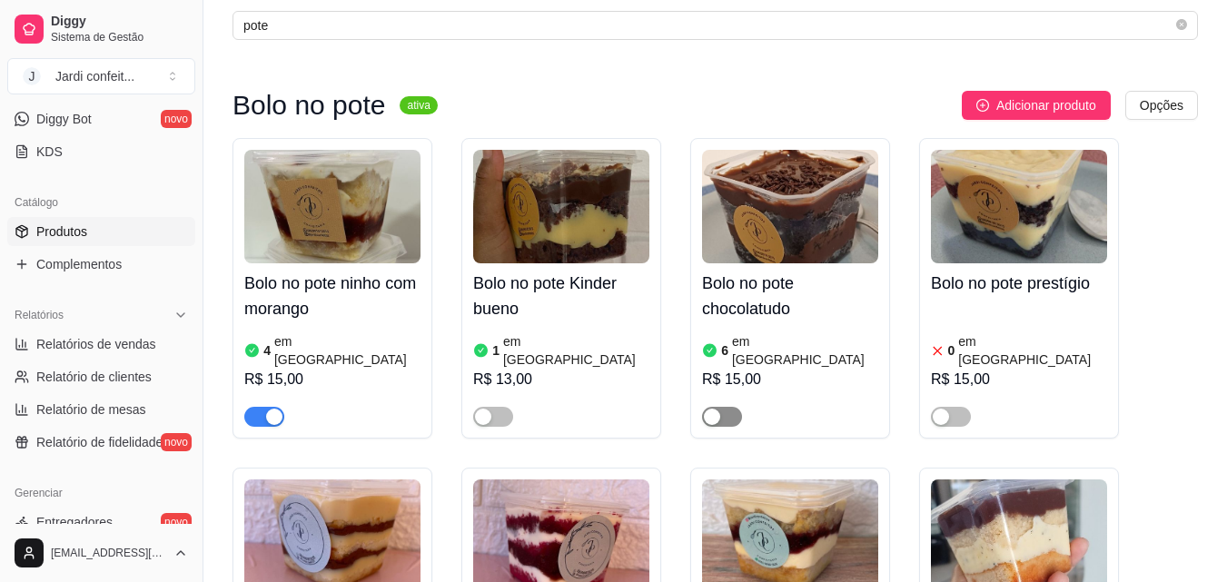
click at [728, 407] on span "button" at bounding box center [722, 417] width 40 height 20
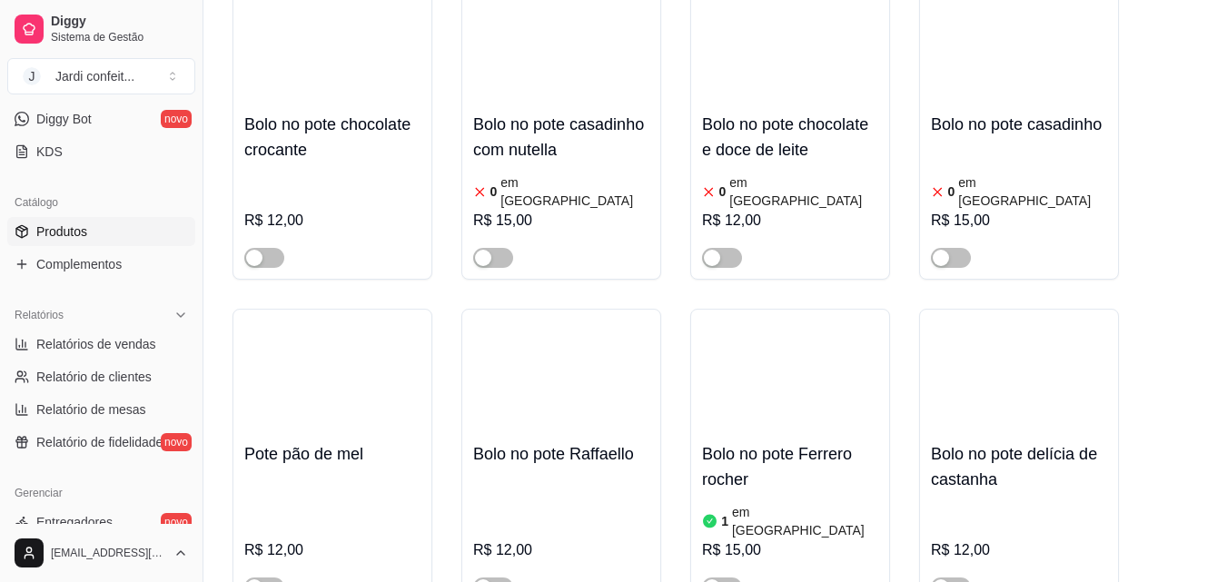
scroll to position [0, 0]
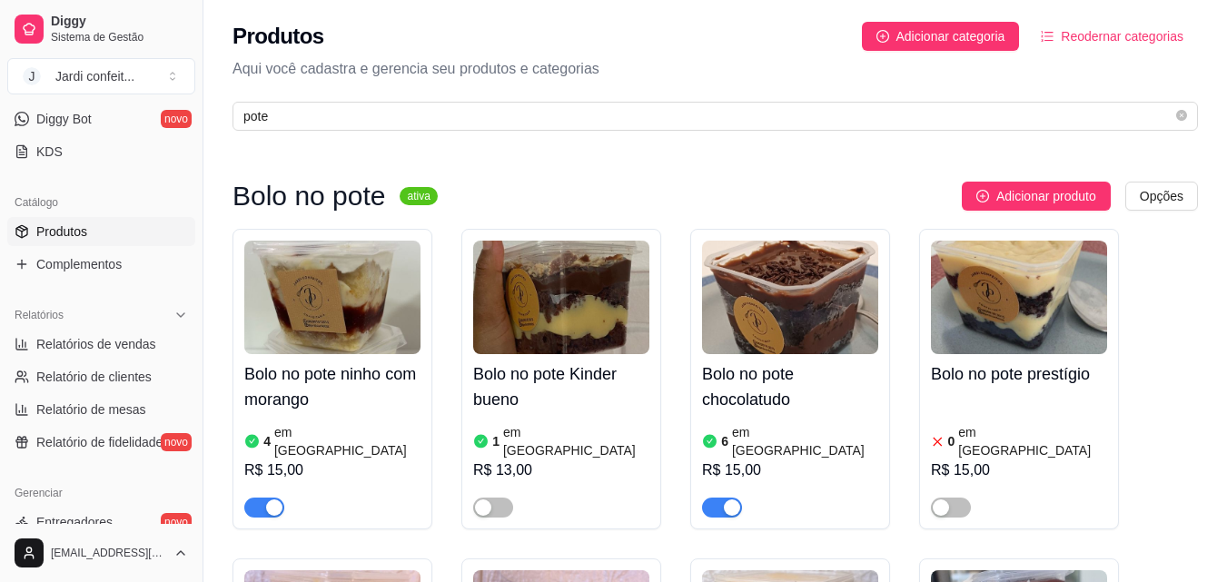
drag, startPoint x: 707, startPoint y: 128, endPoint x: 248, endPoint y: 135, distance: 459.6
click at [248, 135] on div "Produtos Adicionar categoria Reodernar categorias Aqui você cadastra e gerencia…" at bounding box center [715, 71] width 1024 height 142
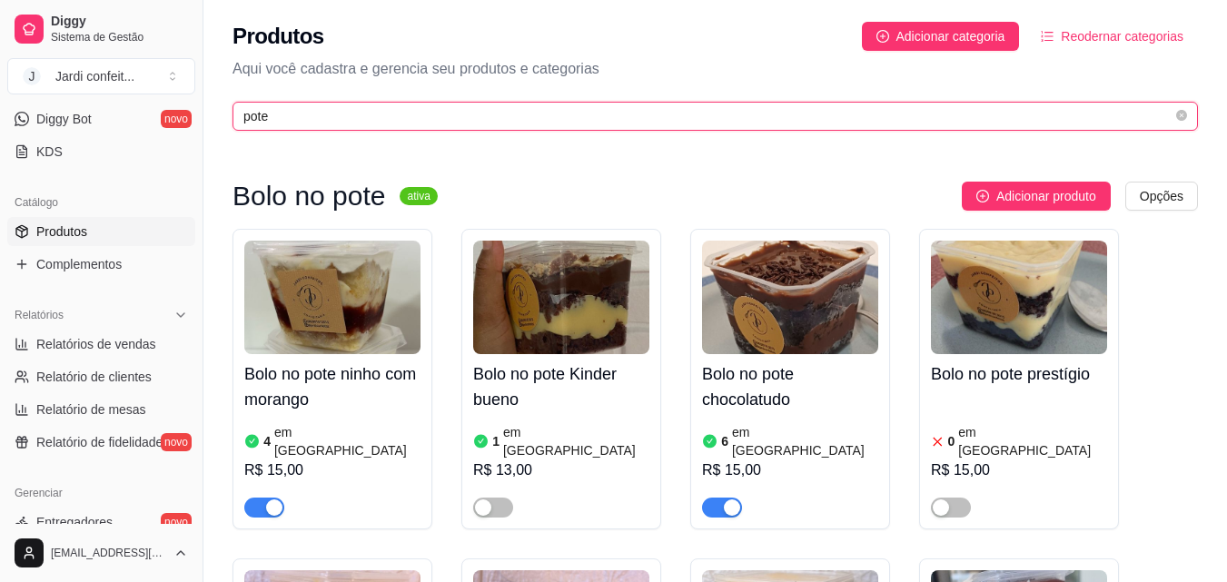
click at [409, 113] on input "pote" at bounding box center [707, 116] width 929 height 20
click at [291, 121] on input "pote" at bounding box center [707, 116] width 929 height 20
click at [292, 121] on input "pote" at bounding box center [707, 116] width 929 height 20
